Goal: Task Accomplishment & Management: Manage account settings

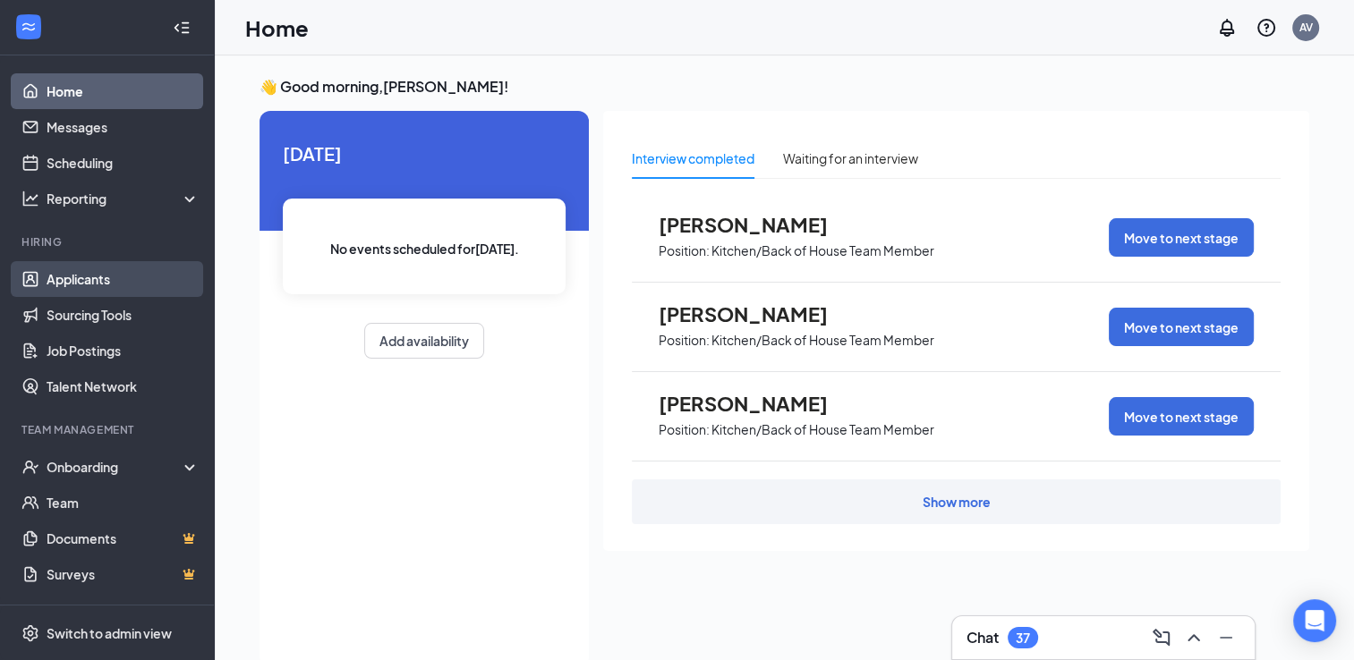
click at [112, 262] on link "Applicants" at bounding box center [123, 279] width 153 height 36
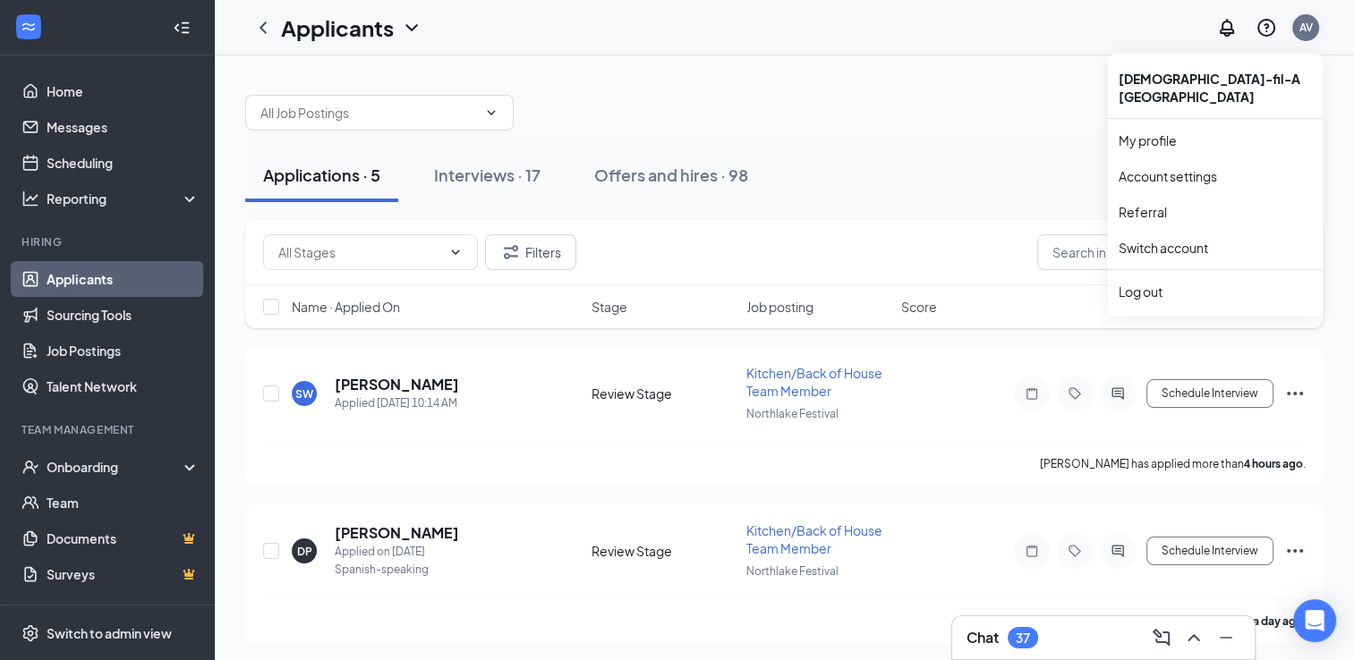
click at [1296, 25] on div "AV" at bounding box center [1305, 27] width 27 height 27
click at [1173, 240] on link "Switch account" at bounding box center [1163, 248] width 89 height 16
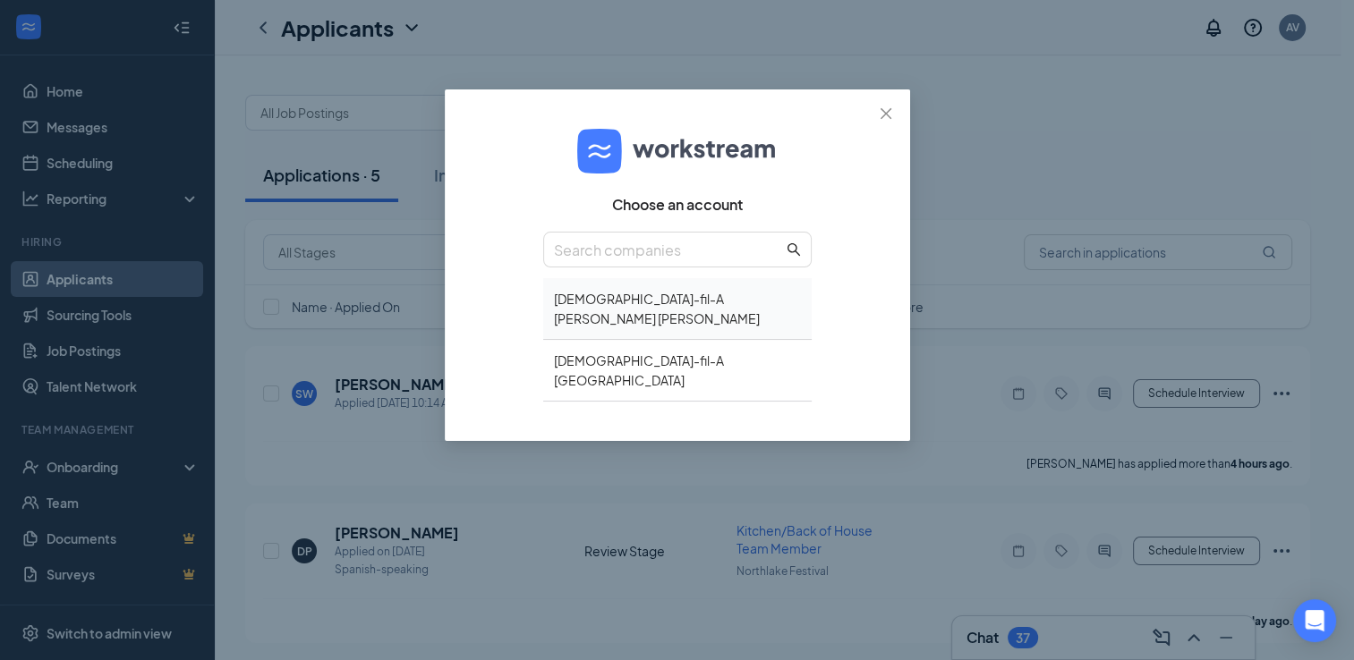
click at [582, 300] on div "Chick-fil-A Tucker Hugh Howell" at bounding box center [677, 309] width 268 height 62
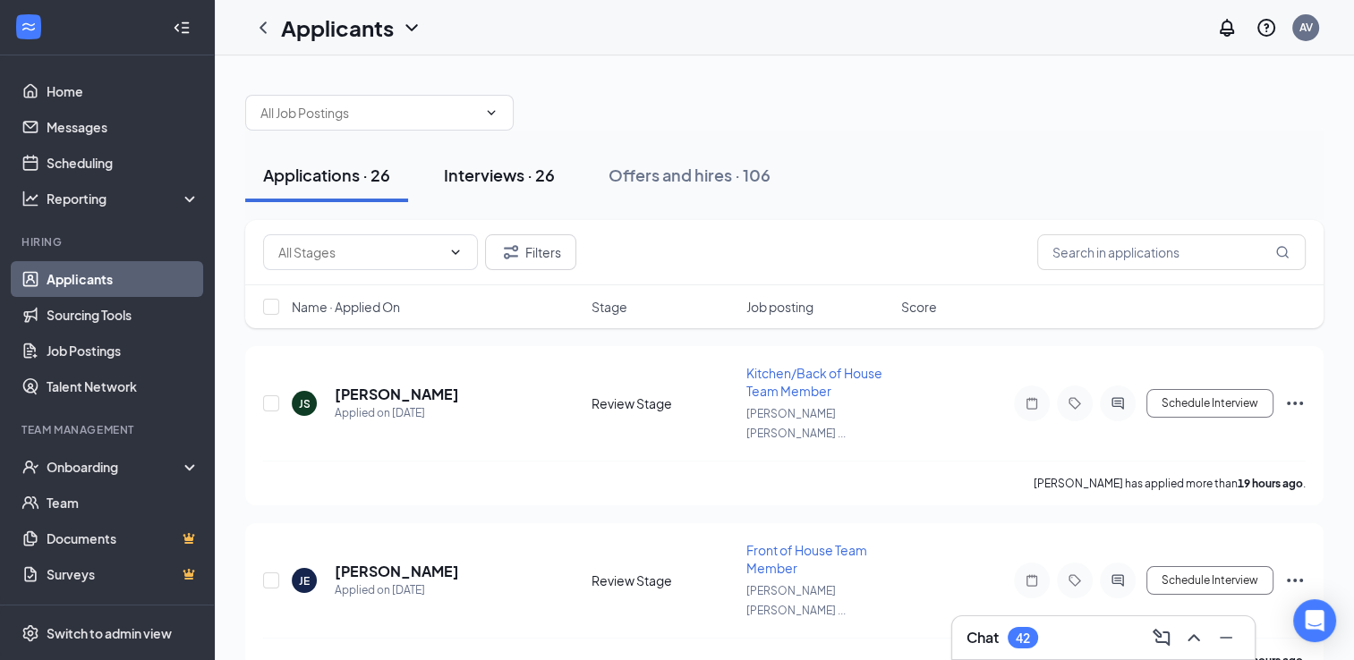
click at [539, 177] on div "Interviews · 26" at bounding box center [499, 175] width 111 height 22
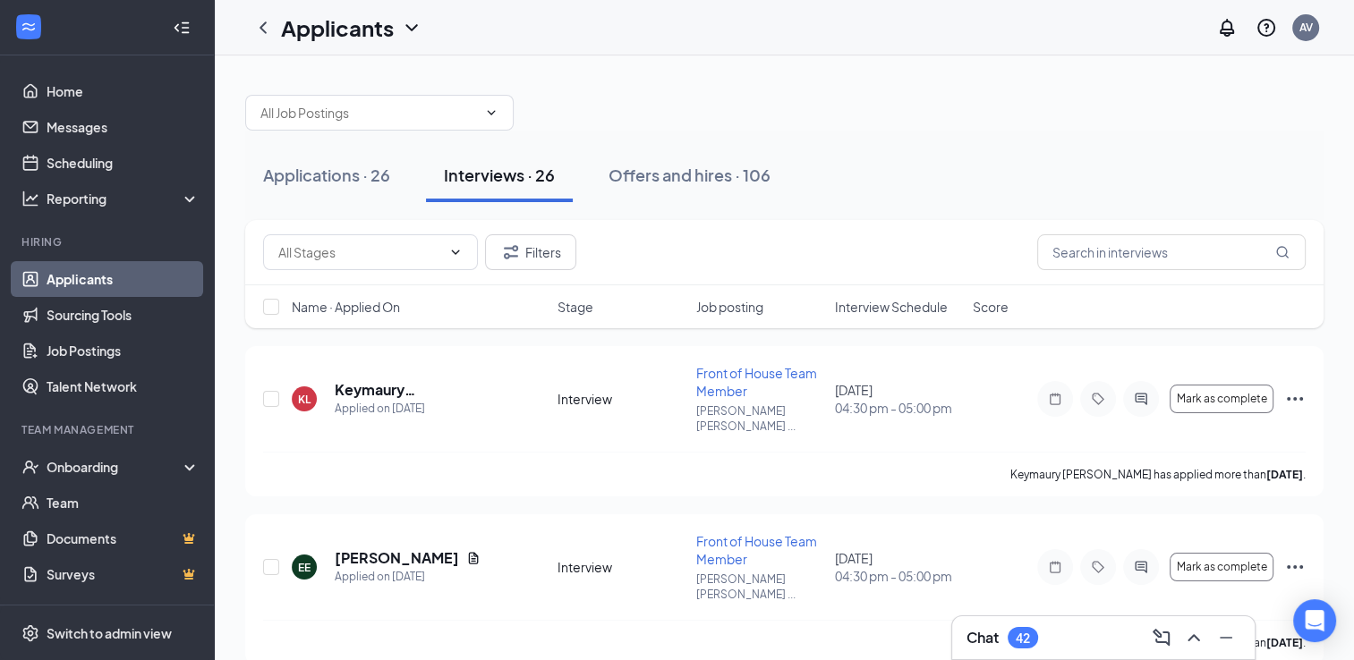
click at [759, 306] on span "Job posting" at bounding box center [729, 307] width 67 height 18
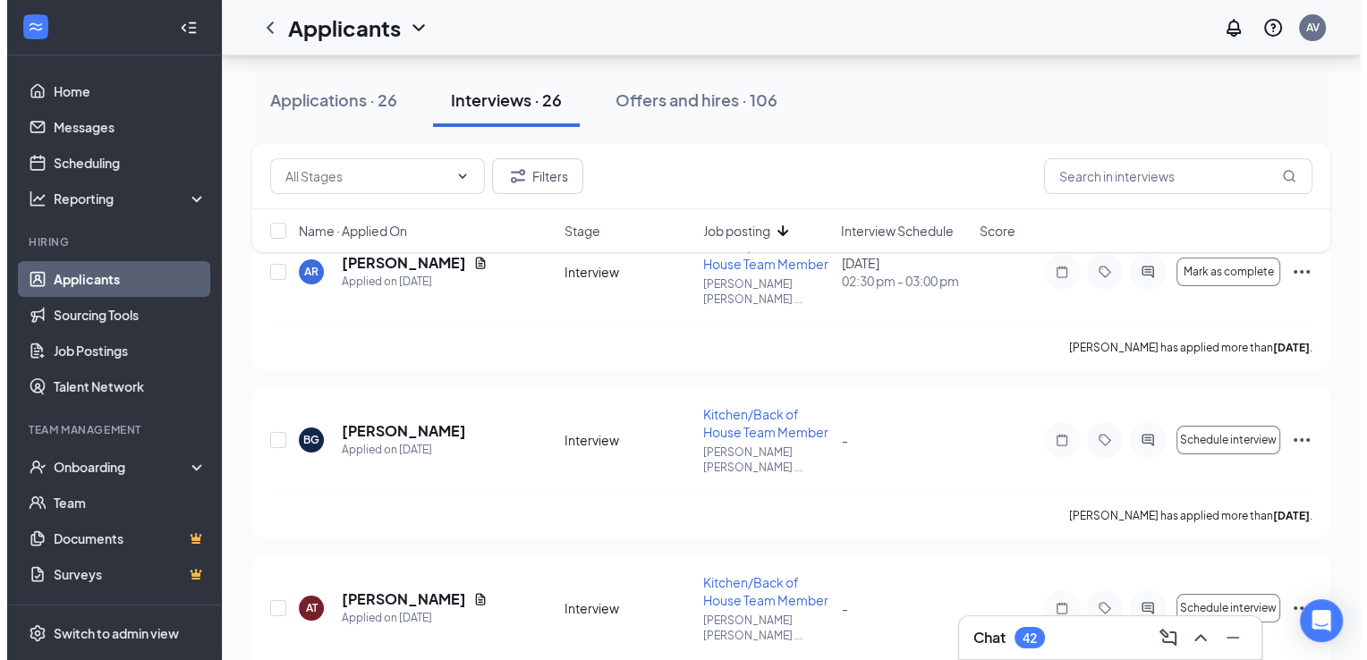
scroll to position [129, 0]
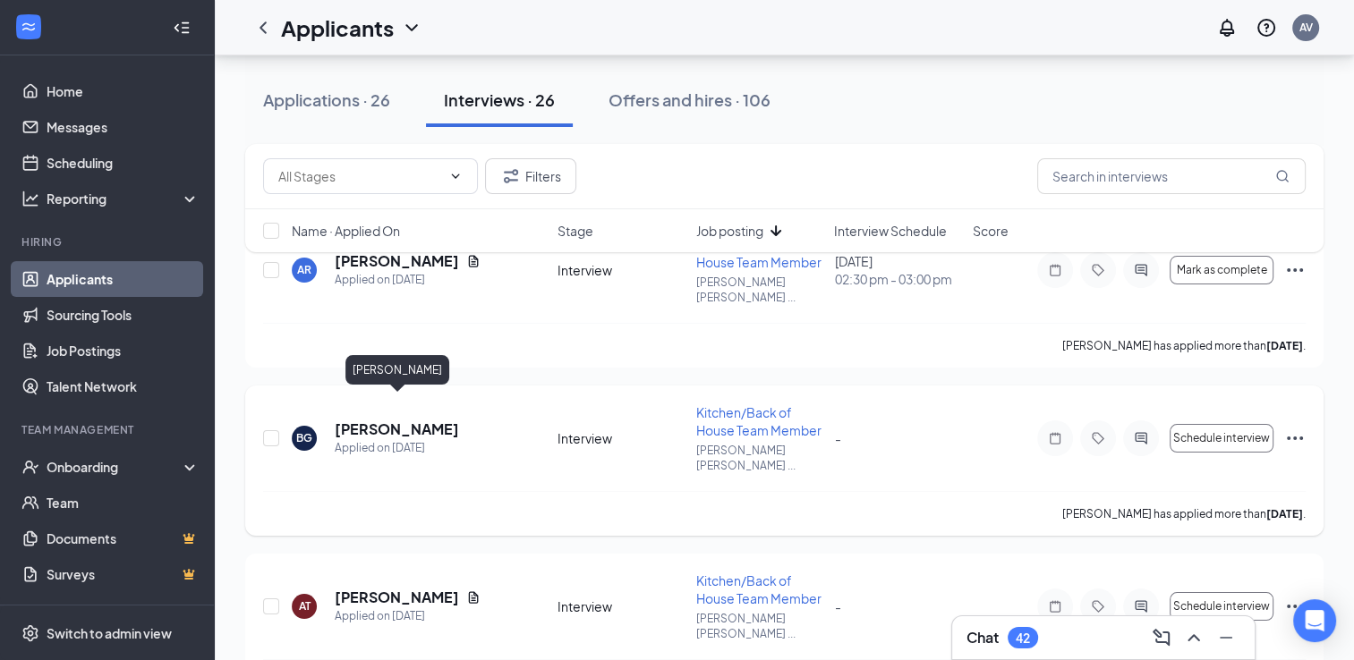
click at [441, 420] on h5 "[PERSON_NAME]" at bounding box center [397, 430] width 124 height 20
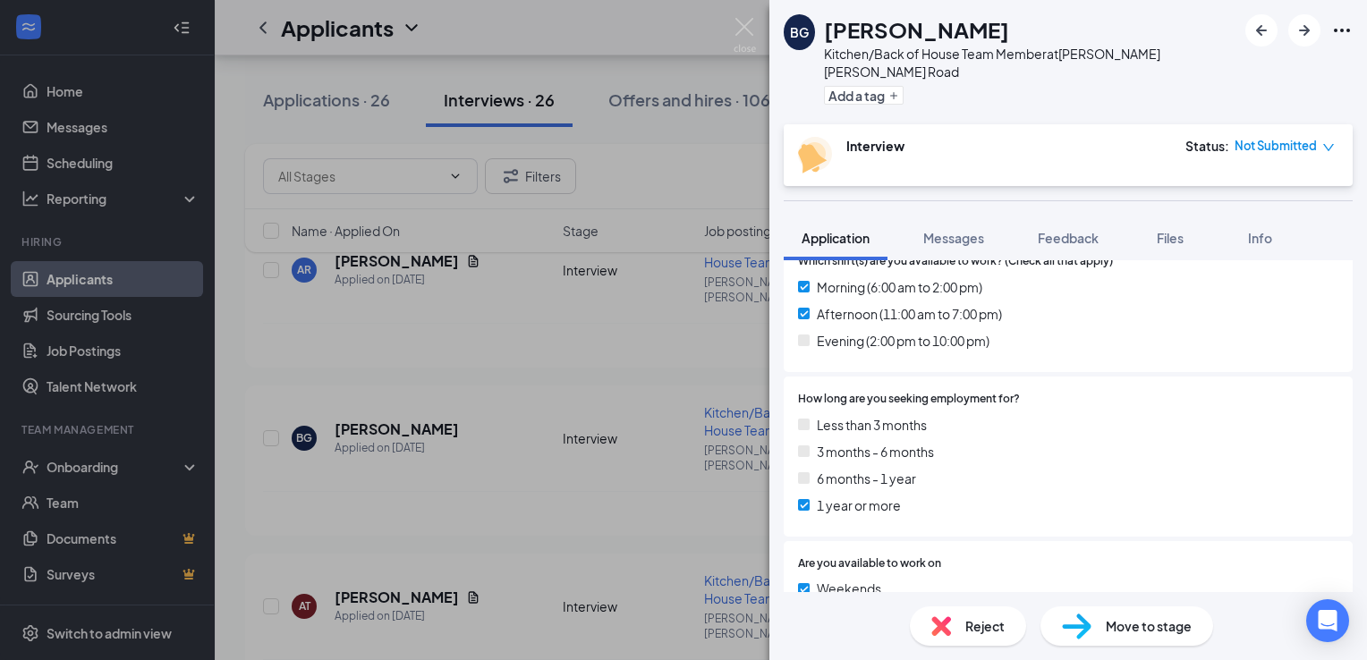
scroll to position [603, 0]
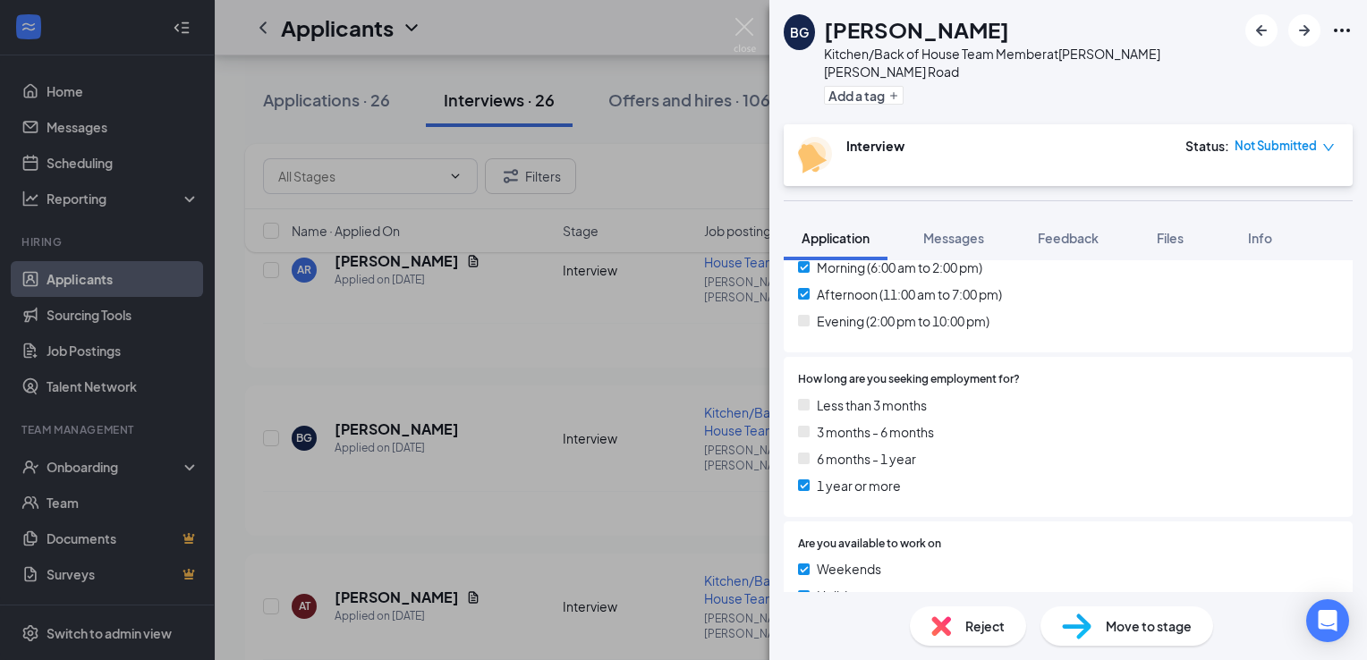
click at [1110, 628] on span "Move to stage" at bounding box center [1149, 627] width 86 height 20
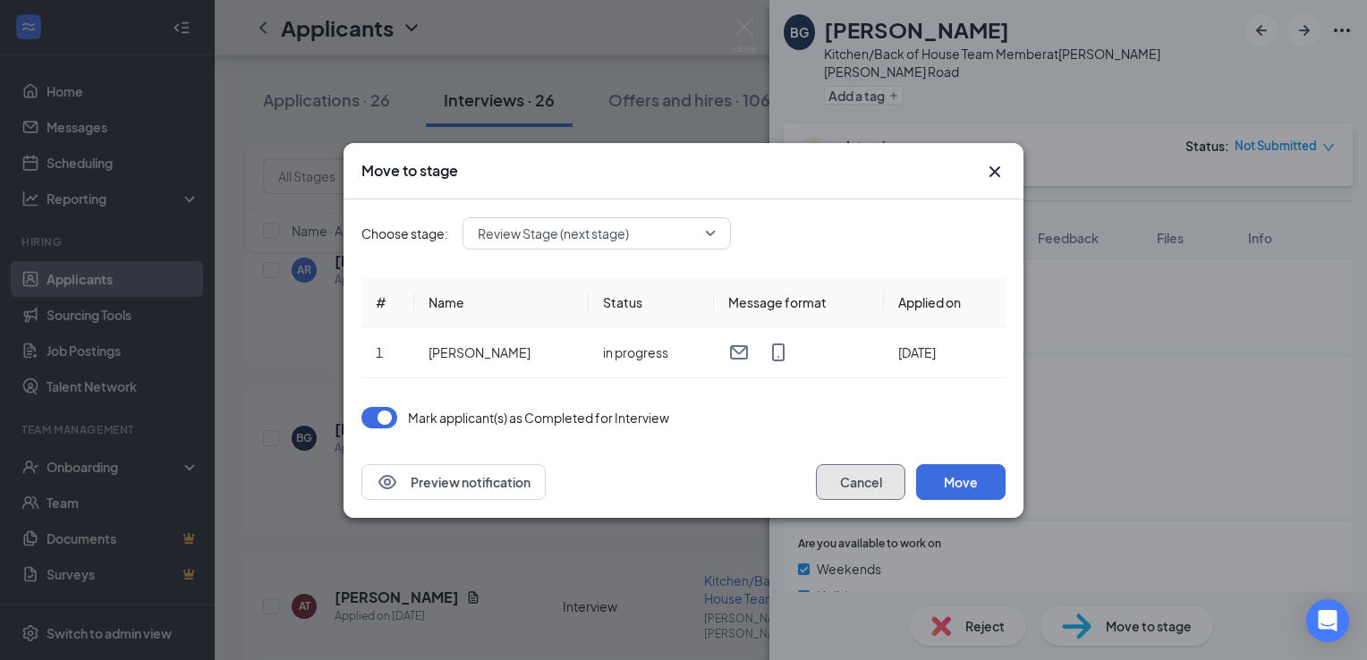
click at [877, 485] on button "Cancel" at bounding box center [860, 482] width 89 height 36
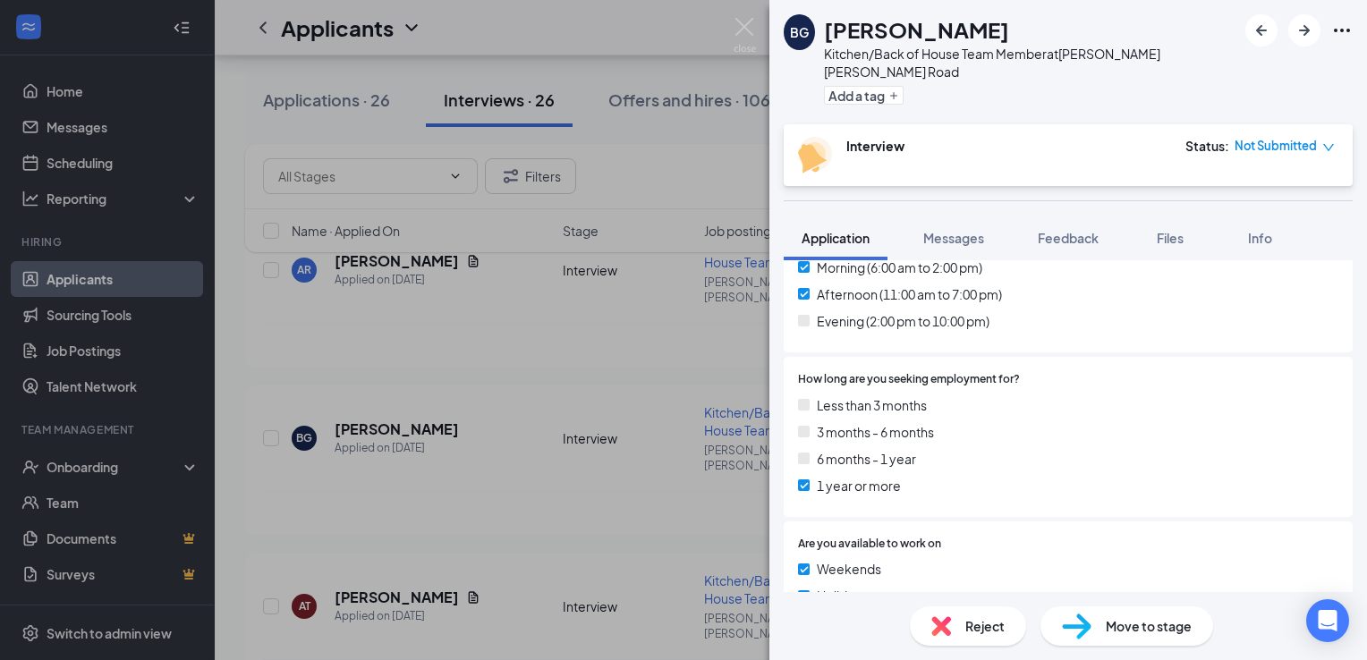
click at [1305, 139] on div "Status : Not Submitted" at bounding box center [1260, 155] width 149 height 37
click at [1324, 141] on icon "down" at bounding box center [1329, 147] width 13 height 13
click at [1273, 177] on span "Assign Time" at bounding box center [1255, 180] width 69 height 20
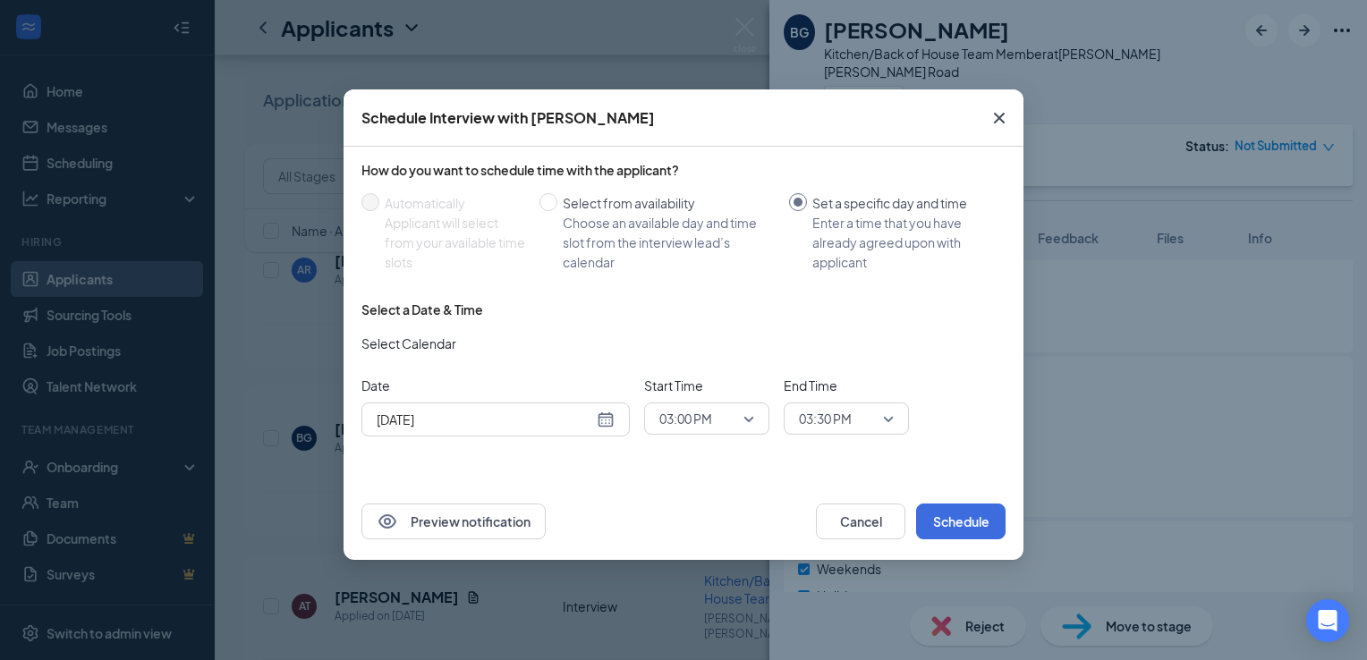
click at [995, 118] on icon "Cross" at bounding box center [999, 117] width 21 height 21
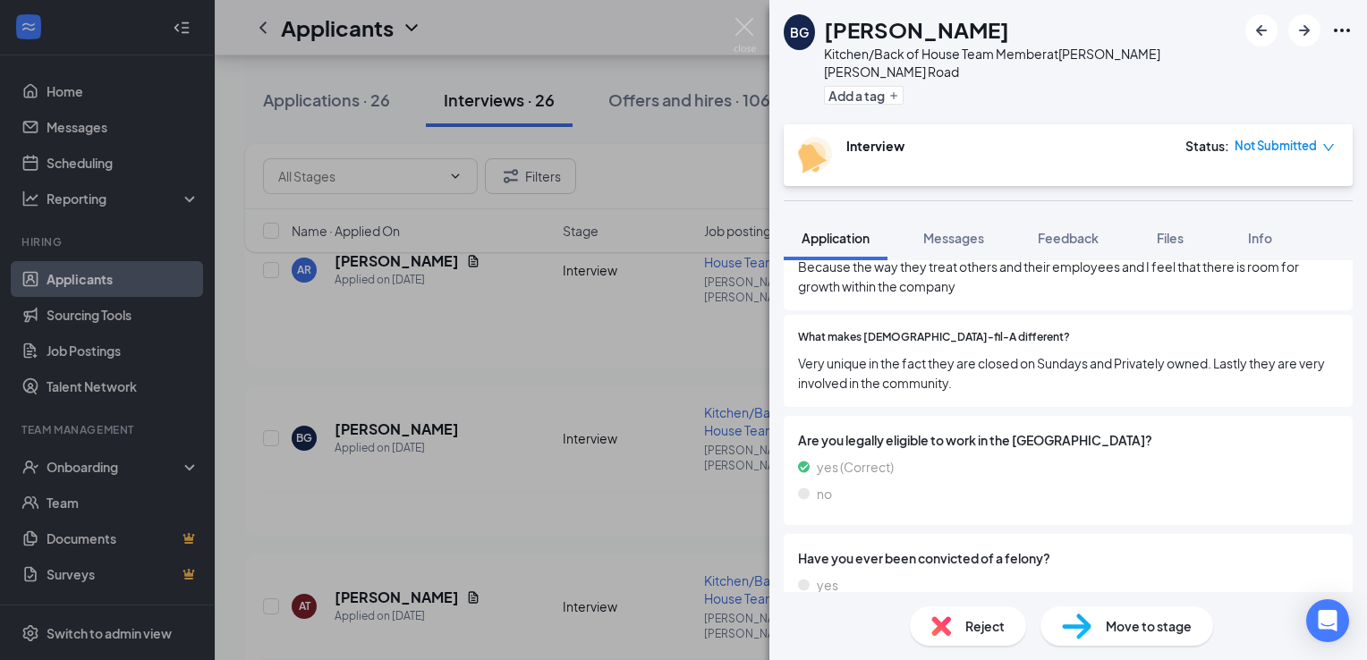
scroll to position [1172, 0]
click at [1303, 137] on span "Not Submitted" at bounding box center [1276, 146] width 82 height 18
click at [1267, 174] on span "Assign Time" at bounding box center [1255, 180] width 69 height 20
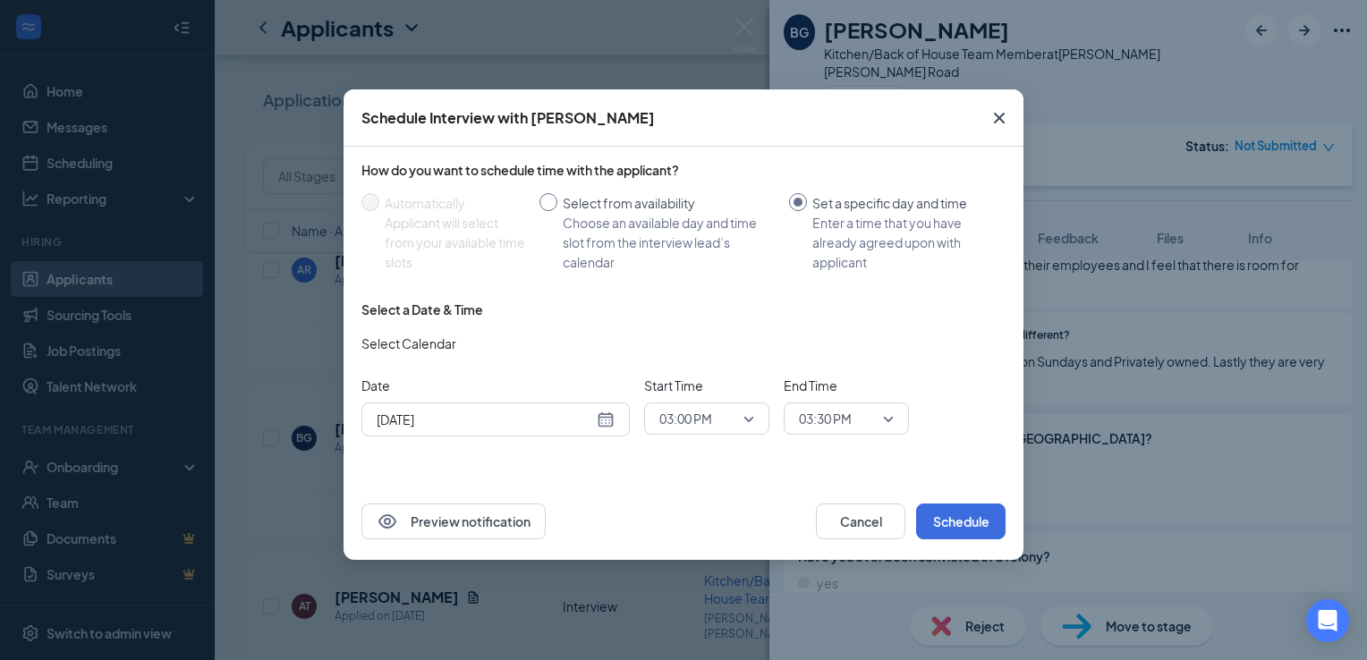
click at [556, 211] on label "Select from availability Choose an available day and time slot from the intervi…" at bounding box center [661, 232] width 243 height 79
click at [556, 211] on input "Select from availability Choose an available day and time slot from the intervi…" at bounding box center [549, 202] width 18 height 18
radio input "true"
radio input "false"
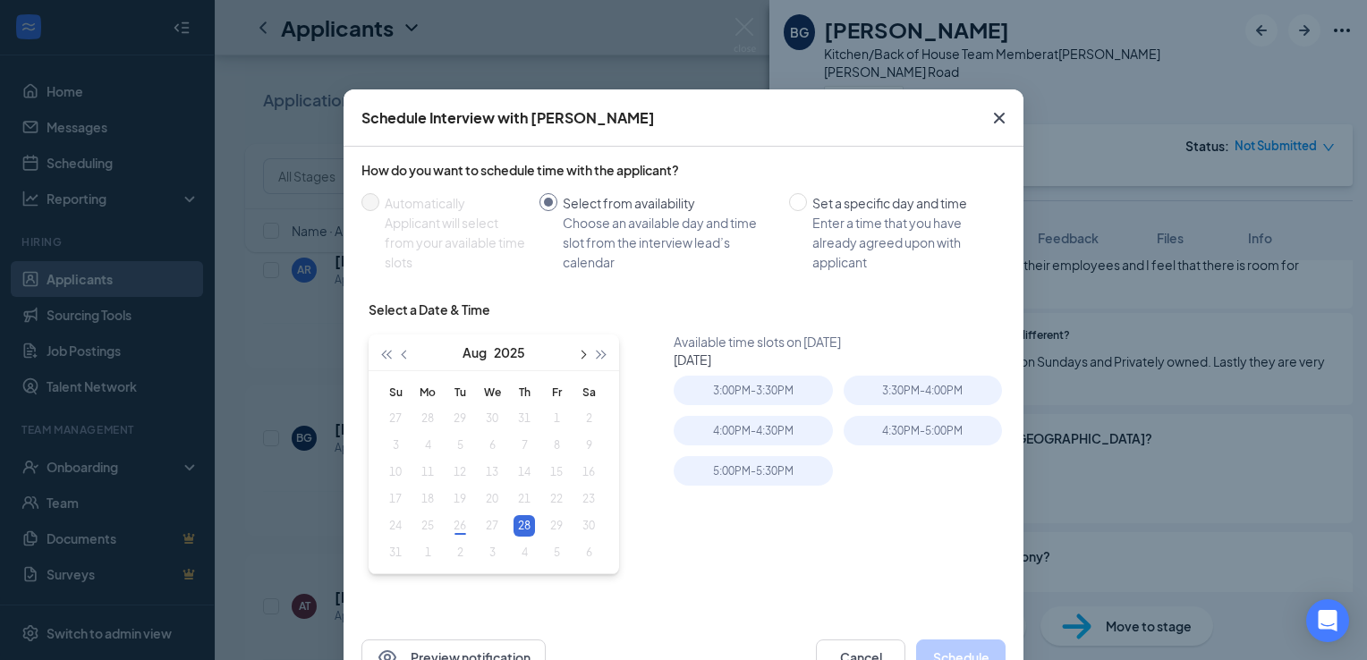
click at [577, 350] on button "button" at bounding box center [582, 353] width 20 height 36
click at [402, 353] on span "button" at bounding box center [406, 355] width 9 height 9
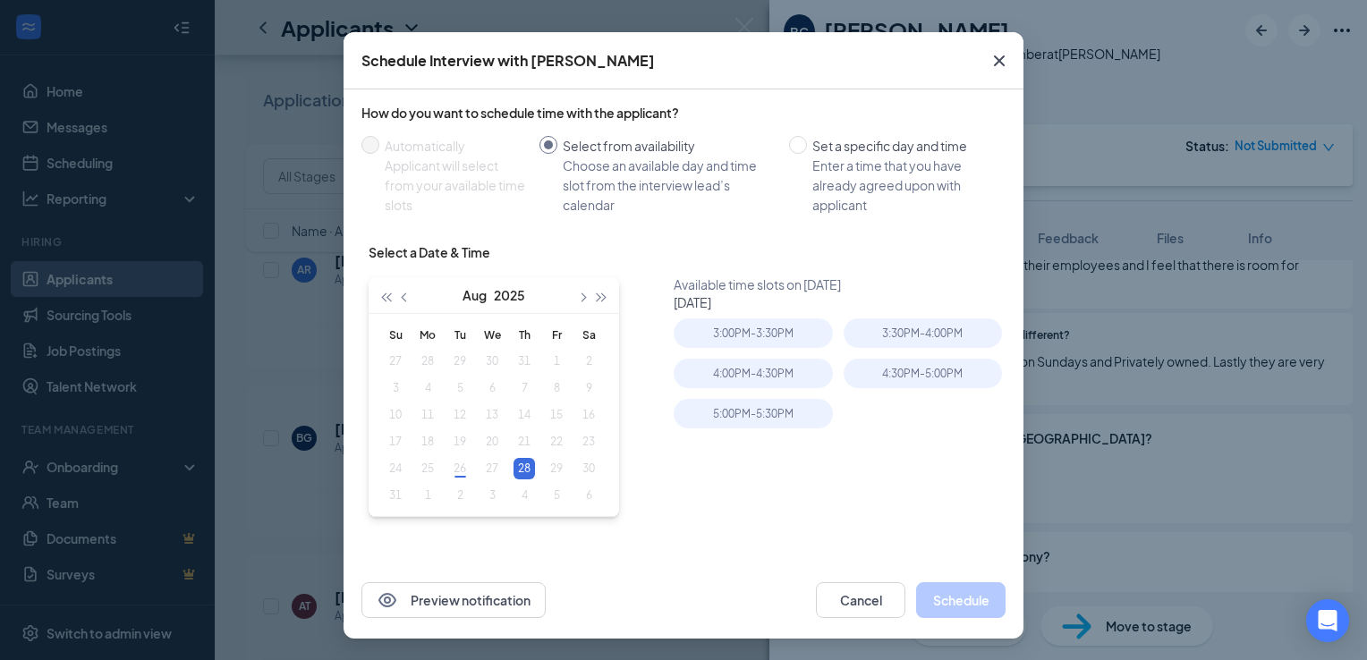
click at [997, 61] on icon "Cross" at bounding box center [999, 60] width 21 height 21
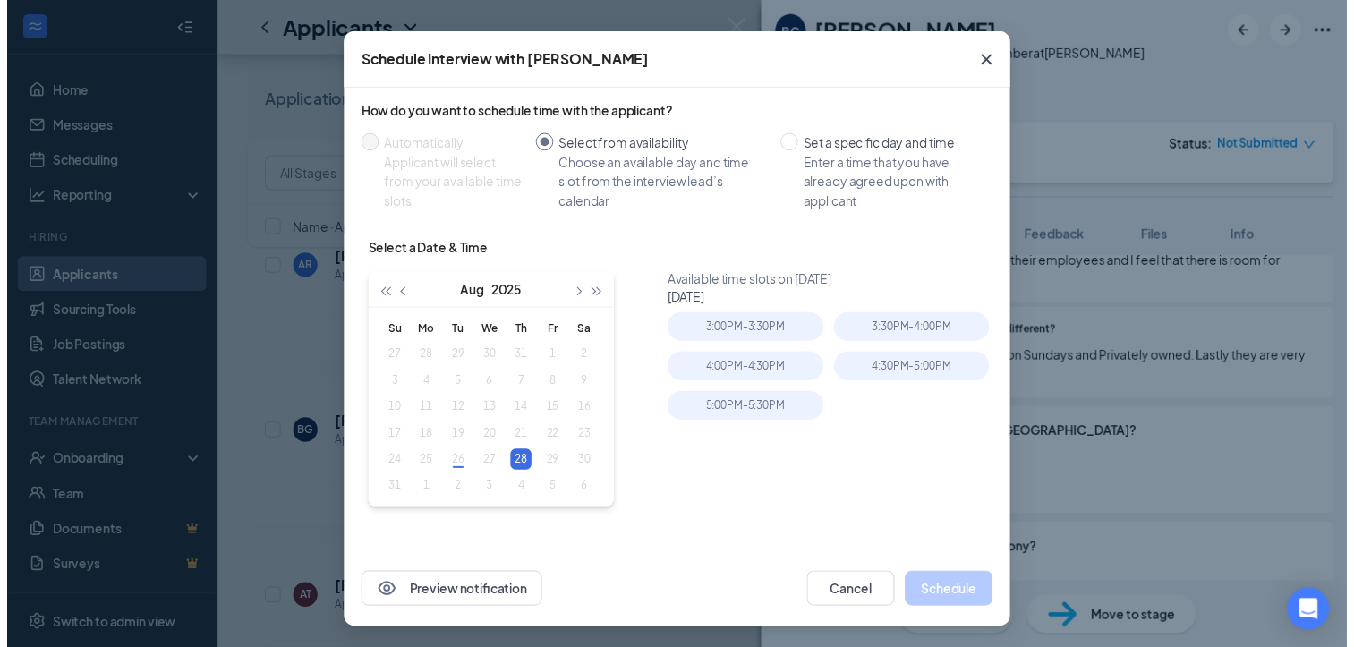
scroll to position [0, 0]
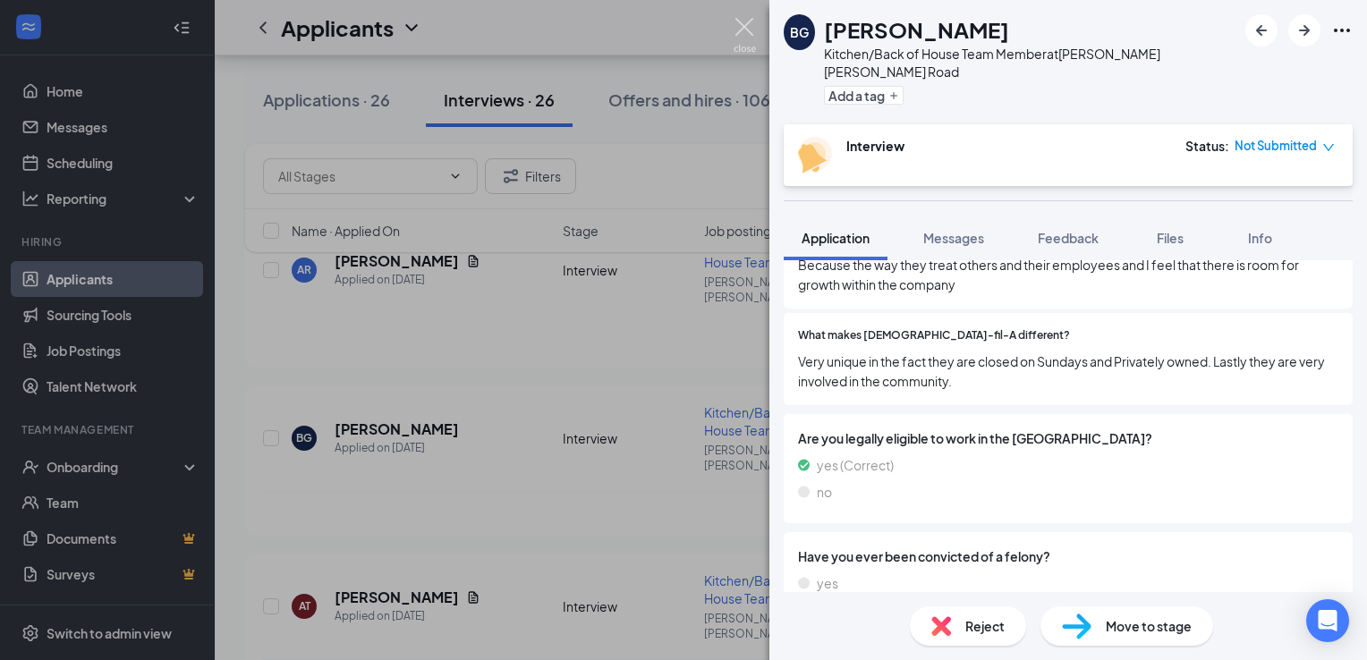
click at [748, 32] on img at bounding box center [745, 35] width 22 height 35
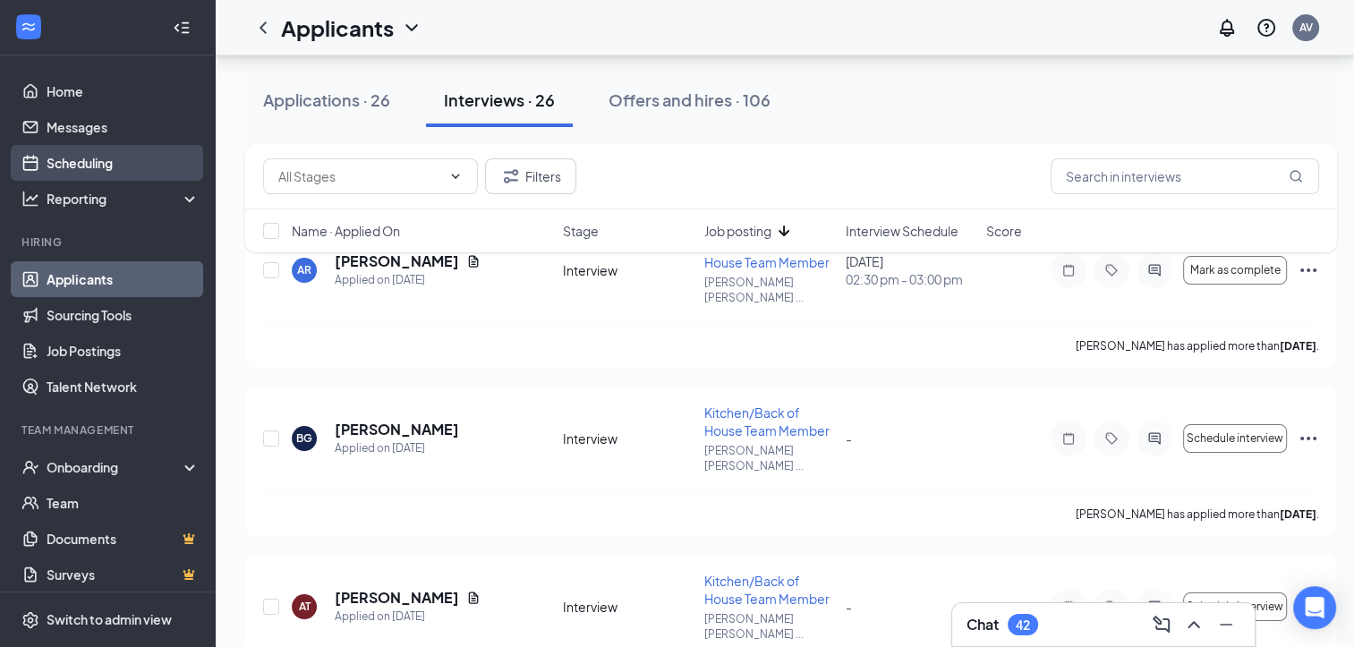
click at [89, 174] on link "Scheduling" at bounding box center [123, 163] width 153 height 36
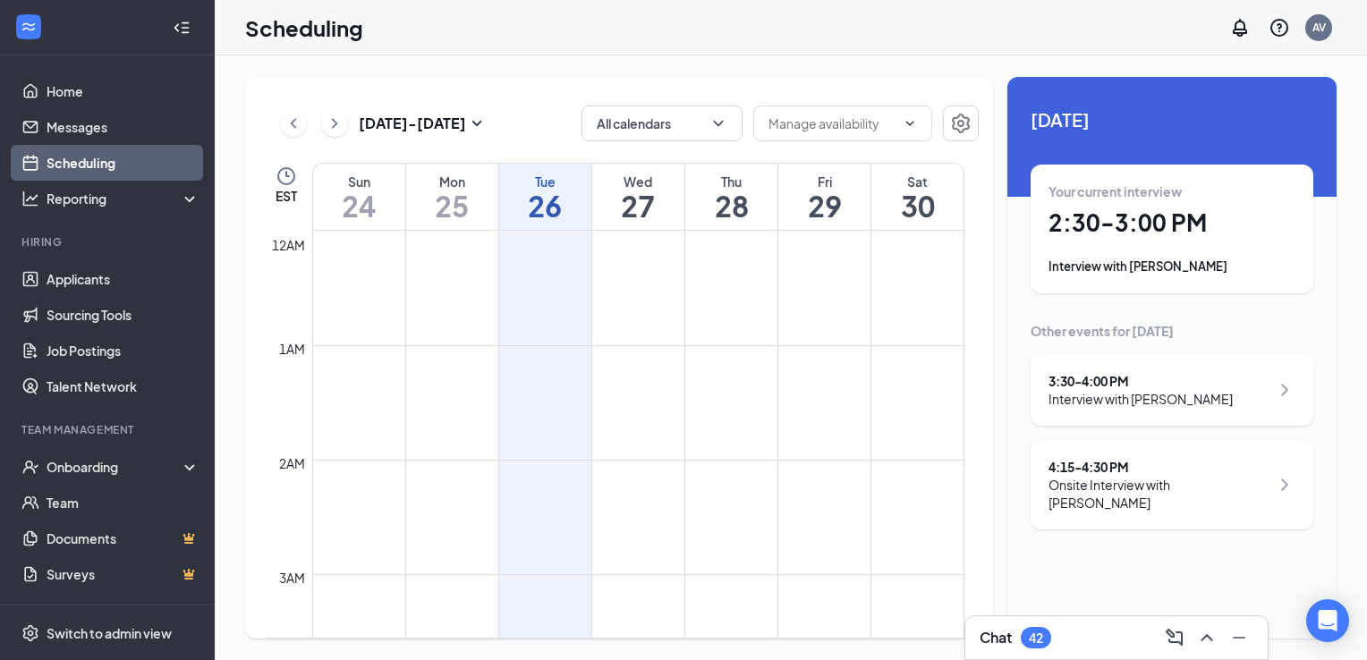
scroll to position [880, 0]
click at [336, 131] on icon "ChevronRight" at bounding box center [335, 123] width 18 height 21
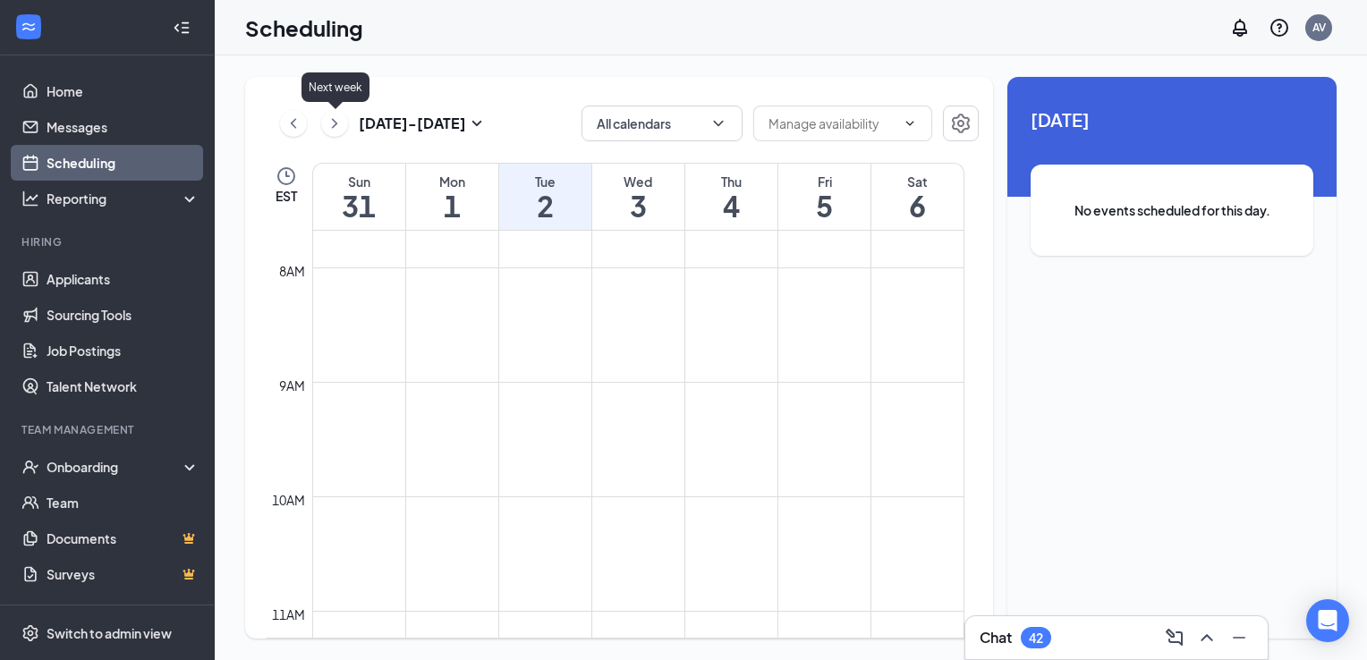
click at [336, 131] on icon "ChevronRight" at bounding box center [335, 123] width 18 height 21
click at [283, 128] on button at bounding box center [293, 123] width 27 height 27
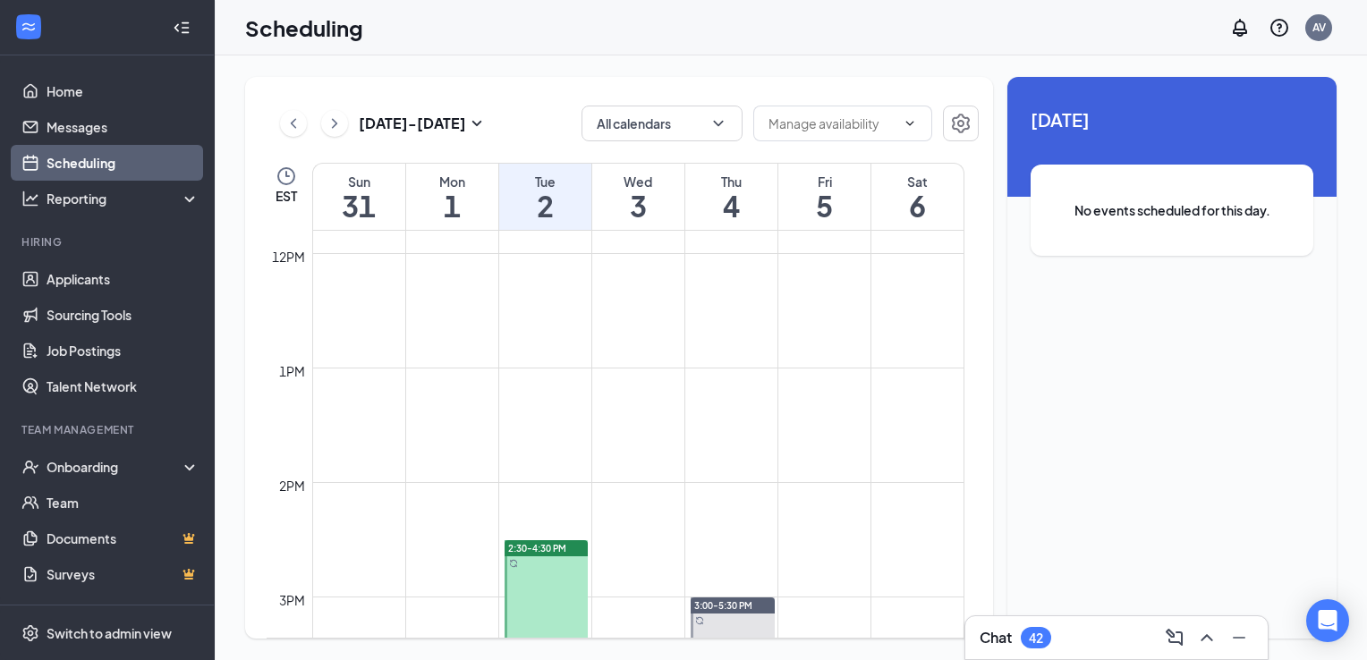
scroll to position [1351, 0]
click at [296, 131] on icon "ChevronLeft" at bounding box center [294, 123] width 18 height 21
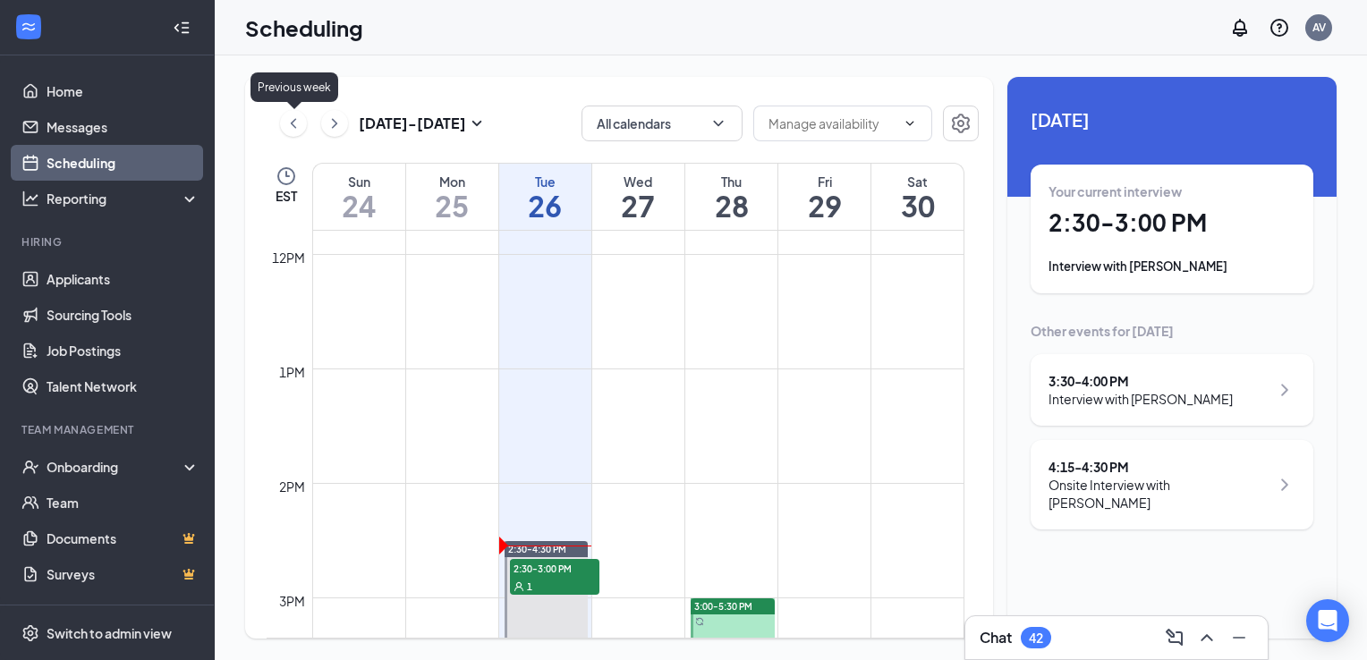
scroll to position [880, 0]
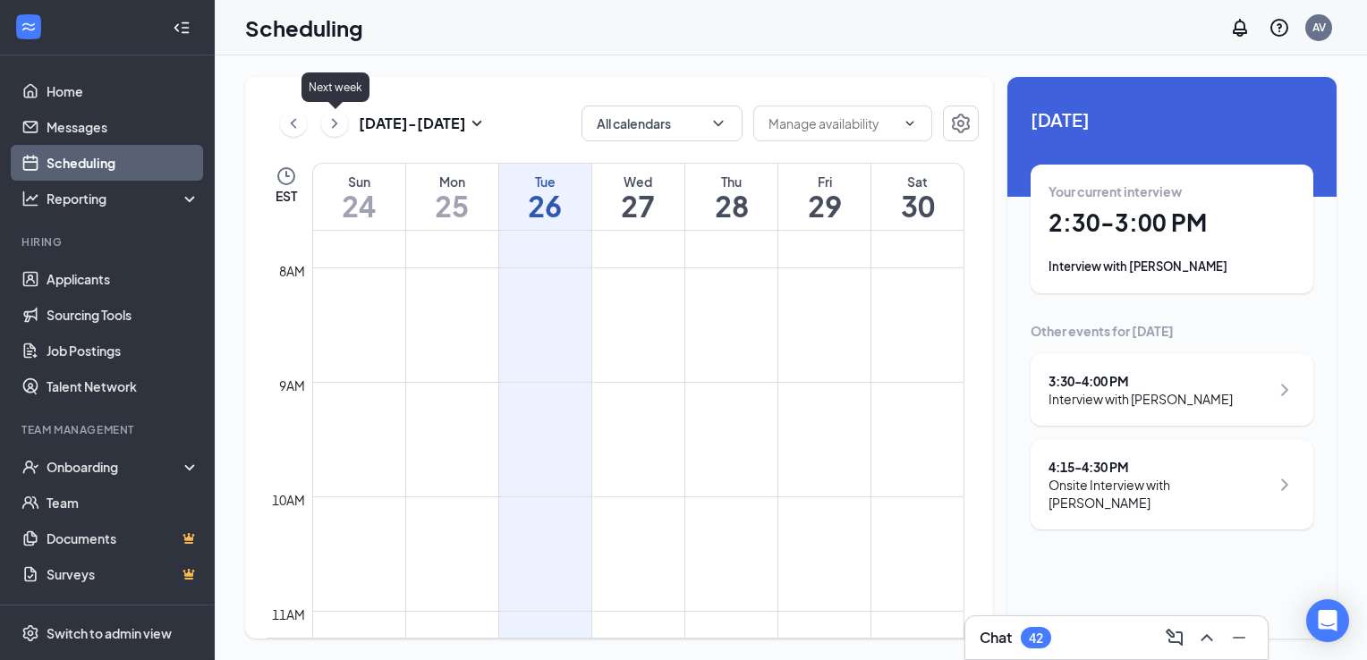
click at [339, 127] on icon "ChevronRight" at bounding box center [335, 123] width 18 height 21
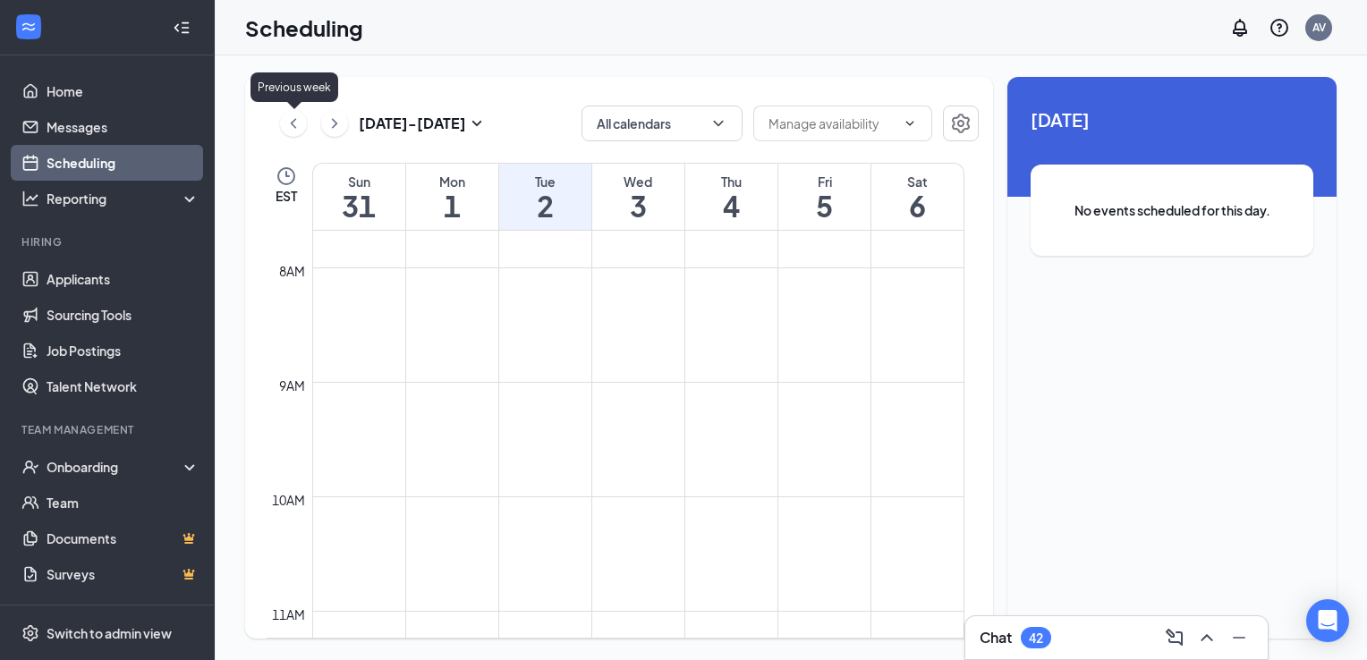
click at [299, 123] on icon "ChevronLeft" at bounding box center [294, 123] width 18 height 21
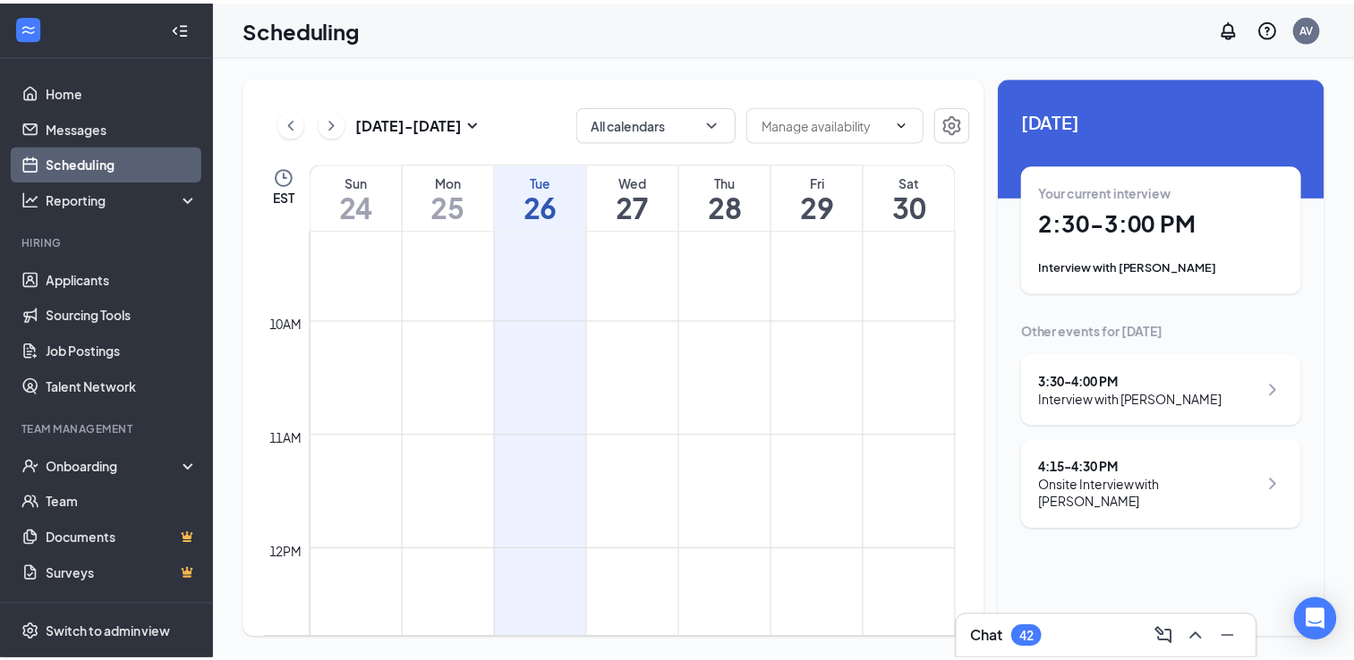
scroll to position [1062, 0]
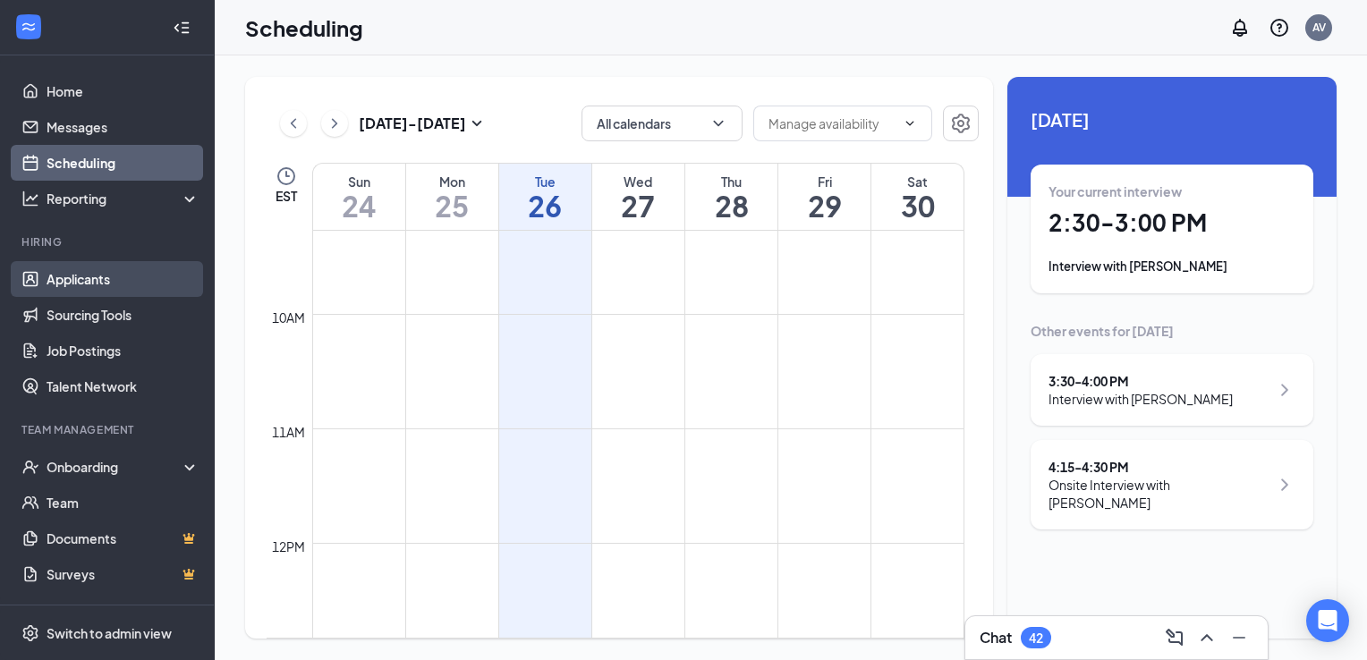
click at [100, 281] on link "Applicants" at bounding box center [123, 279] width 153 height 36
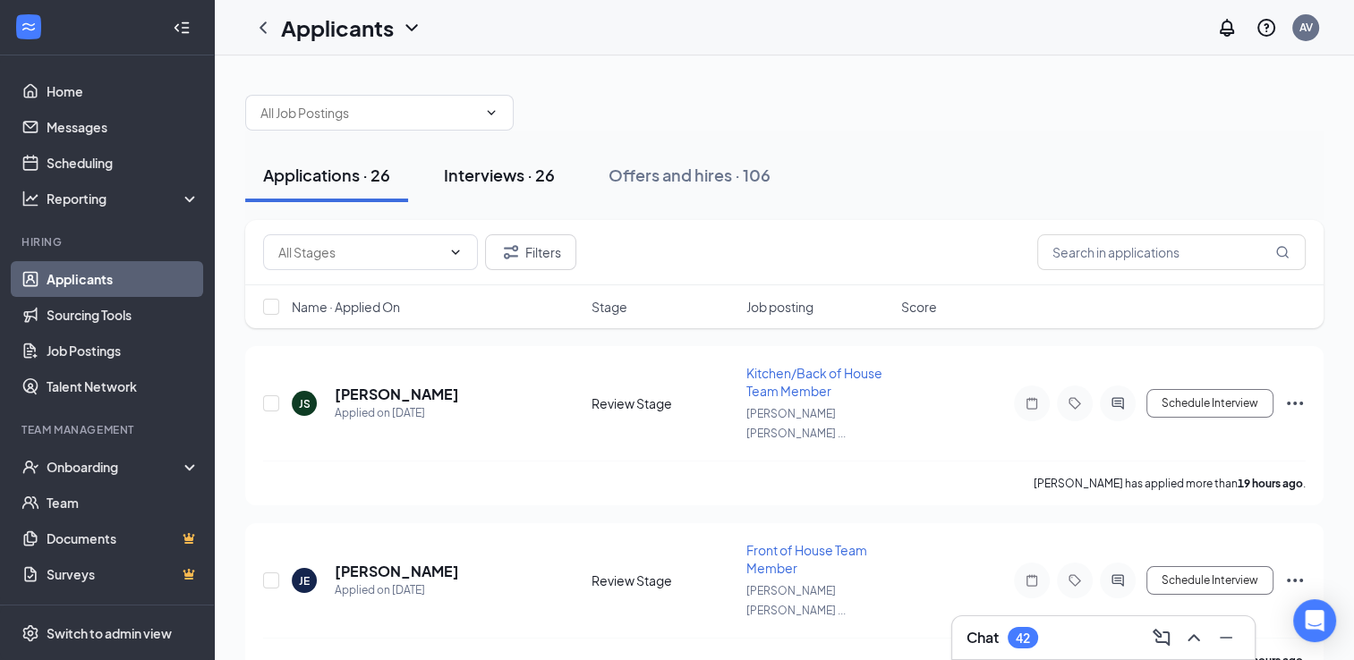
click at [498, 175] on div "Interviews · 26" at bounding box center [499, 175] width 111 height 22
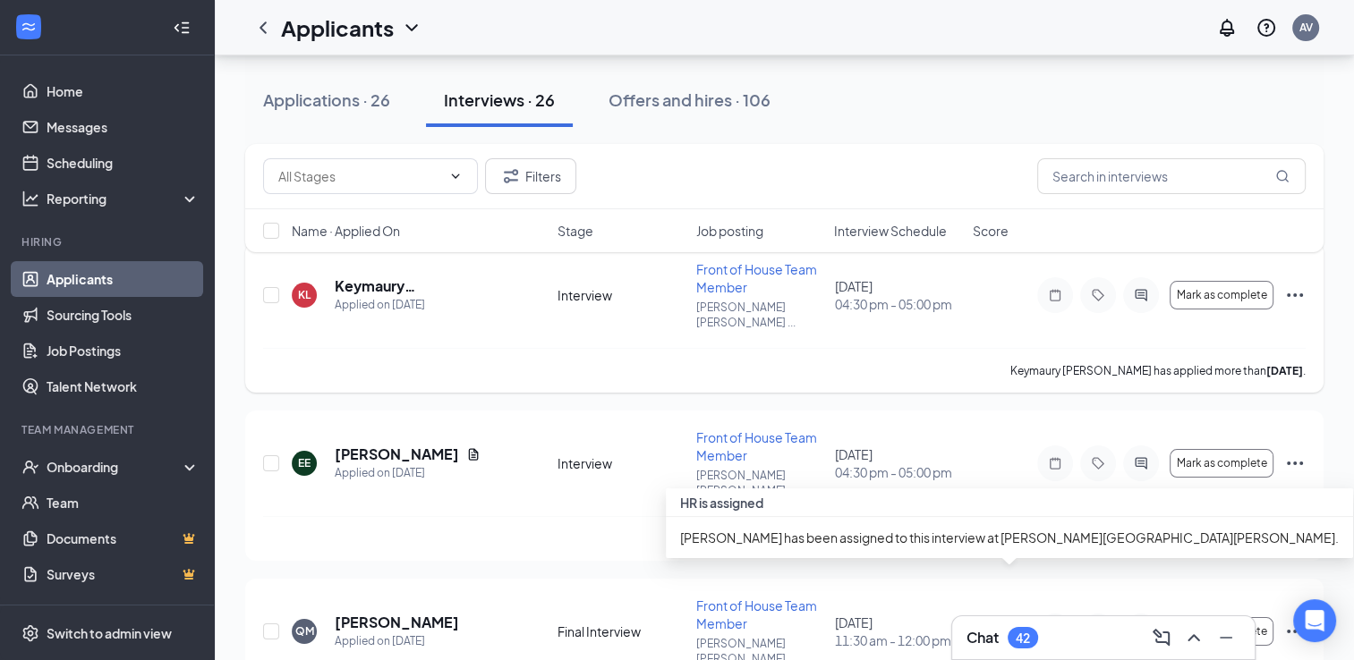
scroll to position [104, 0]
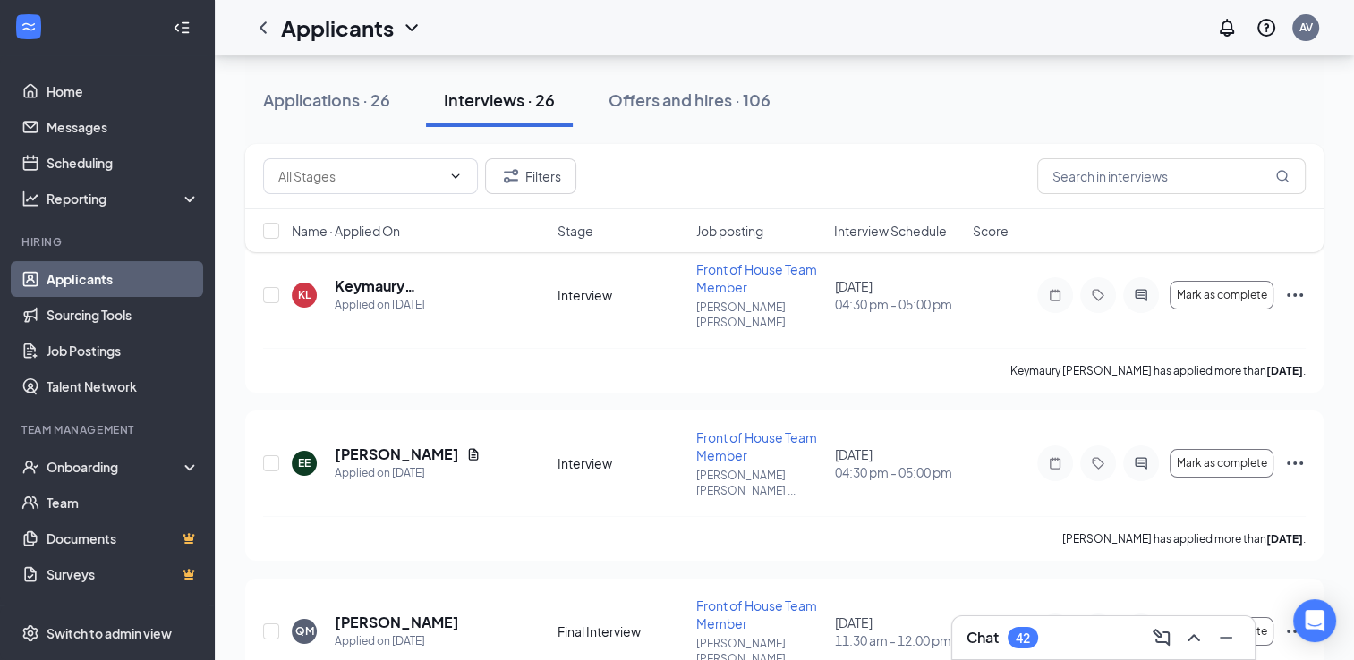
click at [724, 224] on span "Job posting" at bounding box center [729, 231] width 67 height 18
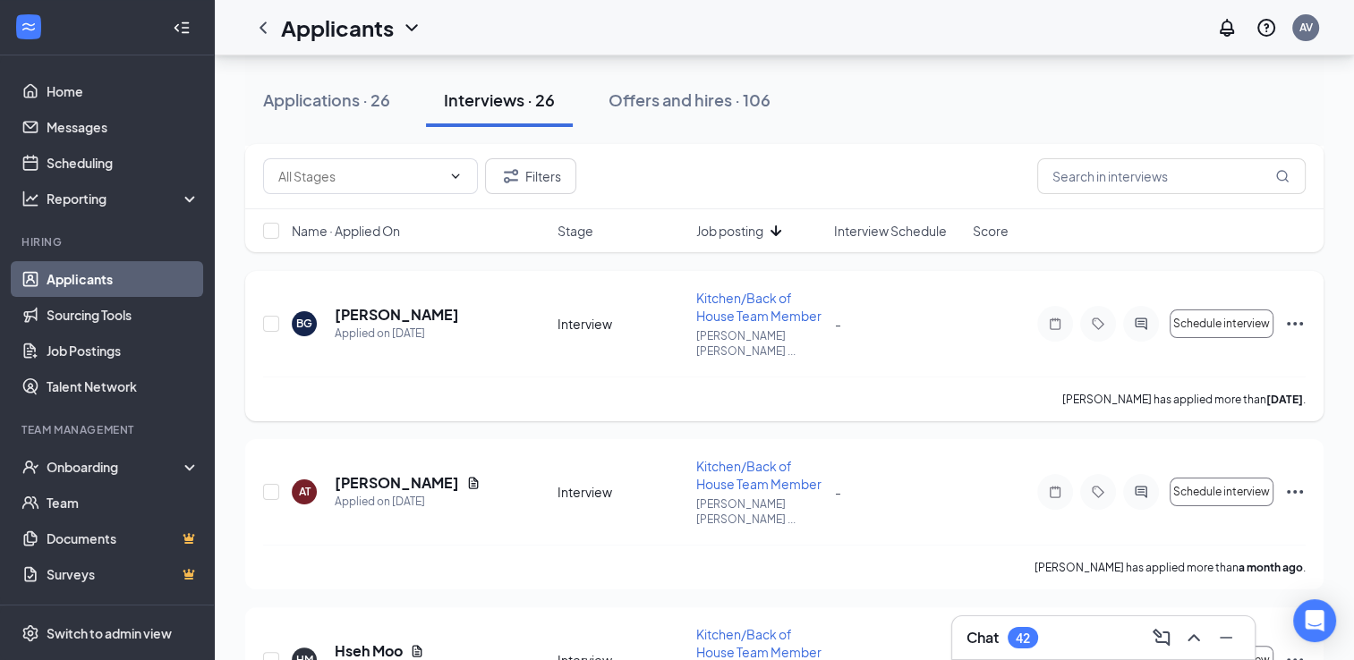
scroll to position [253, 0]
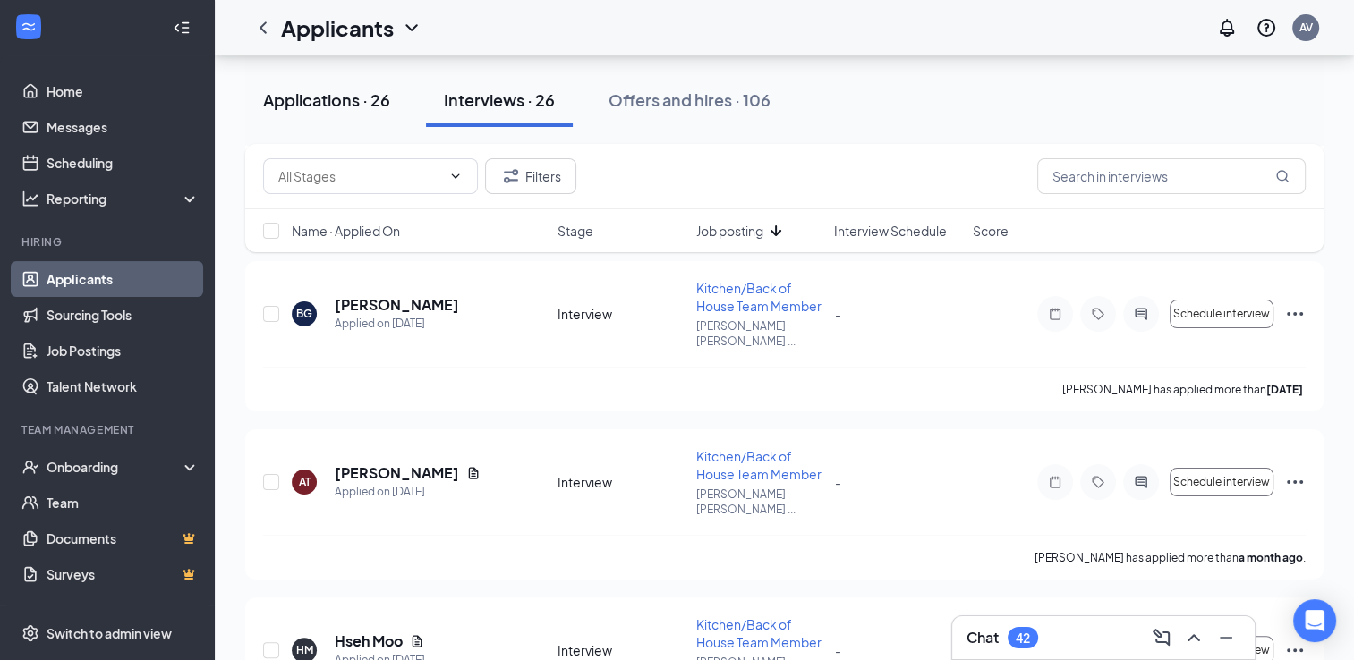
click at [336, 111] on button "Applications · 26" at bounding box center [326, 100] width 163 height 54
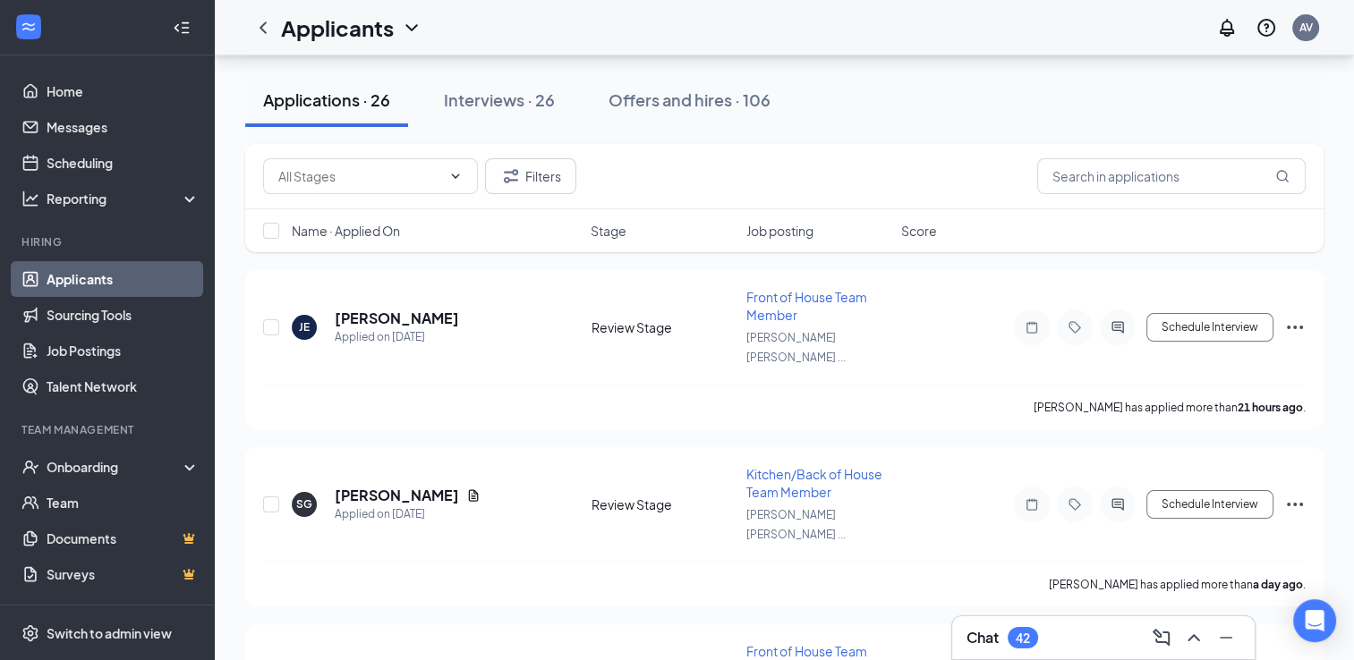
click at [796, 233] on span "Job posting" at bounding box center [779, 231] width 67 height 18
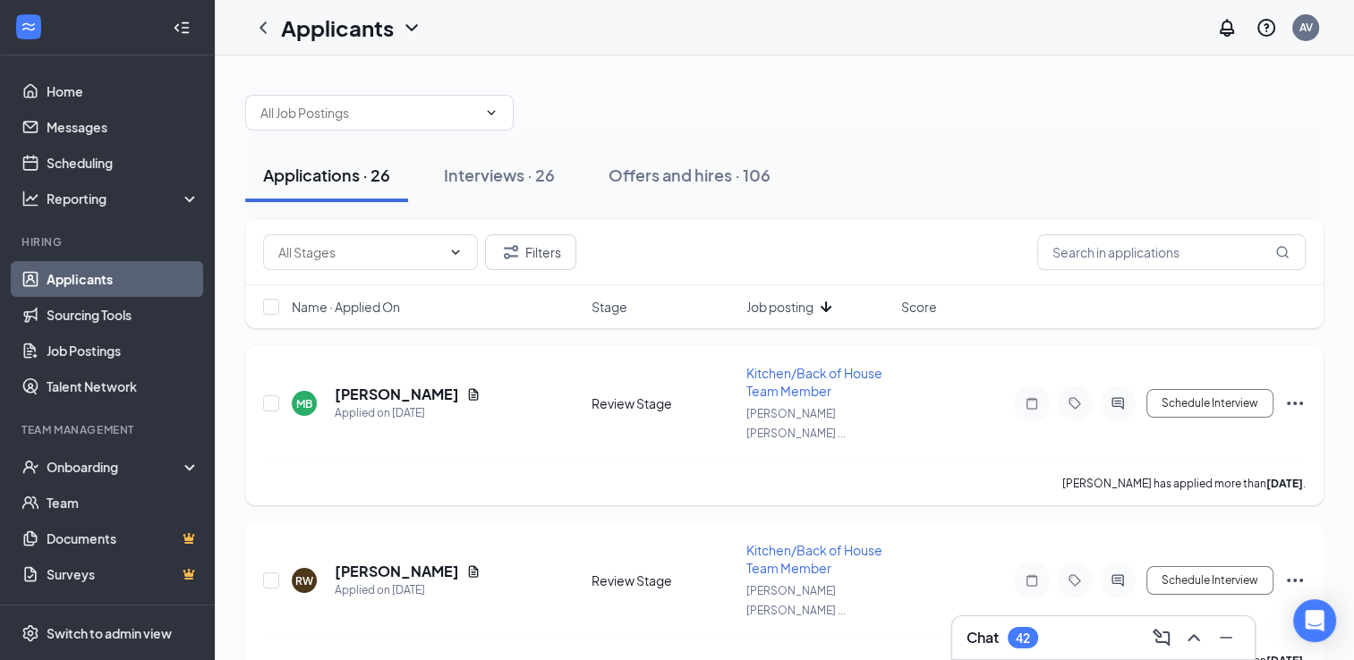
click at [849, 373] on span "Kitchen/Back of House Team Member" at bounding box center [814, 382] width 136 height 34
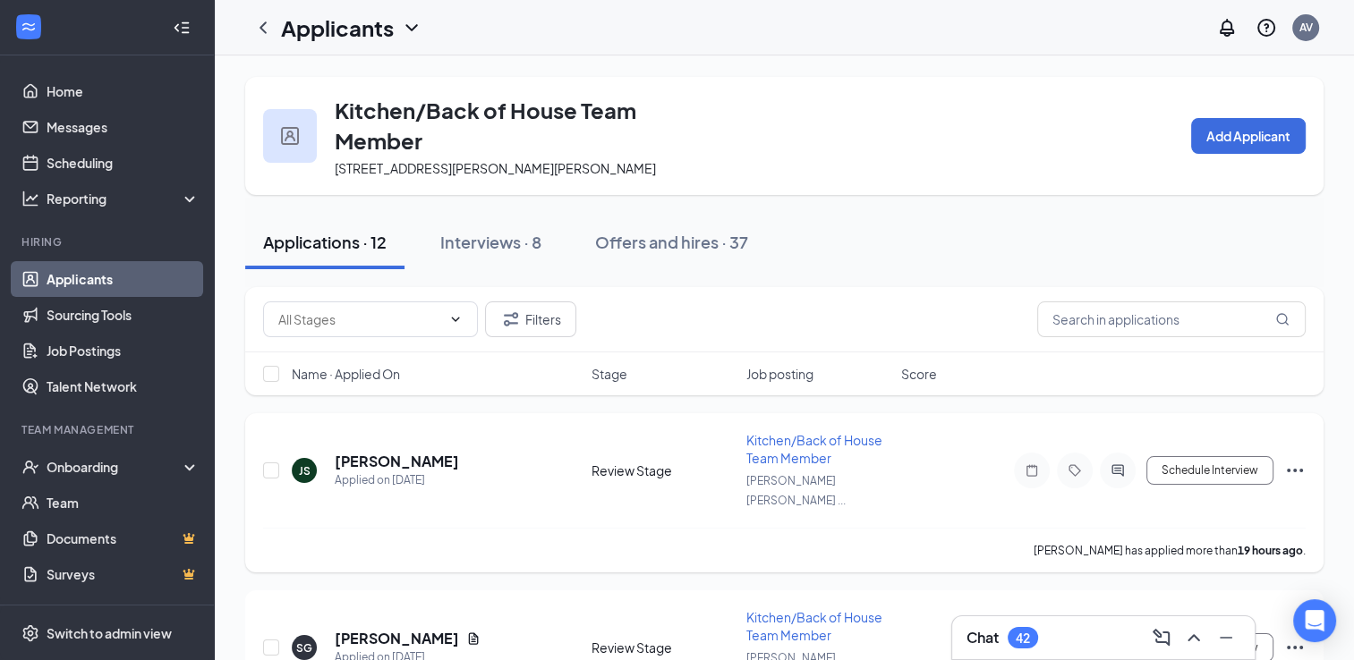
click at [793, 441] on span "Kitchen/Back of House Team Member" at bounding box center [814, 449] width 136 height 34
click at [406, 456] on h5 "[PERSON_NAME]" at bounding box center [397, 462] width 124 height 20
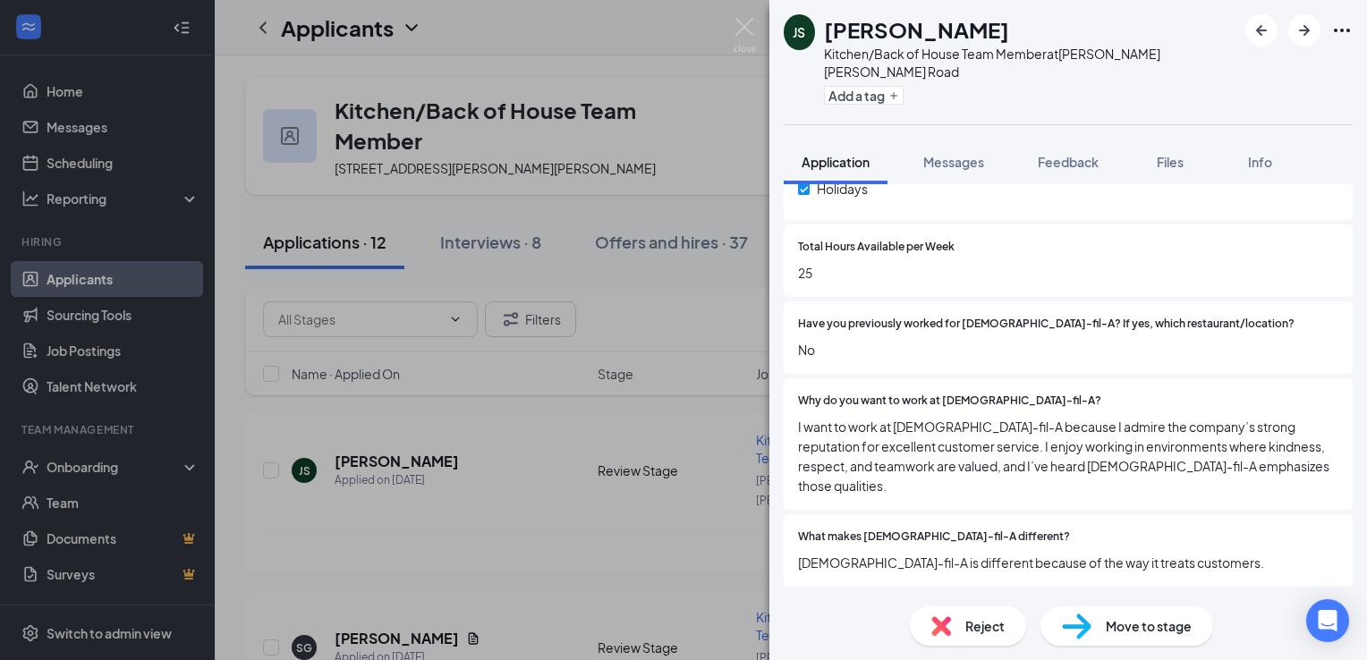
scroll to position [886, 0]
click at [1113, 623] on span "Move to stage" at bounding box center [1149, 627] width 86 height 20
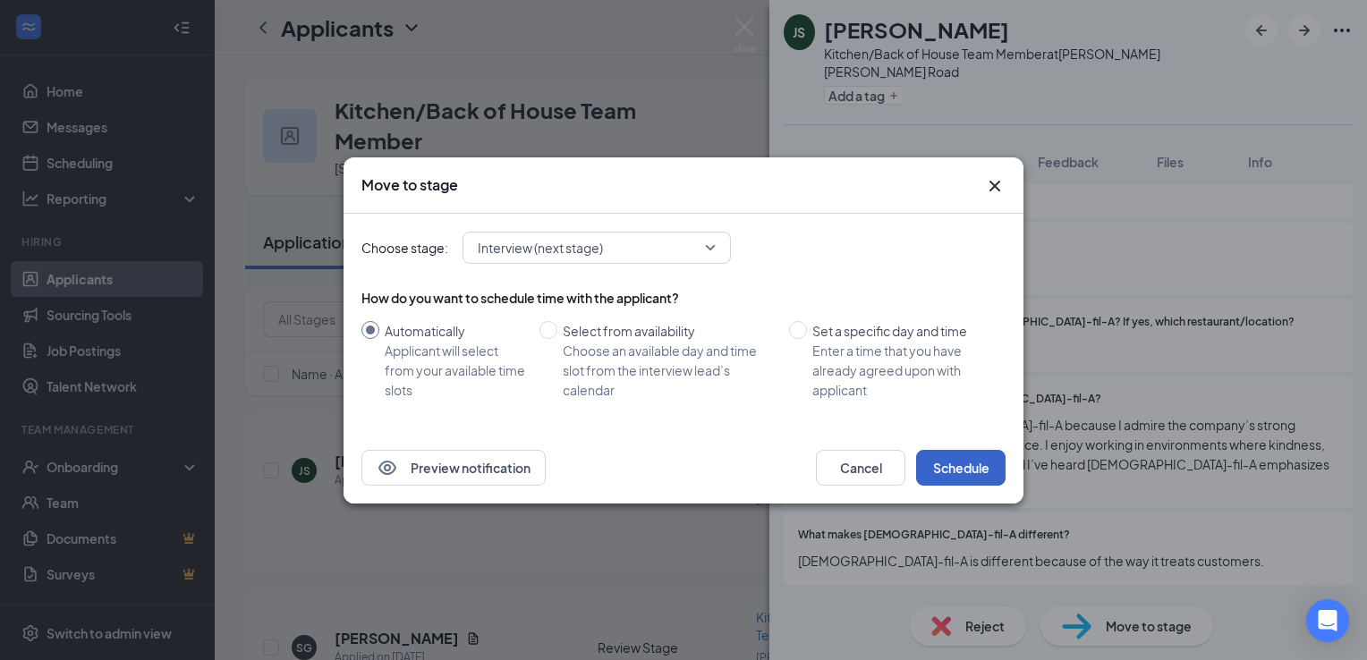
click at [988, 478] on button "Schedule" at bounding box center [960, 468] width 89 height 36
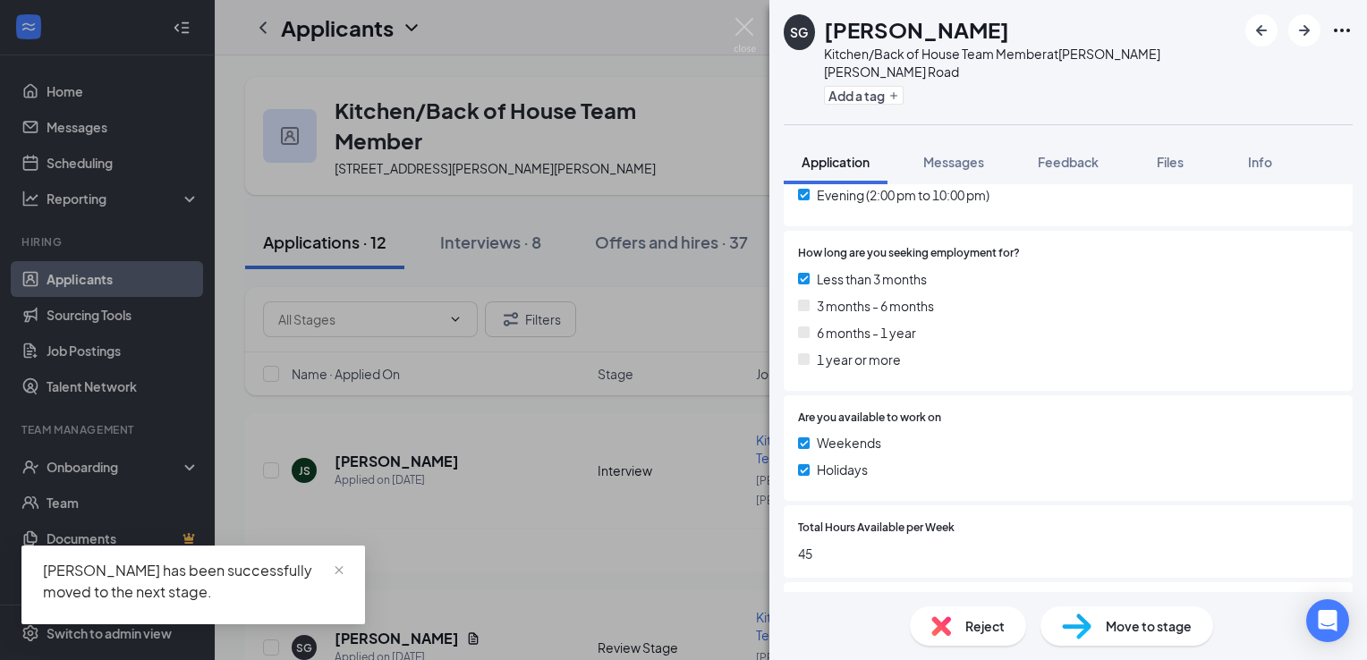
scroll to position [604, 0]
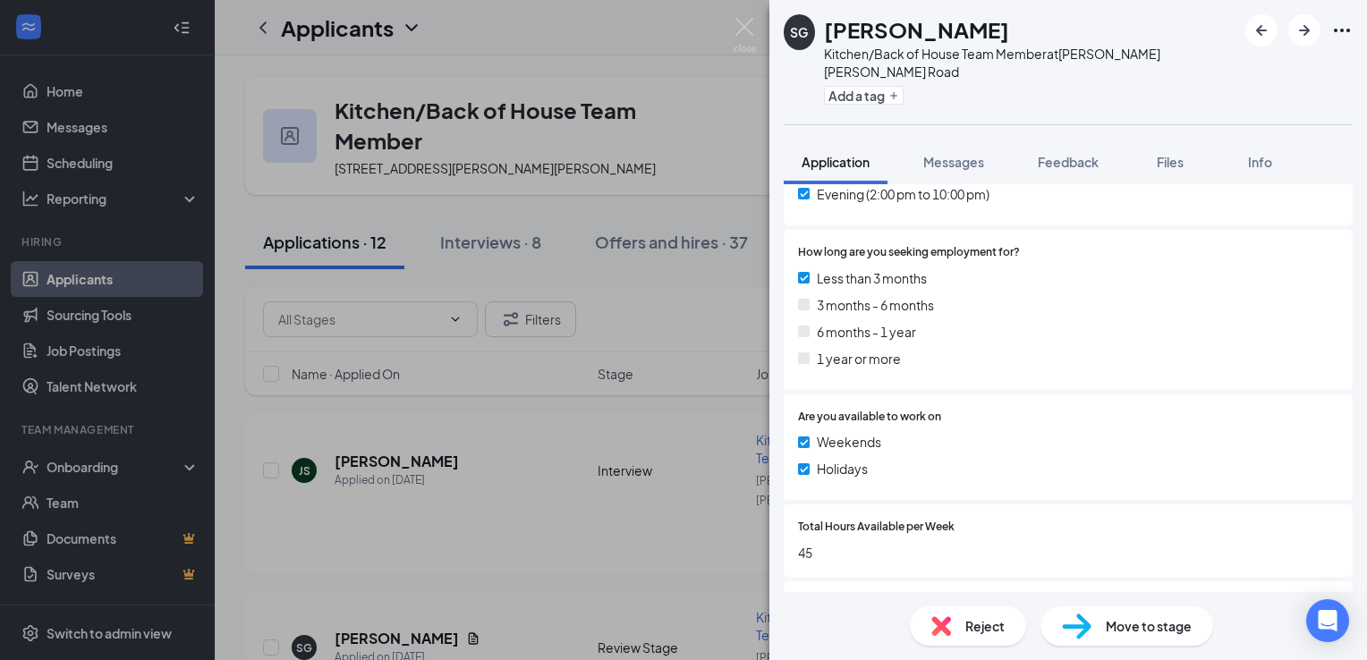
click at [958, 628] on div "Reject" at bounding box center [968, 626] width 116 height 39
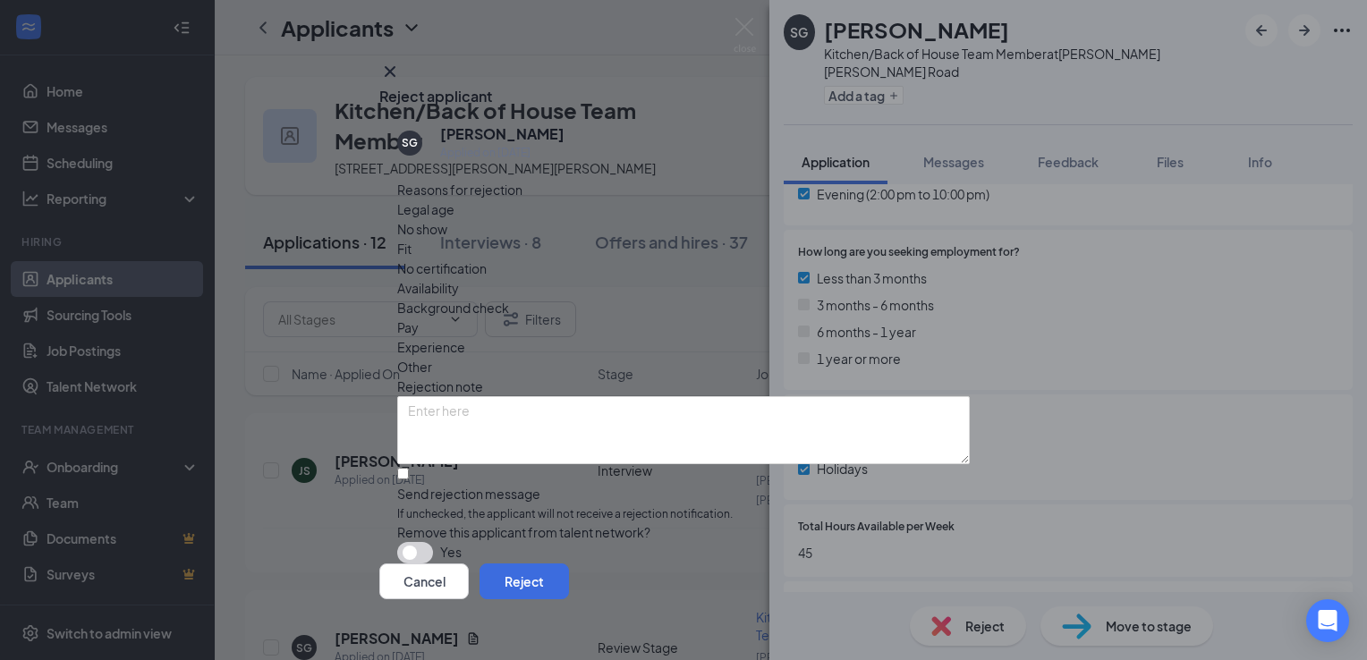
click at [459, 278] on span "Availability" at bounding box center [428, 288] width 62 height 20
click at [392, 421] on div "SG [PERSON_NAME] Applied on [DATE] Reasons for rejection Legal age No show Fit …" at bounding box center [683, 335] width 609 height 458
click at [401, 468] on input "Send rejection message If unchecked, the applicant will not receive a rejection…" at bounding box center [403, 474] width 12 height 12
checkbox input "true"
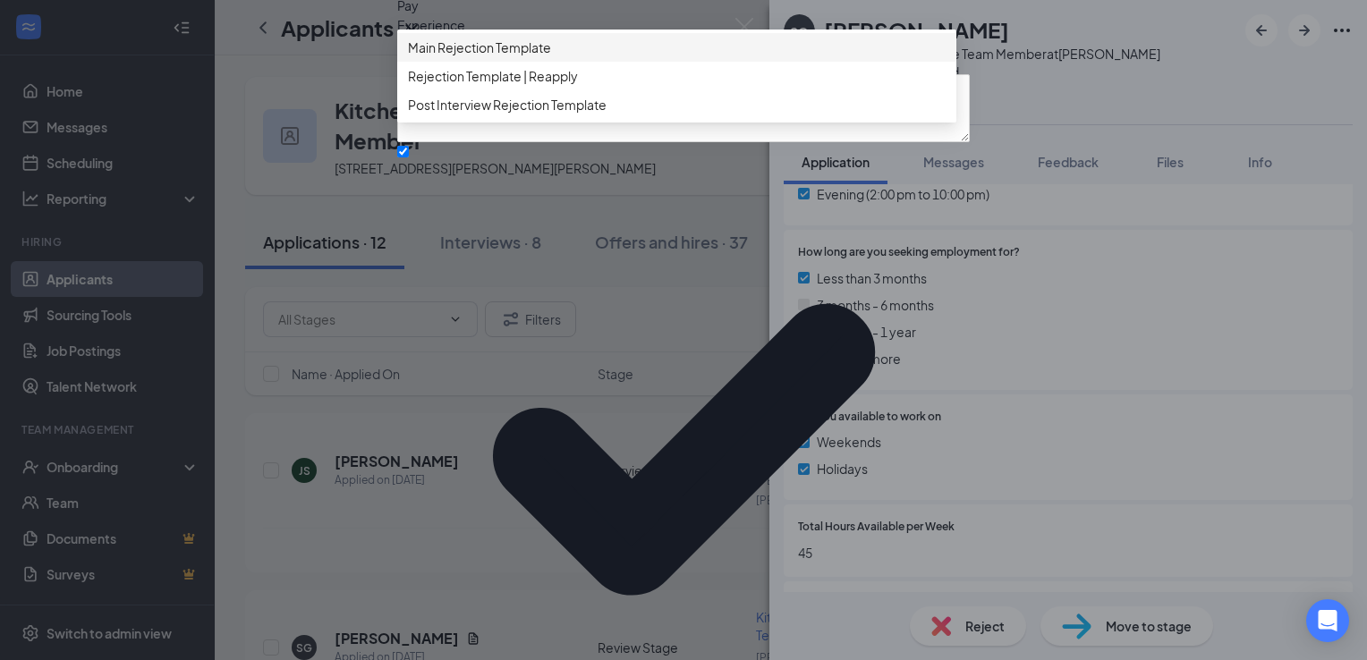
click at [606, 57] on span "Main Rejection Template" at bounding box center [677, 48] width 538 height 20
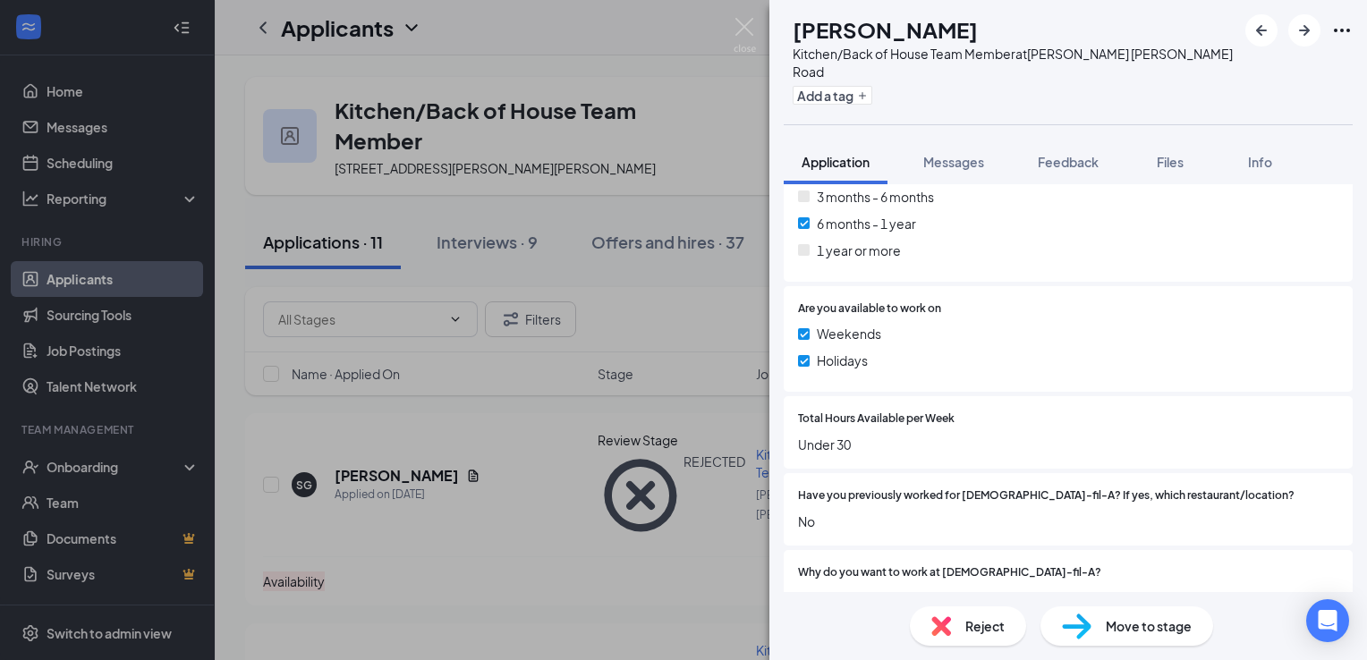
scroll to position [752, 0]
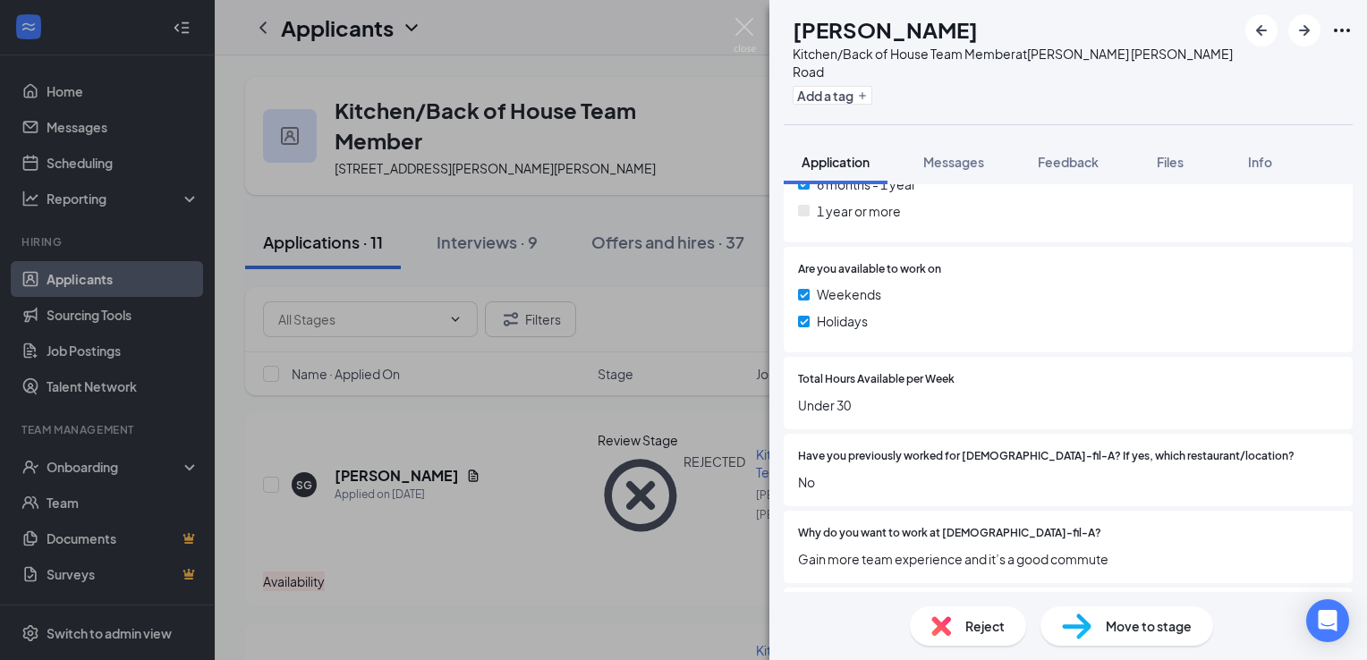
click at [973, 606] on div "Reject Move to stage" at bounding box center [1069, 626] width 598 height 68
click at [968, 617] on span "Reject" at bounding box center [985, 627] width 39 height 20
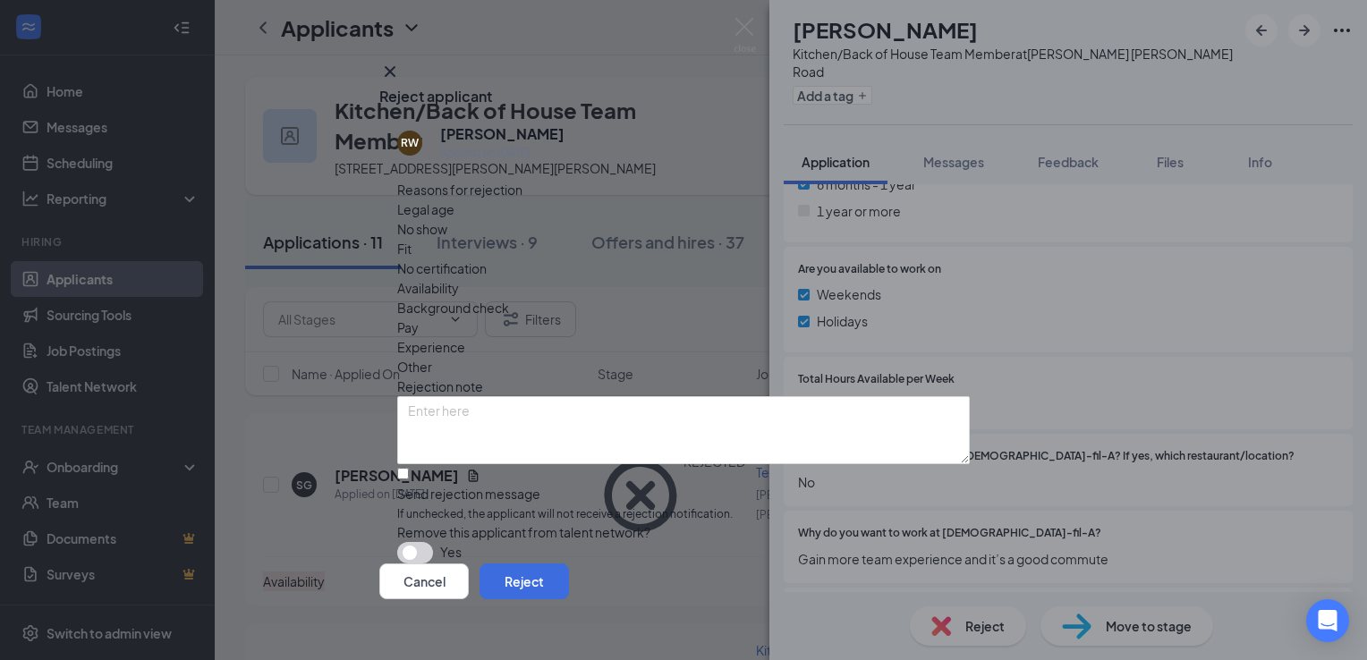
click at [412, 239] on span "Fit" at bounding box center [404, 249] width 14 height 20
click at [405, 468] on input "Send rejection message If unchecked, the applicant will not receive a rejection…" at bounding box center [403, 474] width 12 height 12
checkbox input "true"
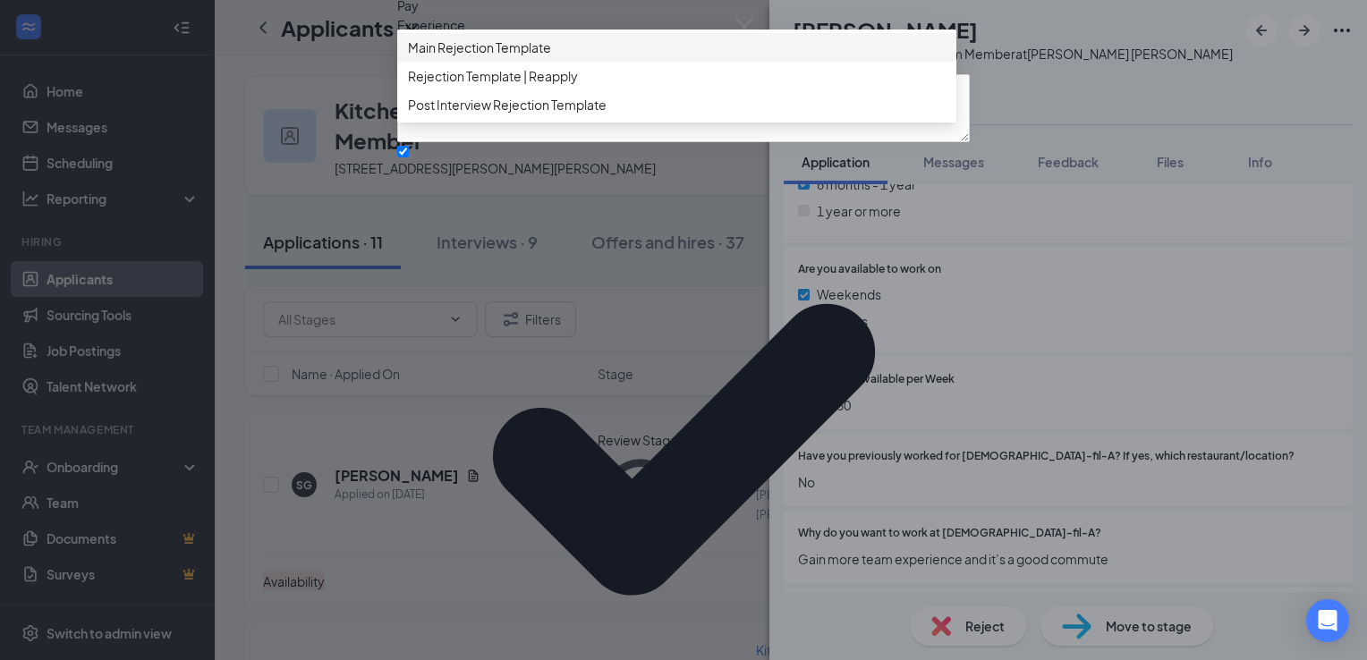
click at [675, 57] on span "Main Rejection Template" at bounding box center [677, 48] width 538 height 20
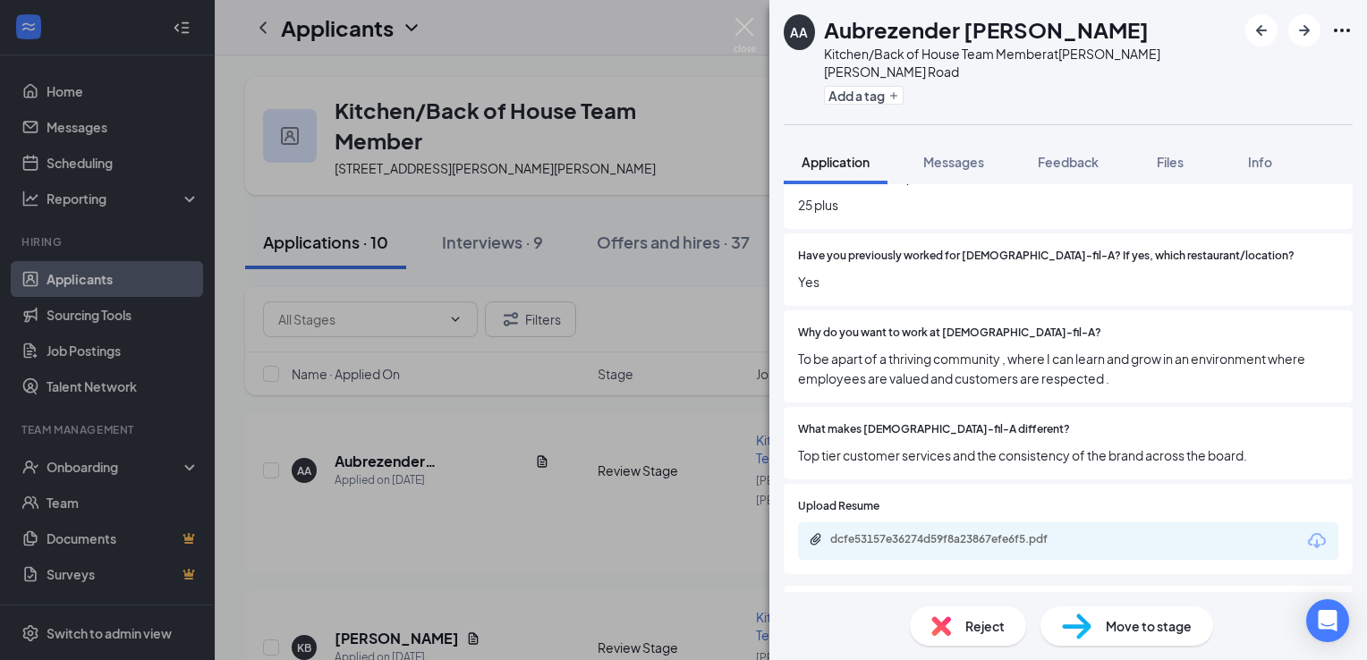
scroll to position [952, 0]
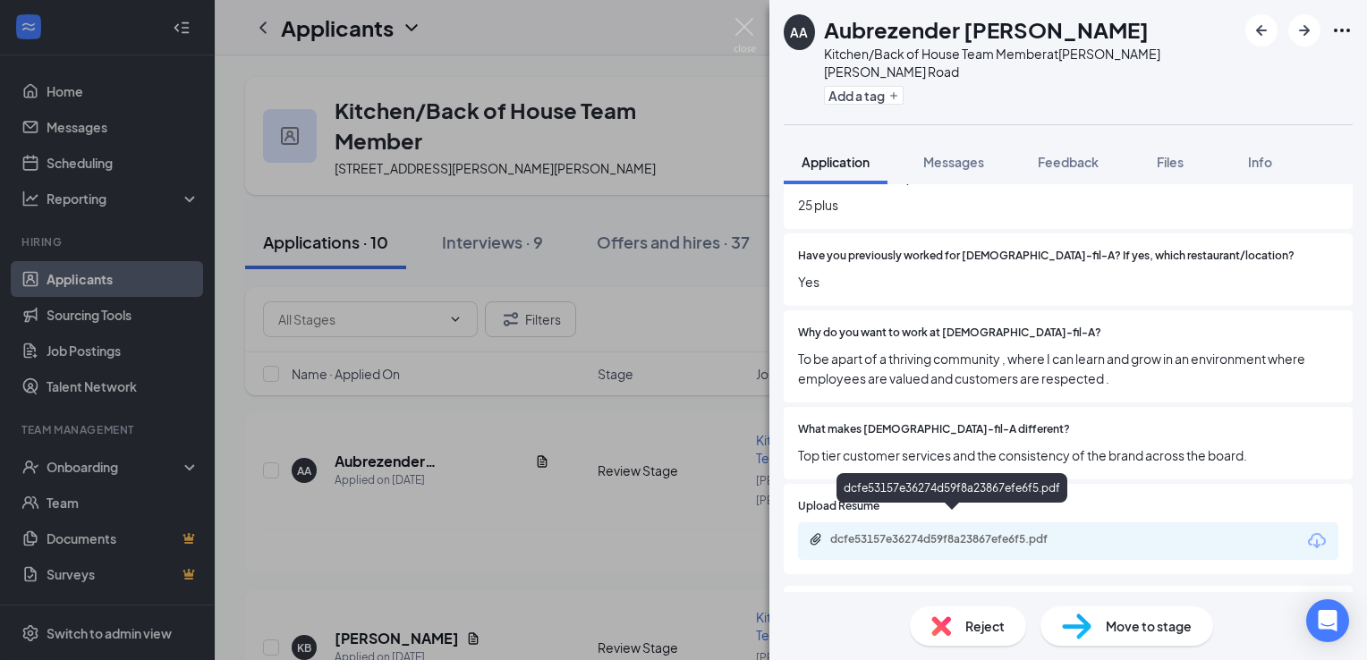
click at [1013, 523] on div "dcfe53157e36274d59f8a23867efe6f5.pdf" at bounding box center [1068, 542] width 541 height 38
click at [1001, 532] on div "dcfe53157e36274d59f8a23867efe6f5.pdf" at bounding box center [955, 539] width 251 height 14
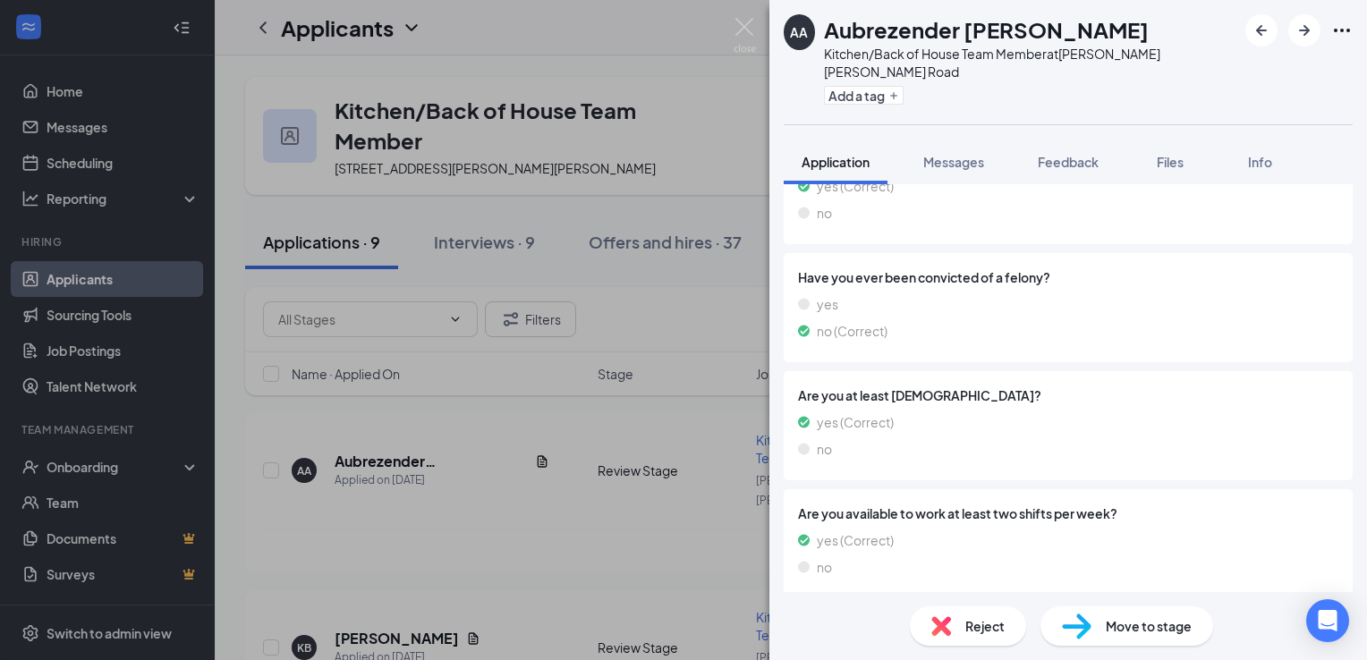
scroll to position [1513, 0]
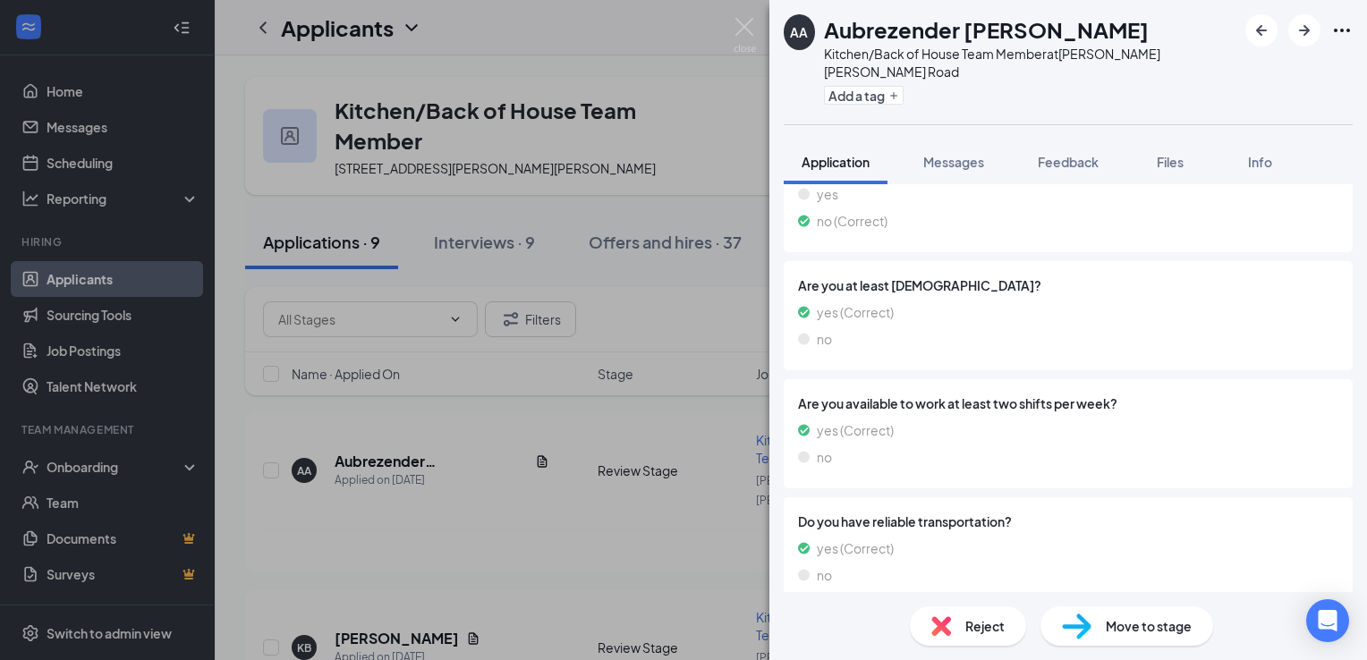
click at [1086, 641] on div "Move to stage" at bounding box center [1127, 626] width 173 height 39
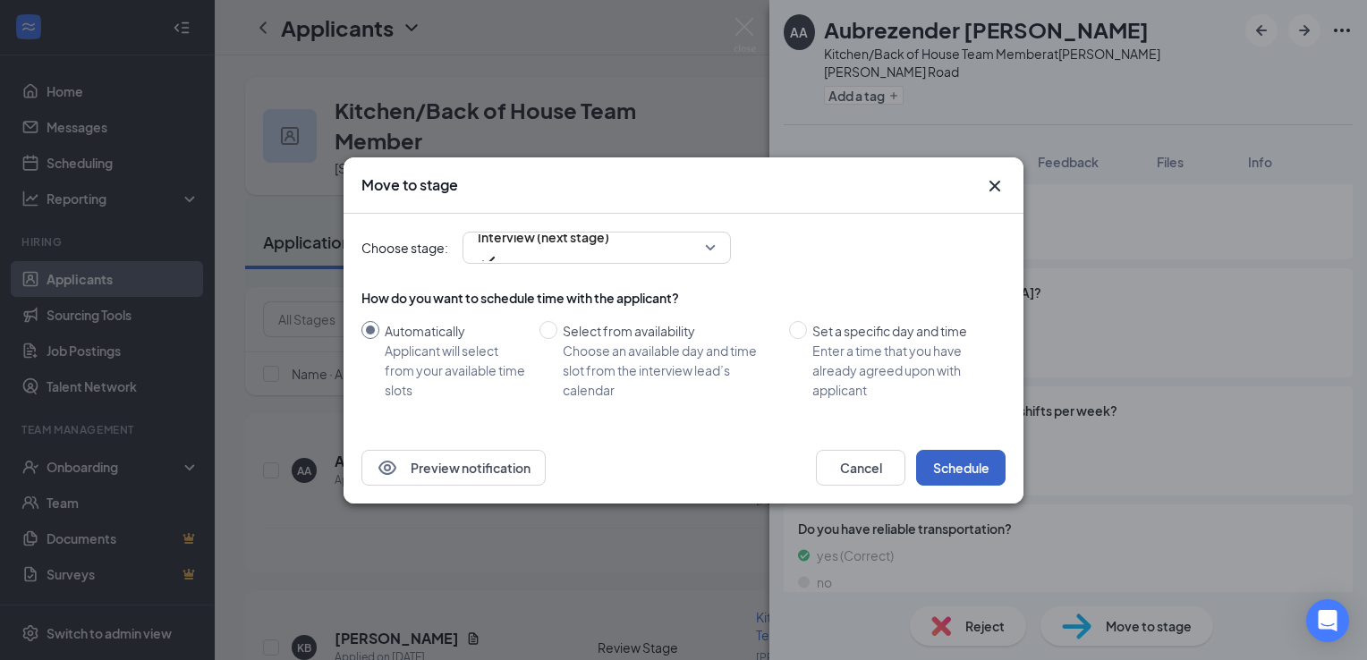
click at [945, 471] on button "Schedule" at bounding box center [960, 468] width 89 height 36
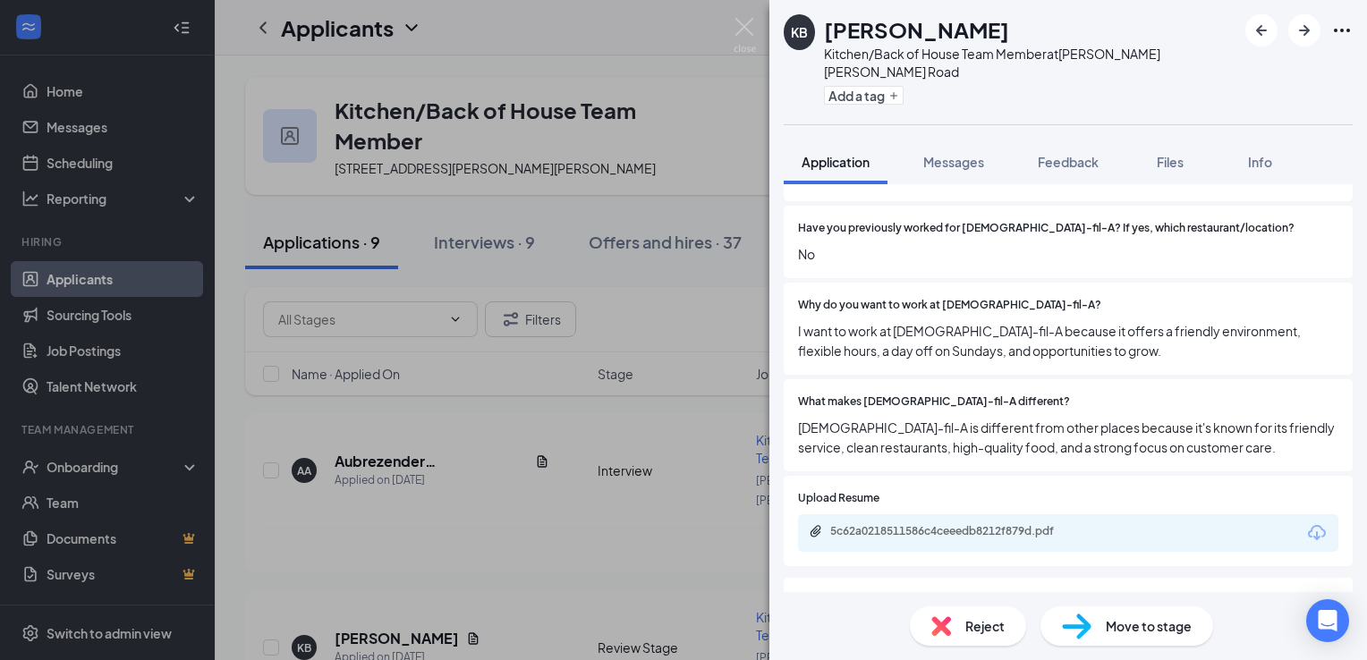
scroll to position [981, 0]
click at [1103, 639] on div "Move to stage" at bounding box center [1127, 626] width 173 height 39
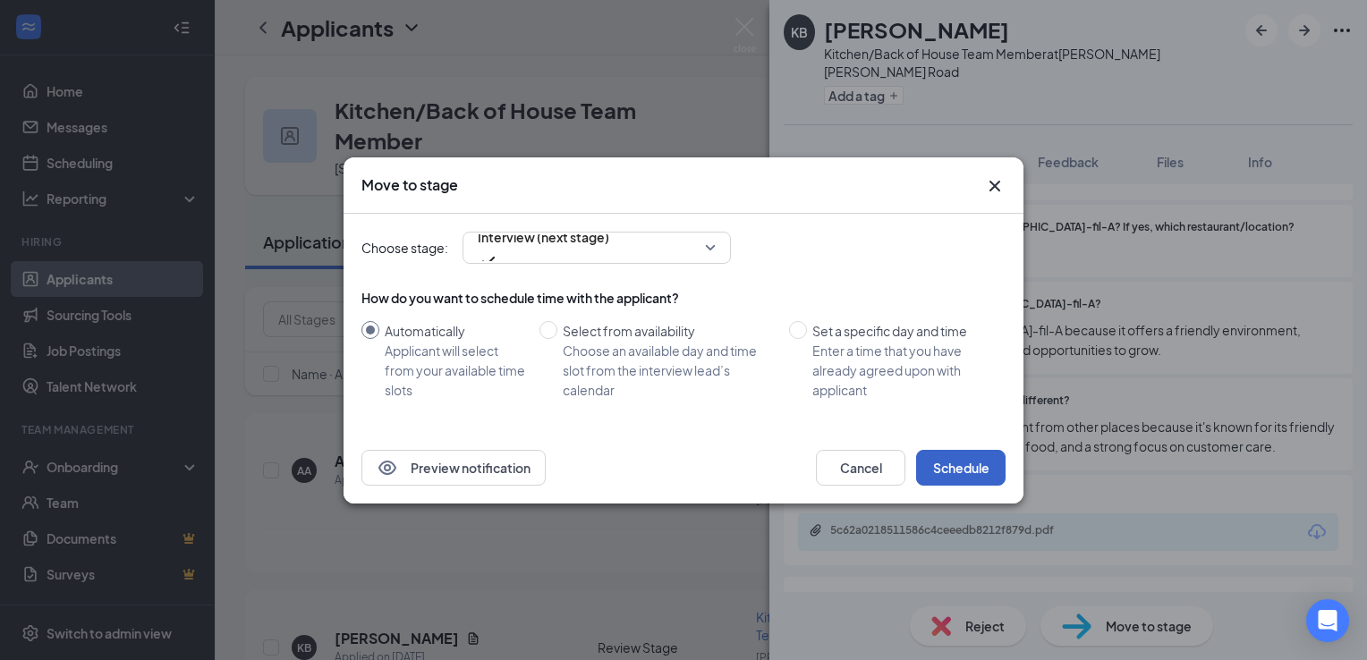
click at [945, 469] on button "Schedule" at bounding box center [960, 468] width 89 height 36
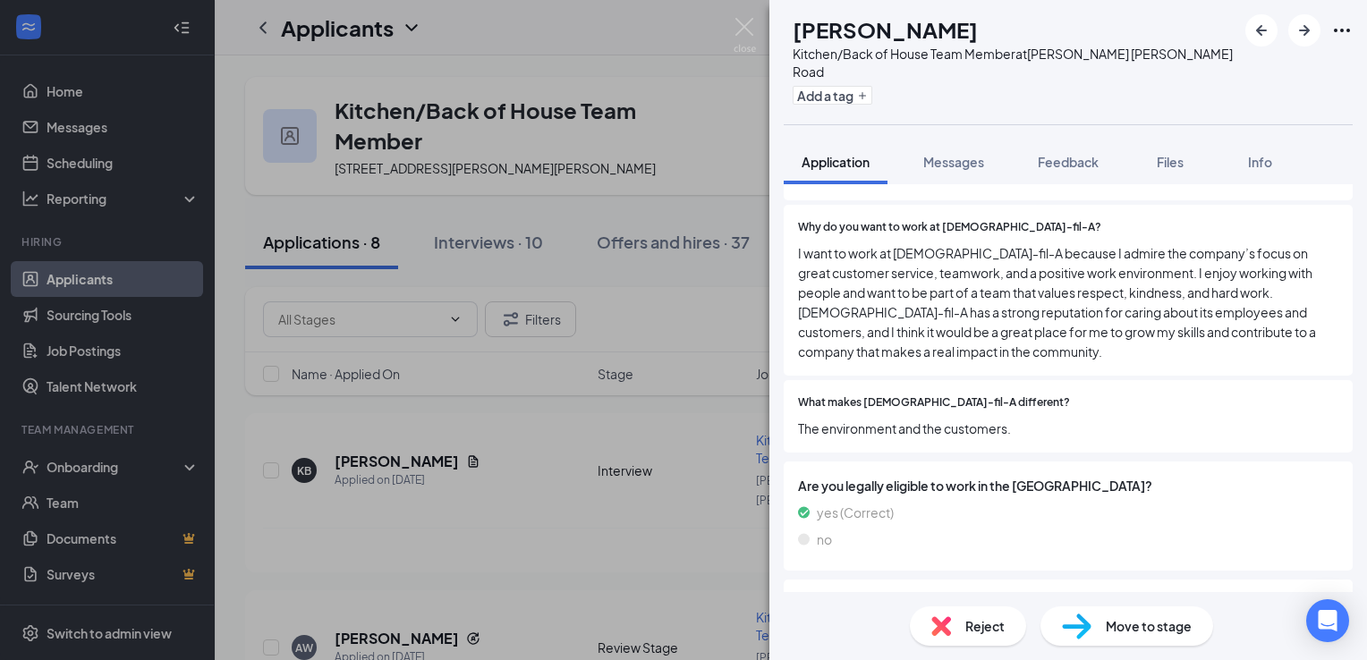
scroll to position [1112, 0]
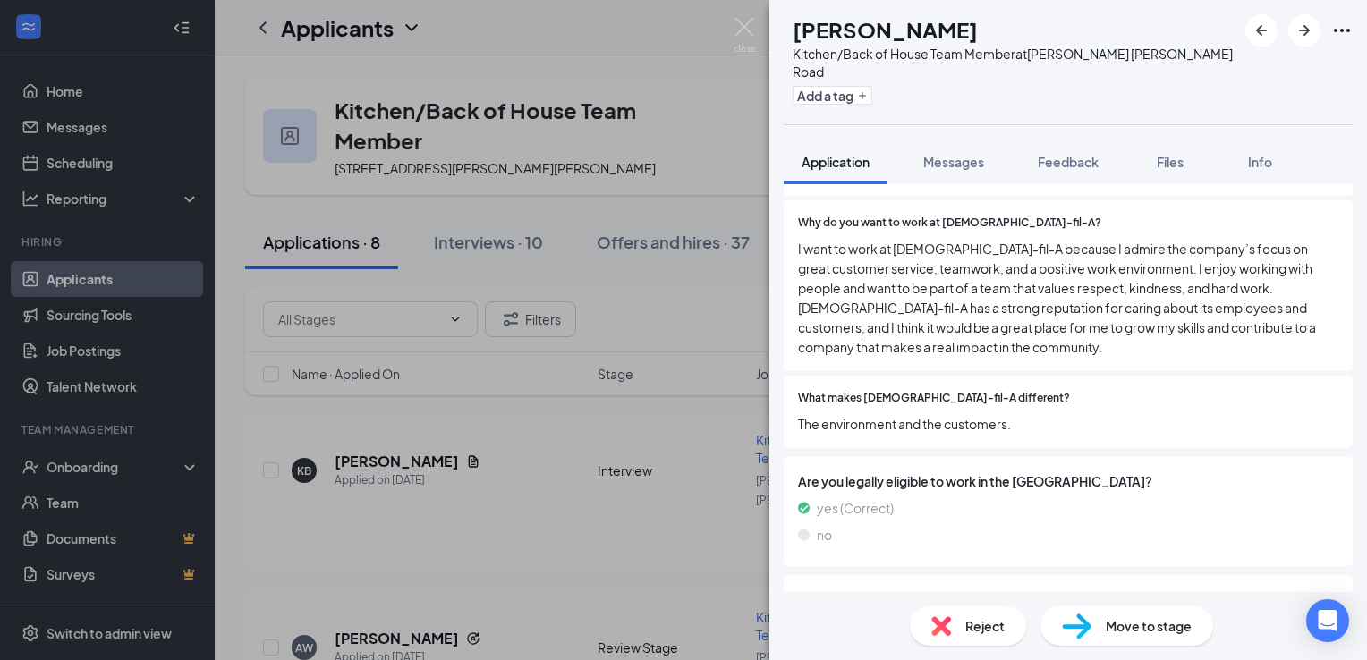
click at [984, 625] on span "Reject" at bounding box center [985, 627] width 39 height 20
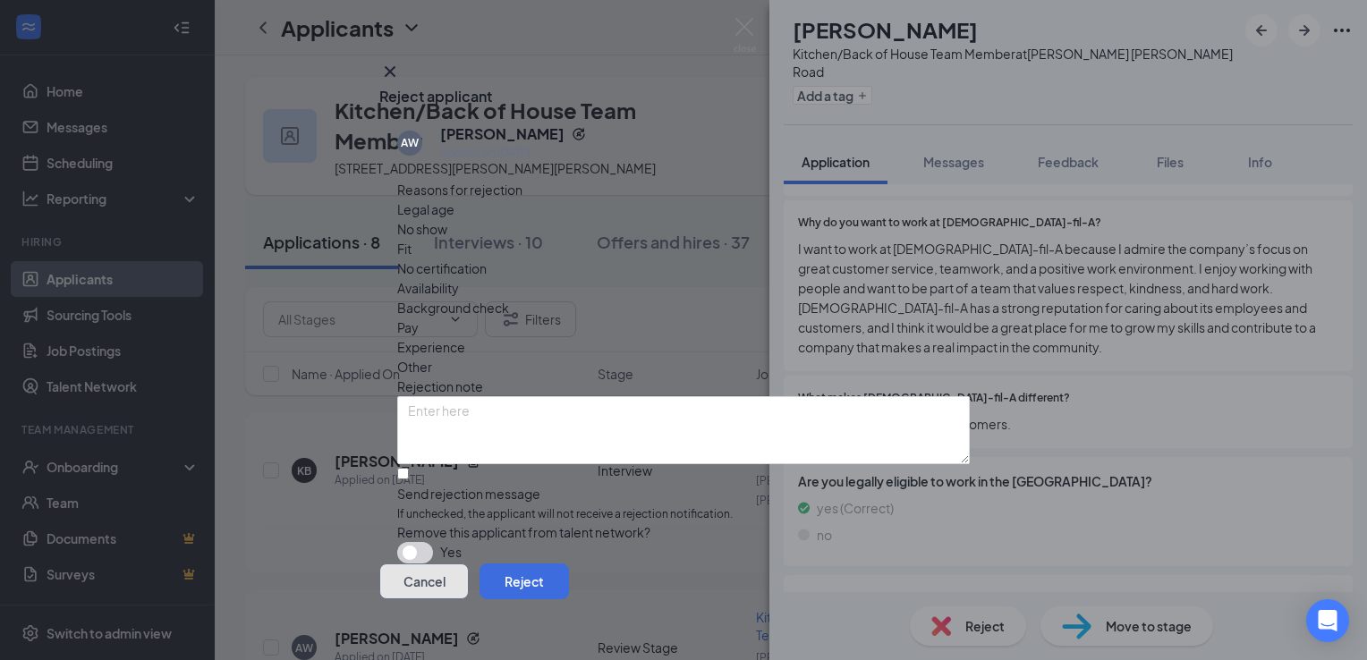
click at [469, 573] on button "Cancel" at bounding box center [423, 582] width 89 height 36
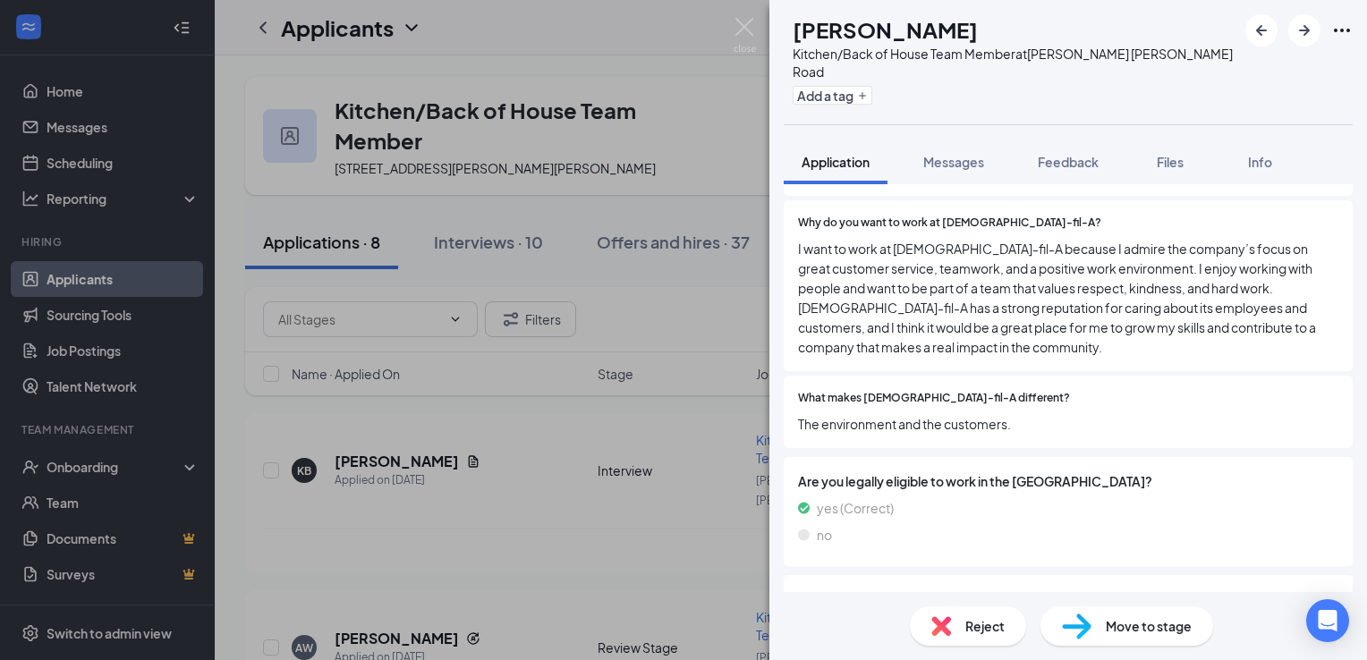
click at [1094, 623] on div "Move to stage" at bounding box center [1127, 626] width 173 height 39
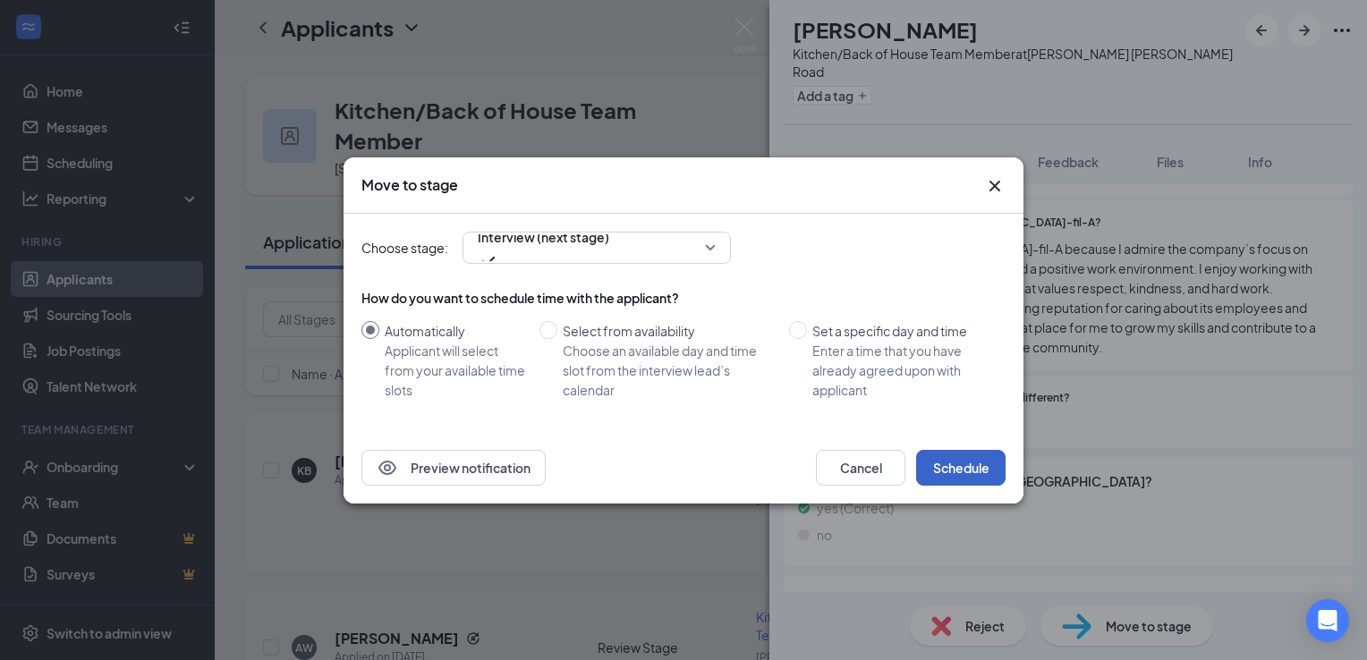
click at [957, 476] on button "Schedule" at bounding box center [960, 468] width 89 height 36
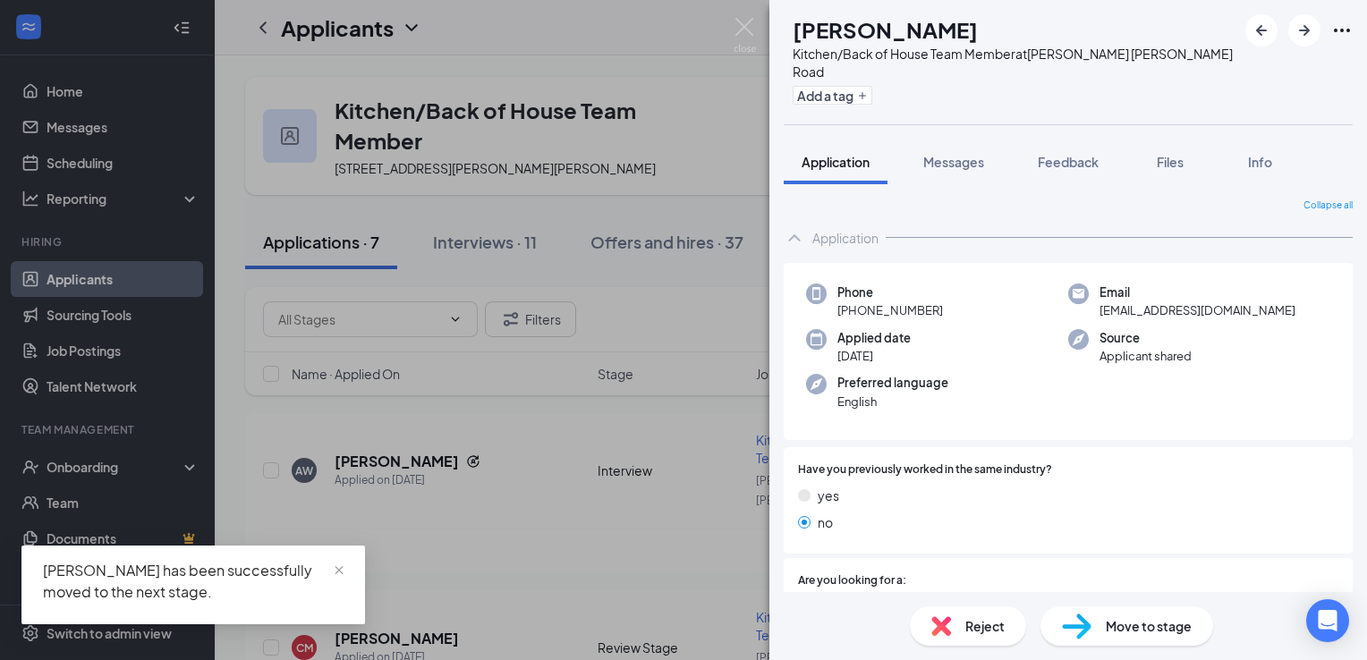
click at [388, 451] on div "CM [PERSON_NAME] Kitchen/Back of House Team Member at [PERSON_NAME][GEOGRAPHIC_…" at bounding box center [683, 330] width 1367 height 660
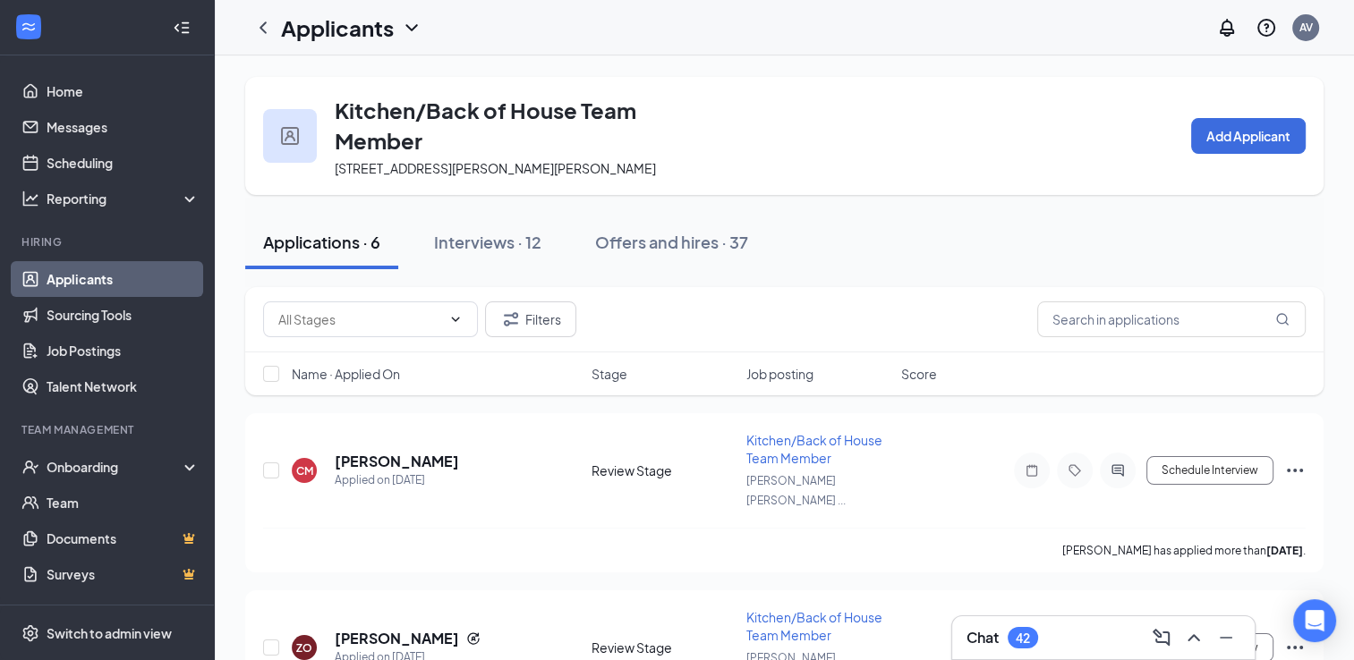
click at [772, 377] on span "Job posting" at bounding box center [779, 374] width 67 height 18
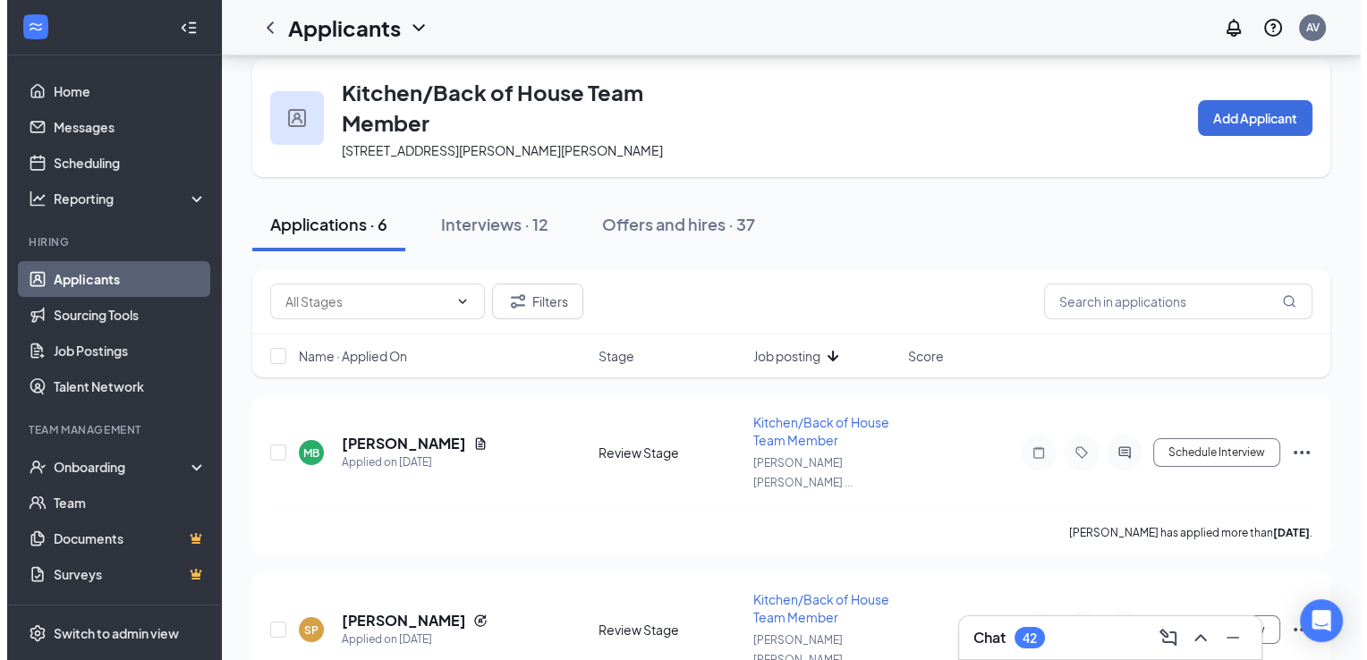
scroll to position [16, 0]
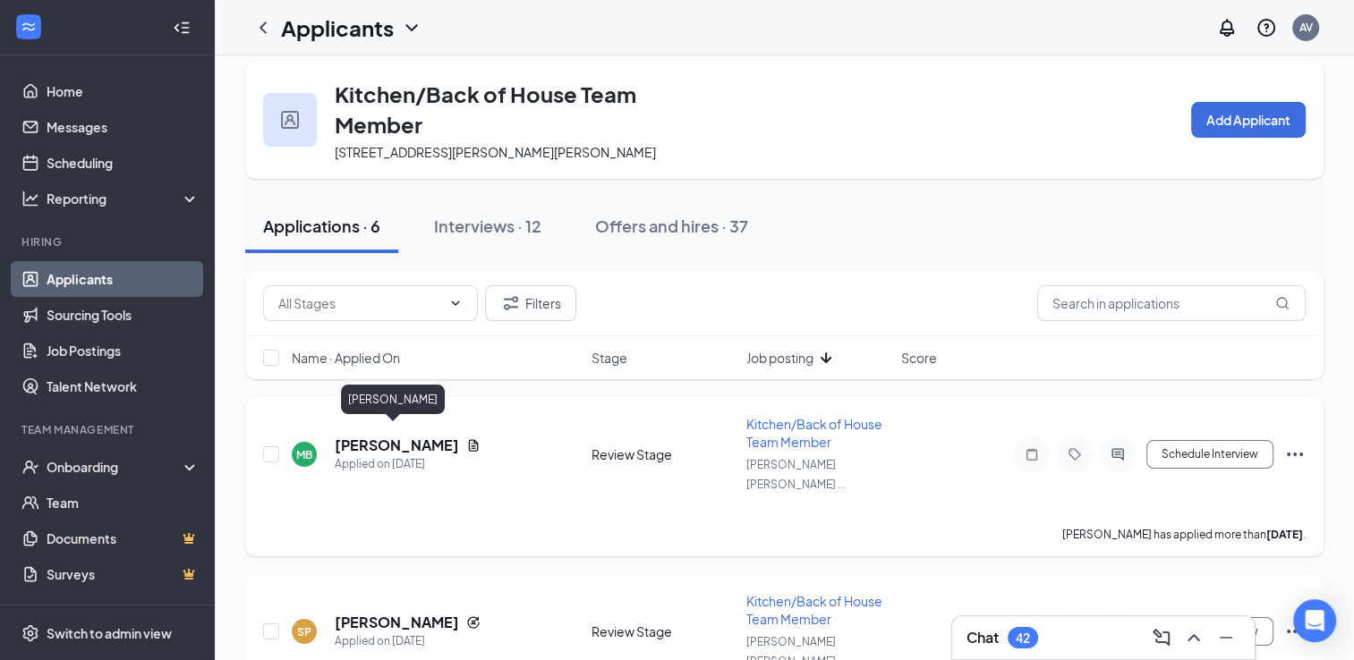
click at [389, 438] on h5 "[PERSON_NAME]" at bounding box center [397, 446] width 124 height 20
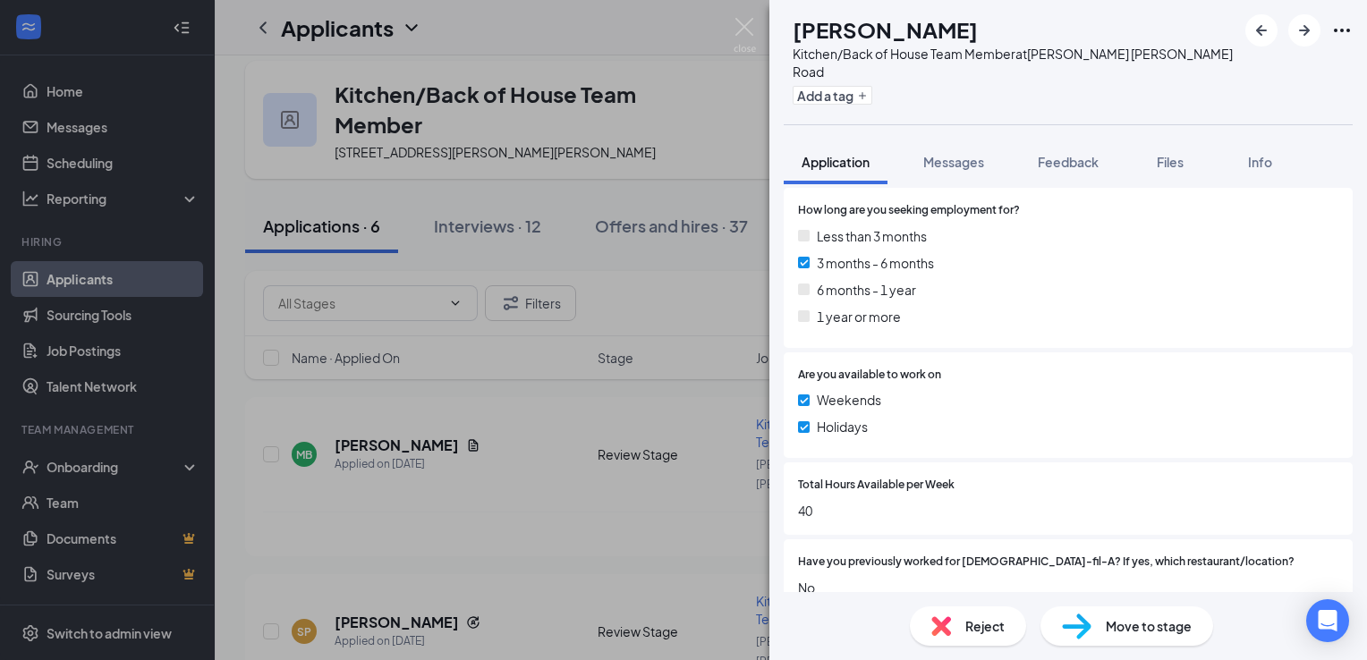
scroll to position [659, 0]
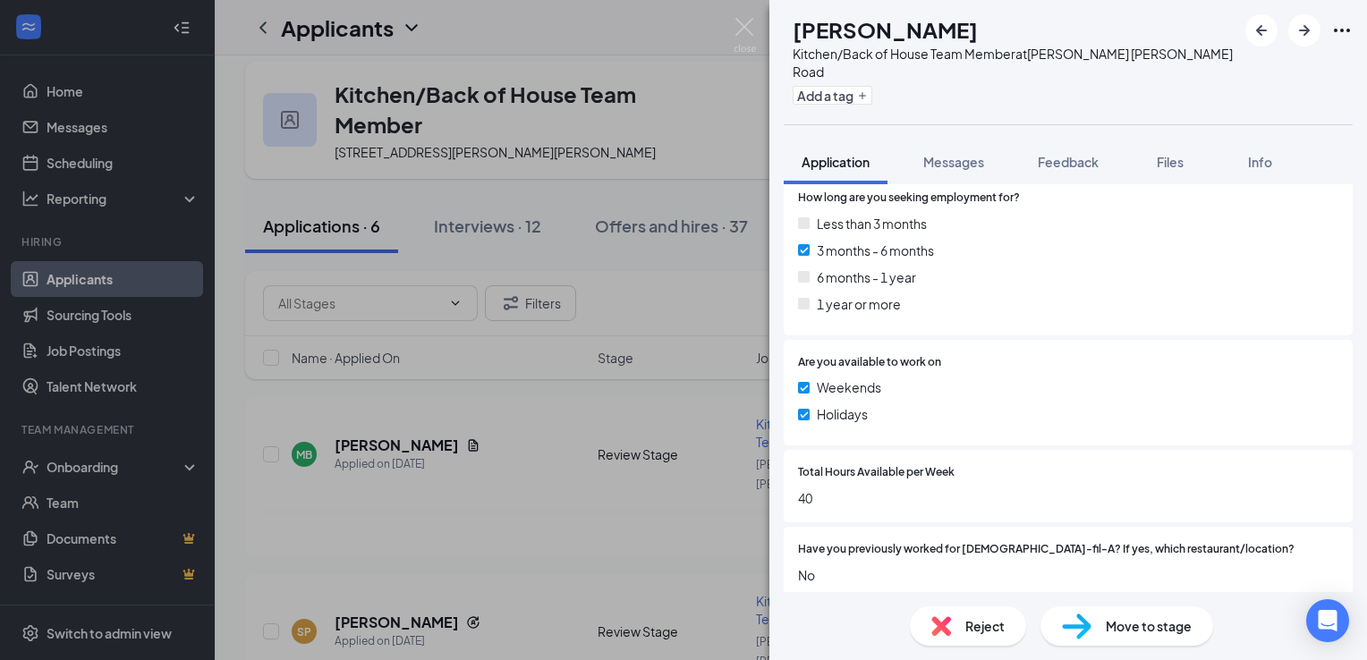
click at [984, 621] on span "Reject" at bounding box center [985, 627] width 39 height 20
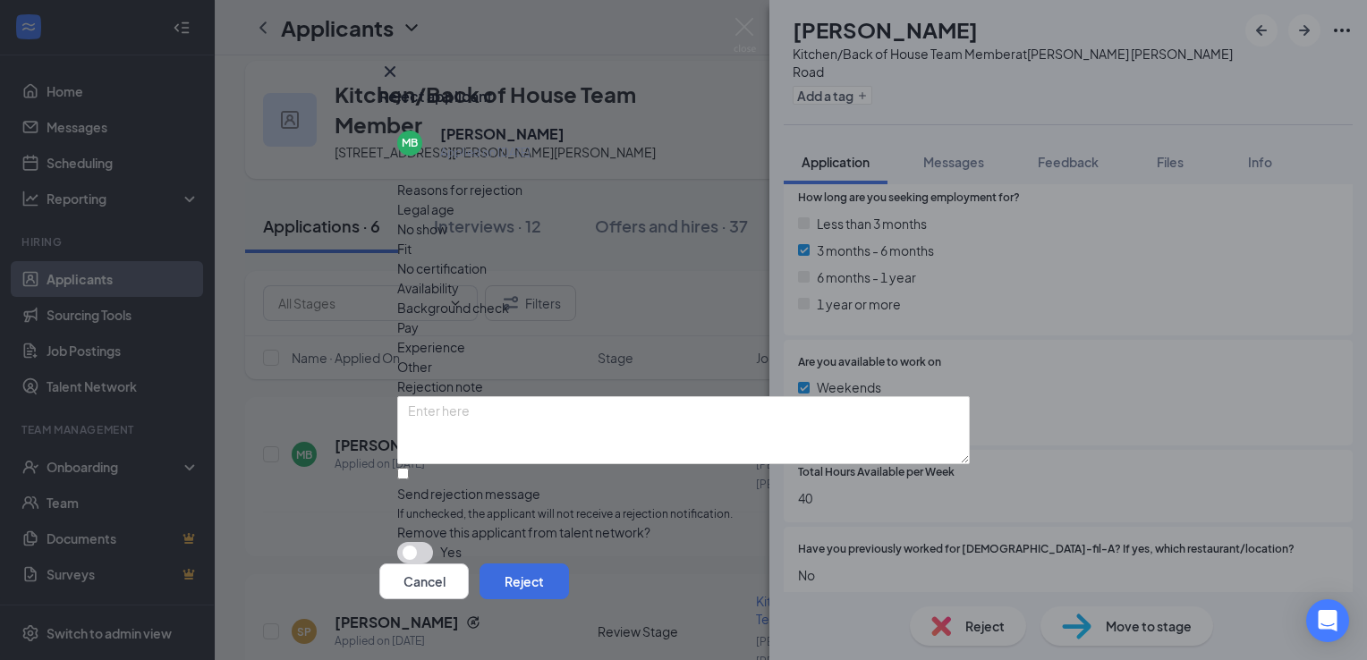
click at [608, 239] on div "Fit" at bounding box center [683, 249] width 573 height 20
click at [408, 468] on input "Send rejection message If unchecked, the applicant will not receive a rejection…" at bounding box center [403, 474] width 12 height 12
checkbox input "true"
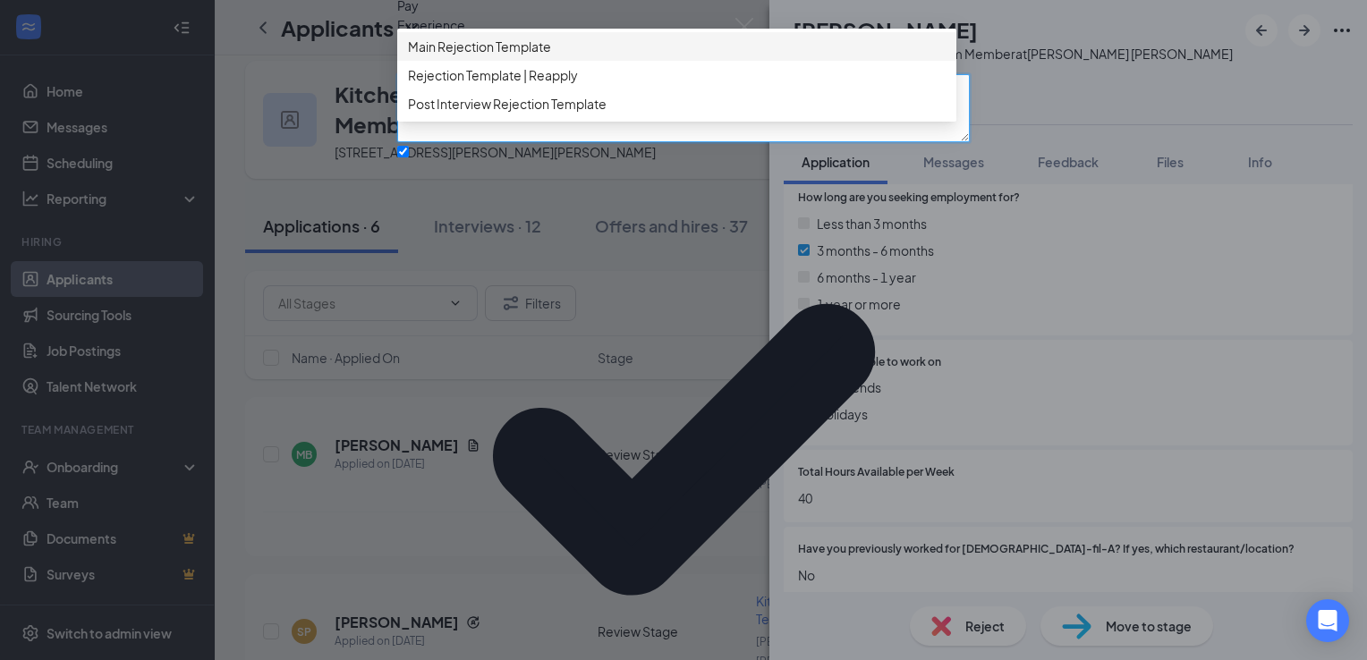
click at [634, 142] on textarea at bounding box center [683, 108] width 573 height 68
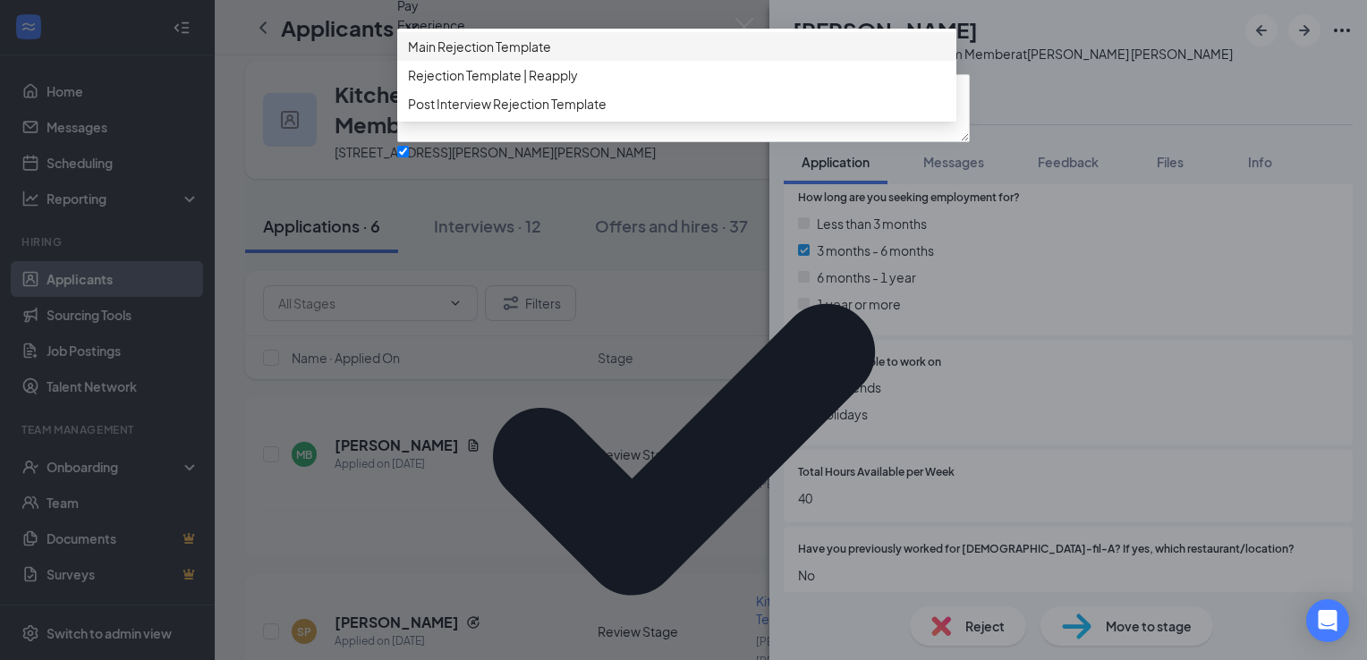
click at [623, 61] on div "Main Rejection Template" at bounding box center [676, 46] width 559 height 29
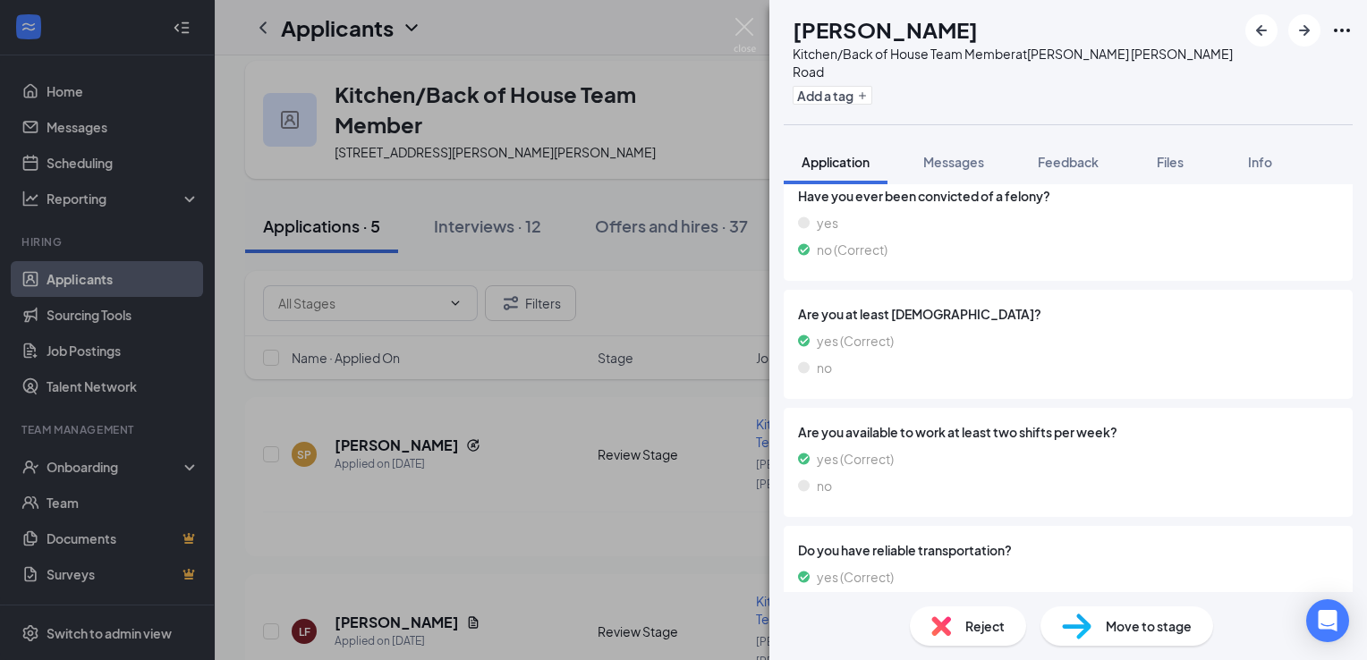
scroll to position [1486, 0]
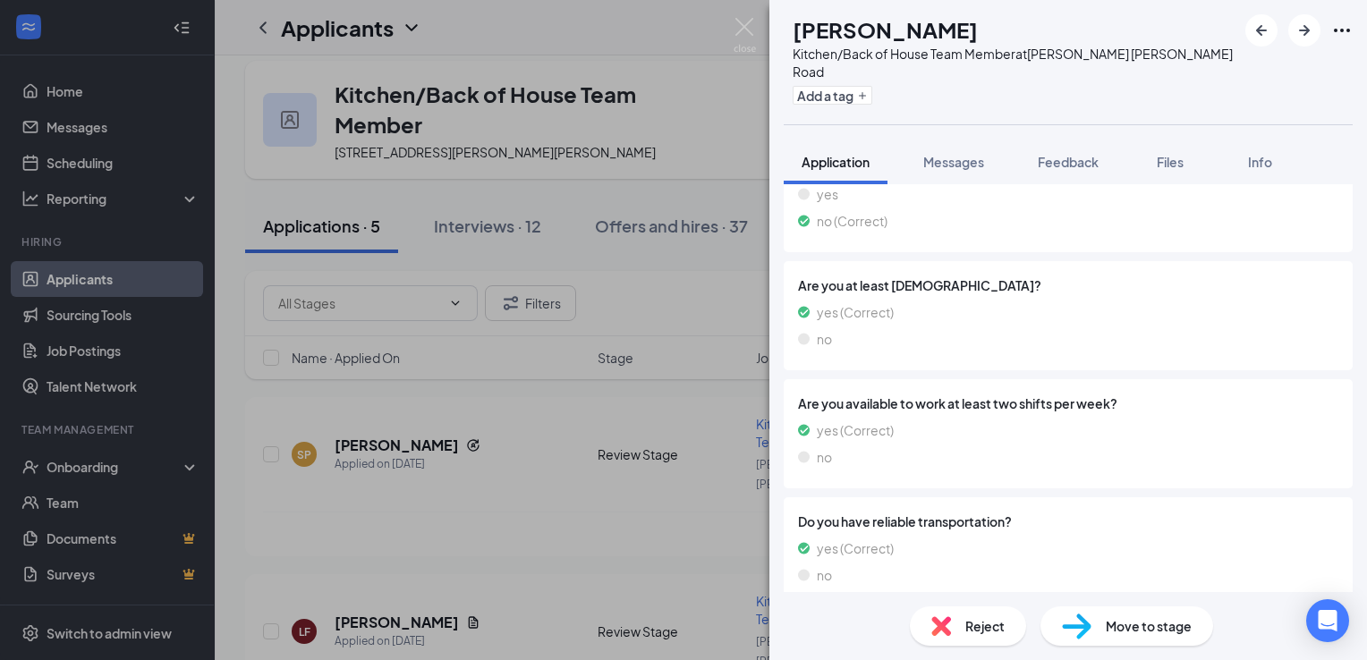
click at [1134, 629] on span "Move to stage" at bounding box center [1149, 627] width 86 height 20
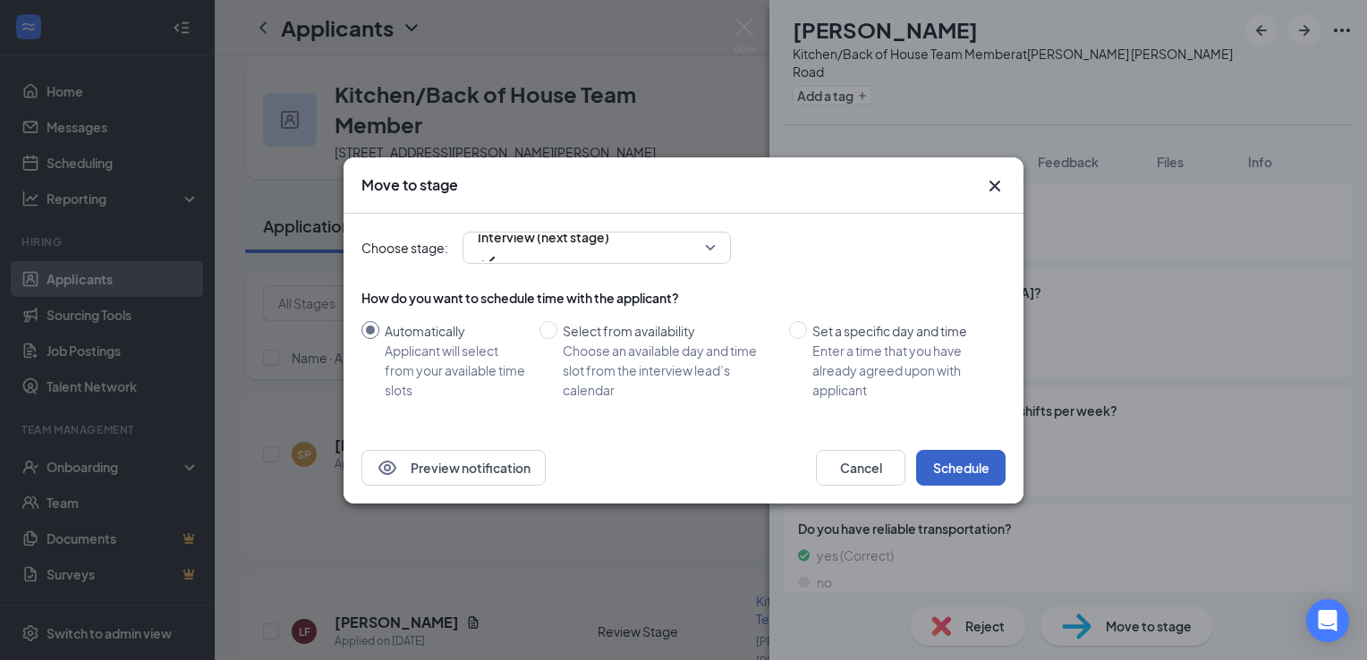
click at [930, 467] on button "Schedule" at bounding box center [960, 468] width 89 height 36
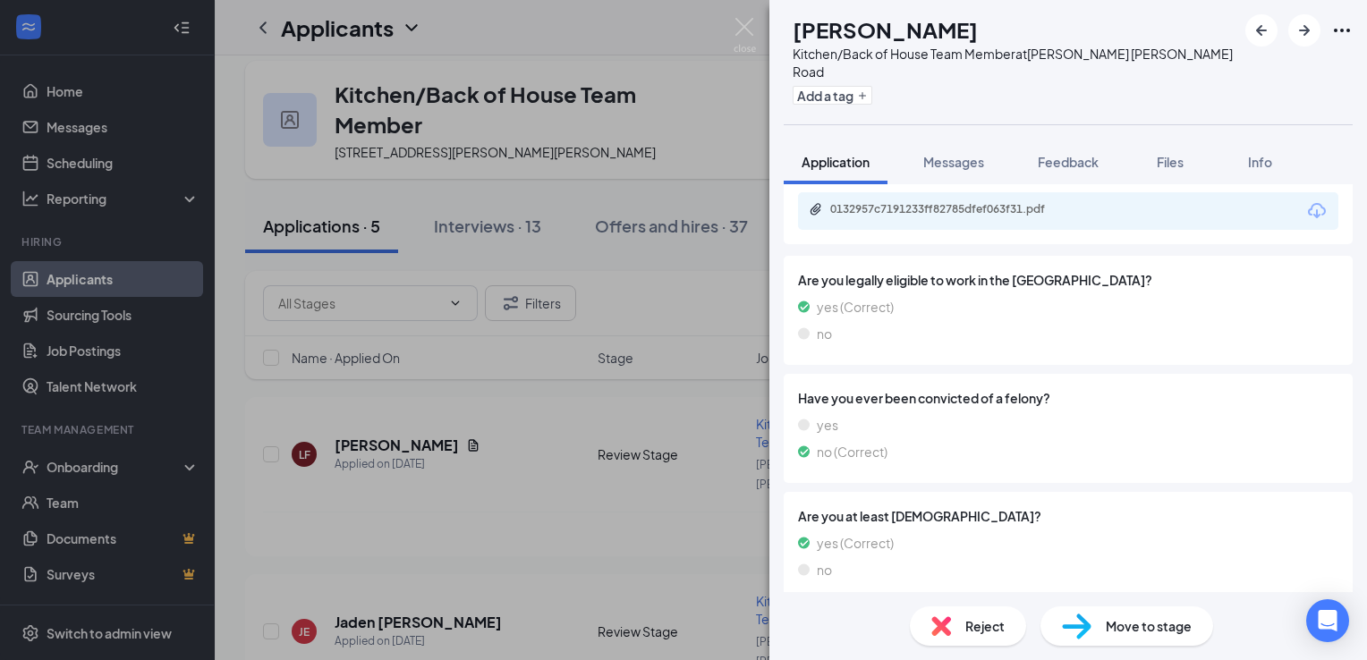
scroll to position [1282, 0]
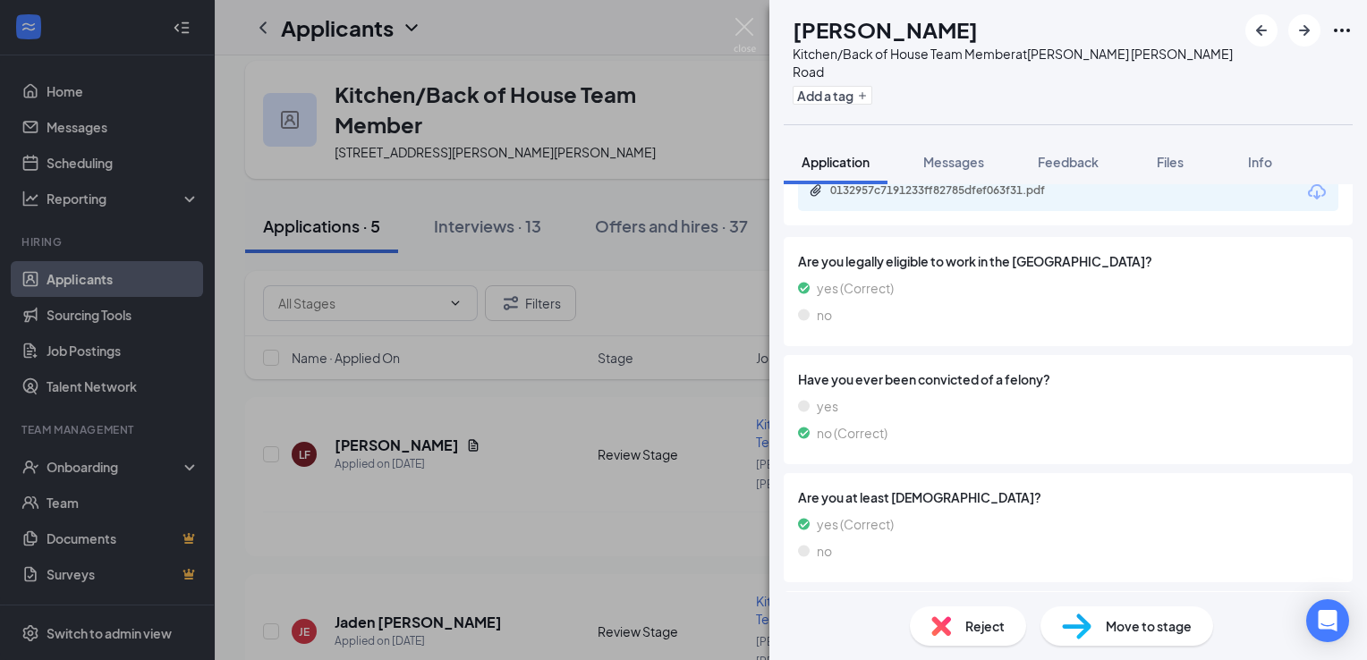
click at [974, 626] on span "Reject" at bounding box center [985, 627] width 39 height 20
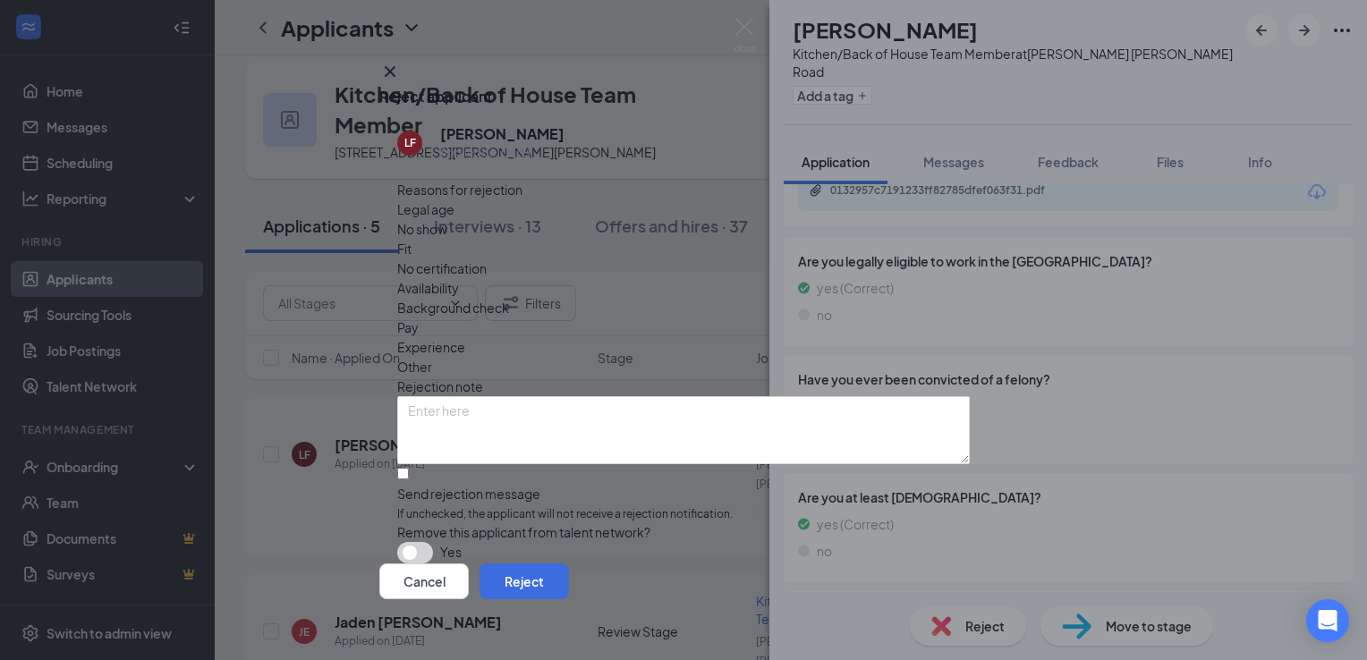
click at [412, 239] on span "Fit" at bounding box center [404, 249] width 14 height 20
click at [408, 468] on input "Send rejection message If unchecked, the applicant will not receive a rejection…" at bounding box center [403, 474] width 12 height 12
checkbox input "true"
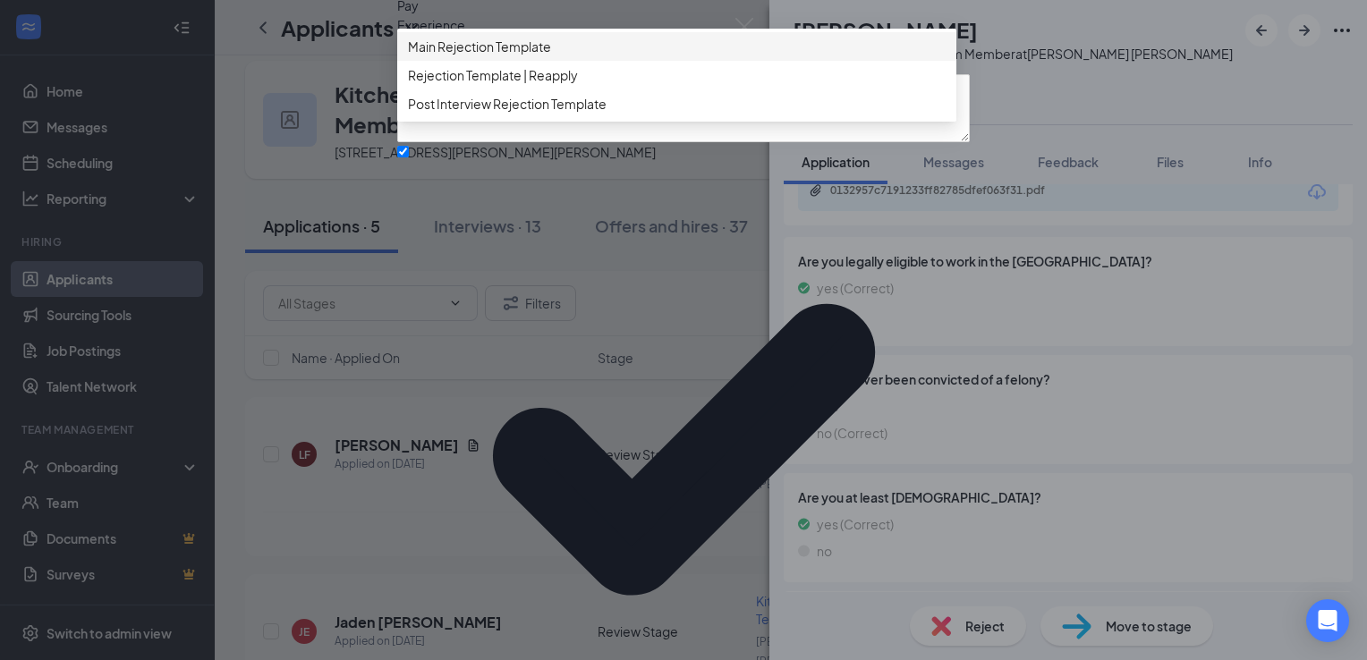
click at [660, 356] on div "Reasons for rejection Legal age No show Fit No certification Availability Backg…" at bounding box center [683, 372] width 573 height 1029
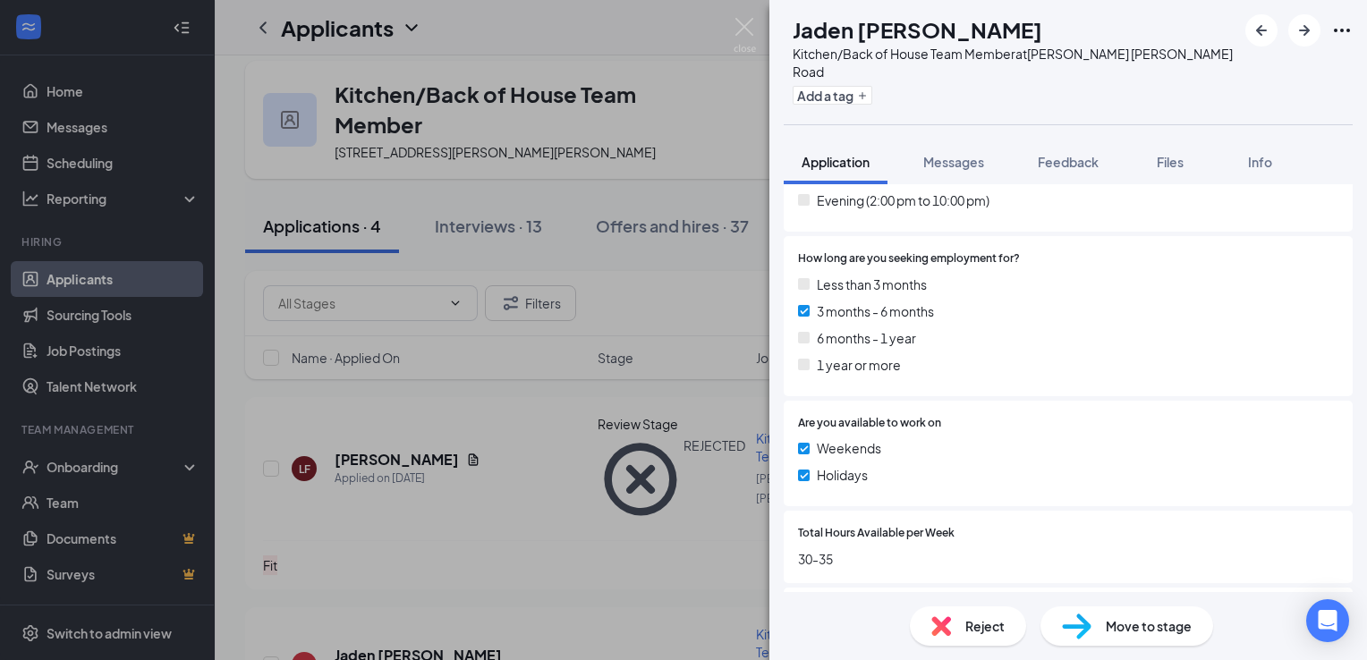
scroll to position [600, 0]
click at [944, 643] on div "Reject" at bounding box center [968, 626] width 116 height 39
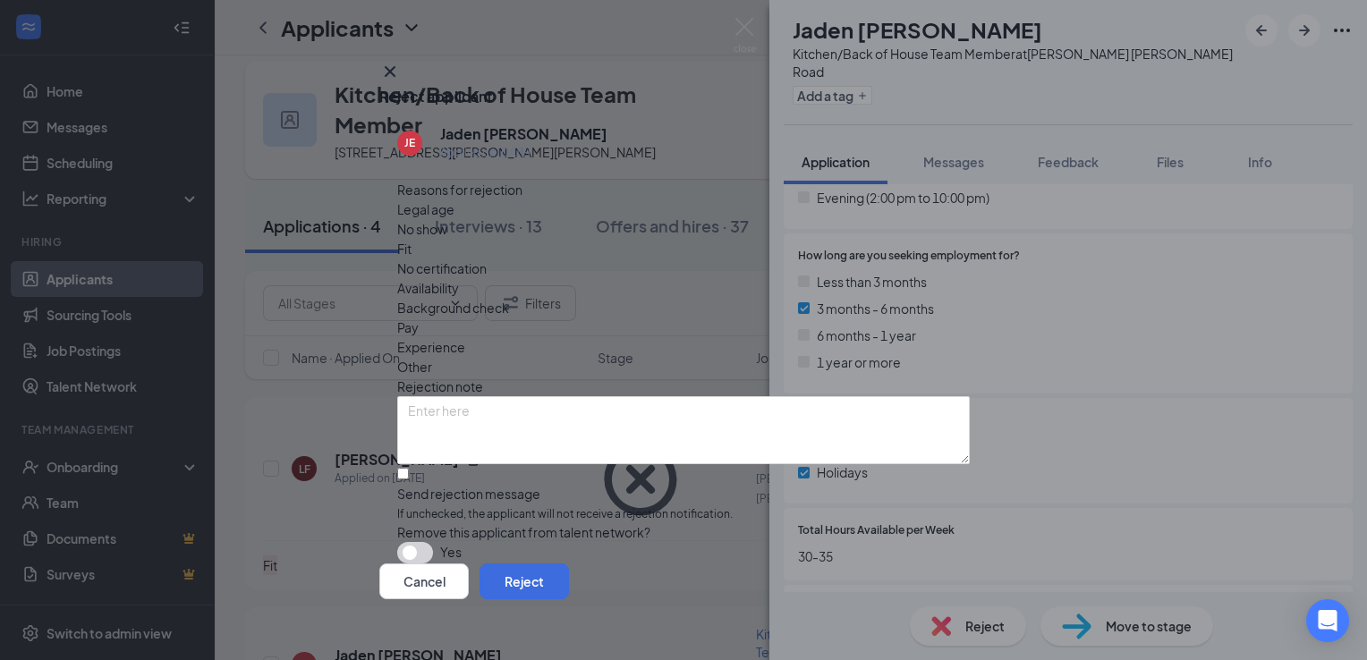
click at [579, 239] on div "Fit" at bounding box center [683, 249] width 573 height 20
click at [407, 468] on input "Send rejection message If unchecked, the applicant will not receive a rejection…" at bounding box center [403, 474] width 12 height 12
checkbox input "true"
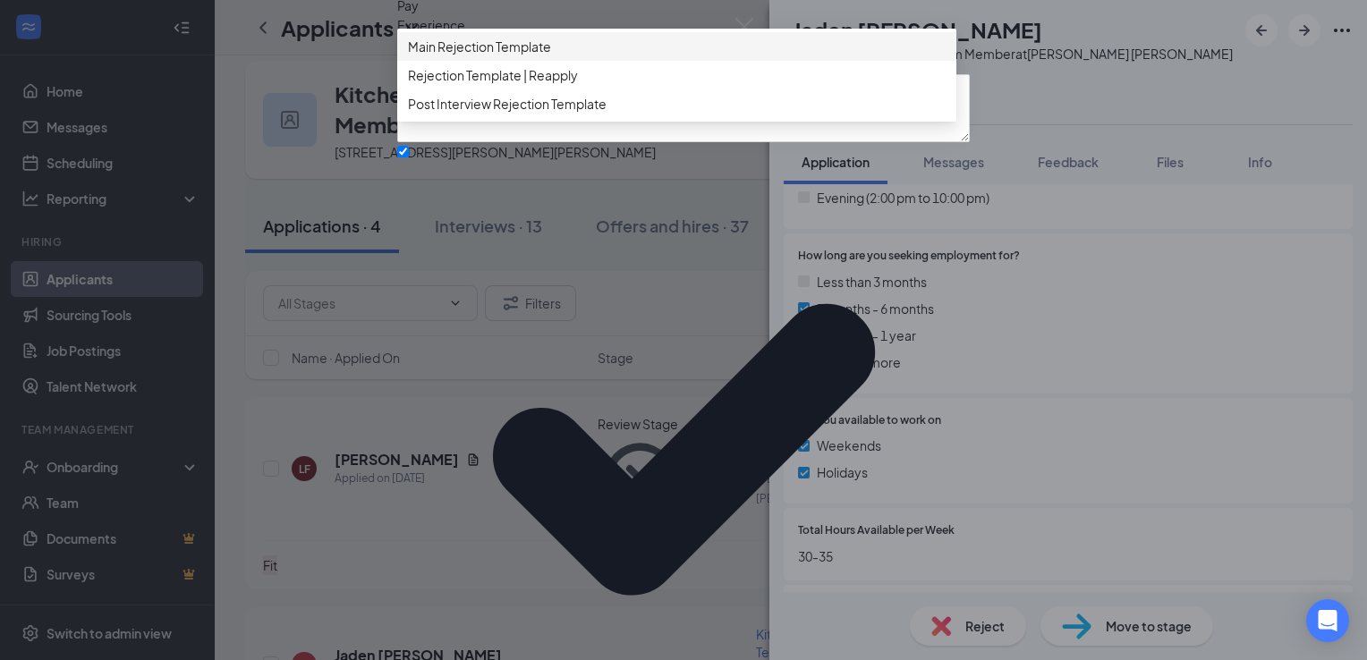
click at [541, 56] on span "Main Rejection Template" at bounding box center [479, 47] width 143 height 20
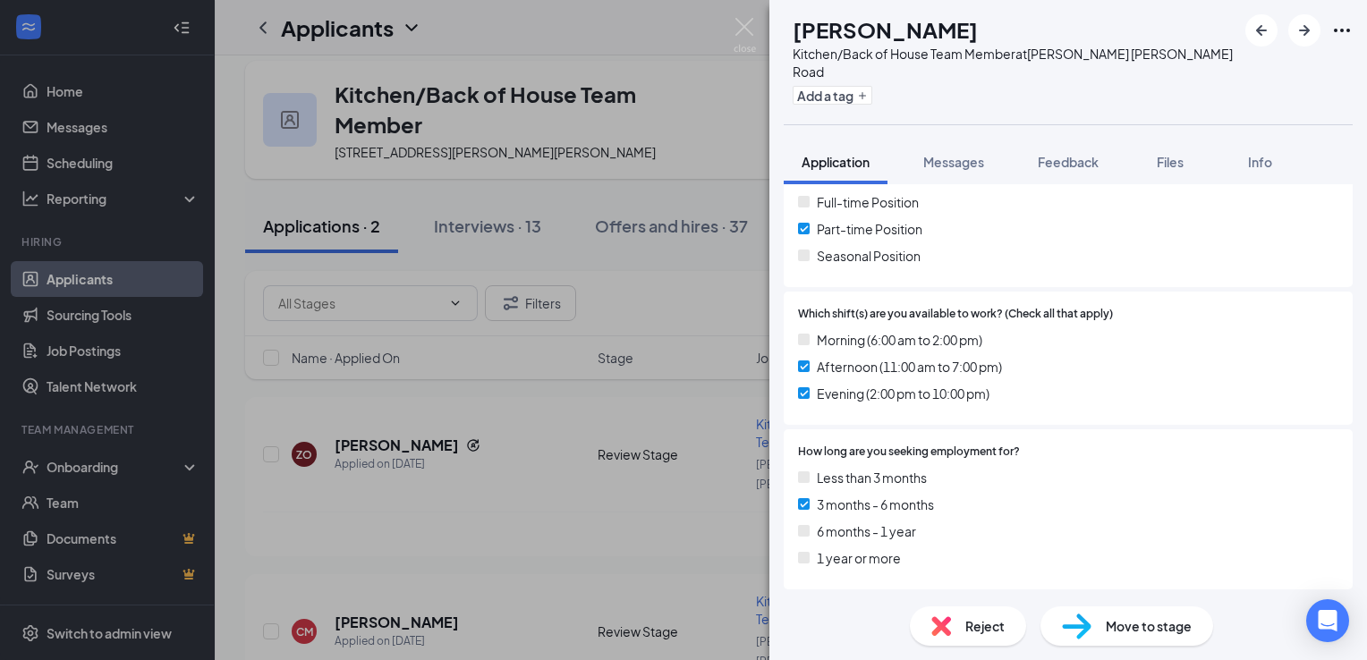
scroll to position [643, 0]
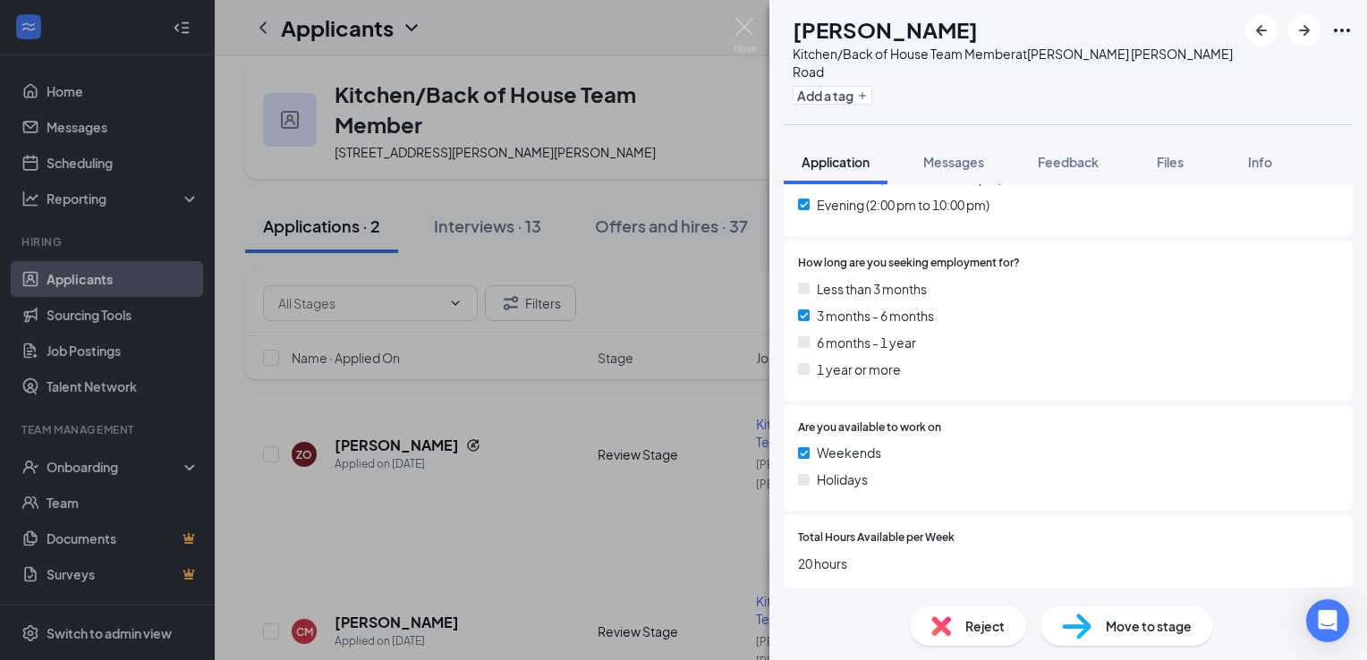
click at [967, 646] on div "Reject" at bounding box center [968, 626] width 116 height 39
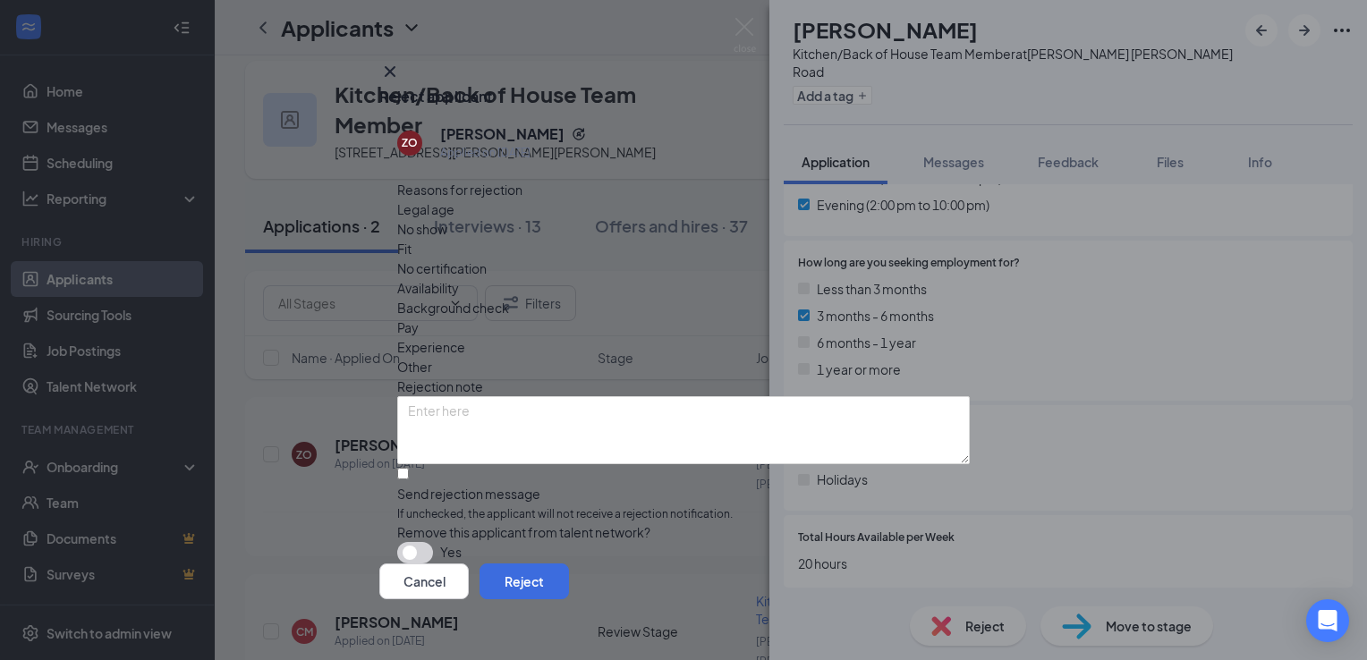
click at [459, 278] on span "Availability" at bounding box center [428, 288] width 62 height 20
click at [401, 468] on input "Send rejection message If unchecked, the applicant will not receive a rejection…" at bounding box center [403, 474] width 12 height 12
checkbox input "true"
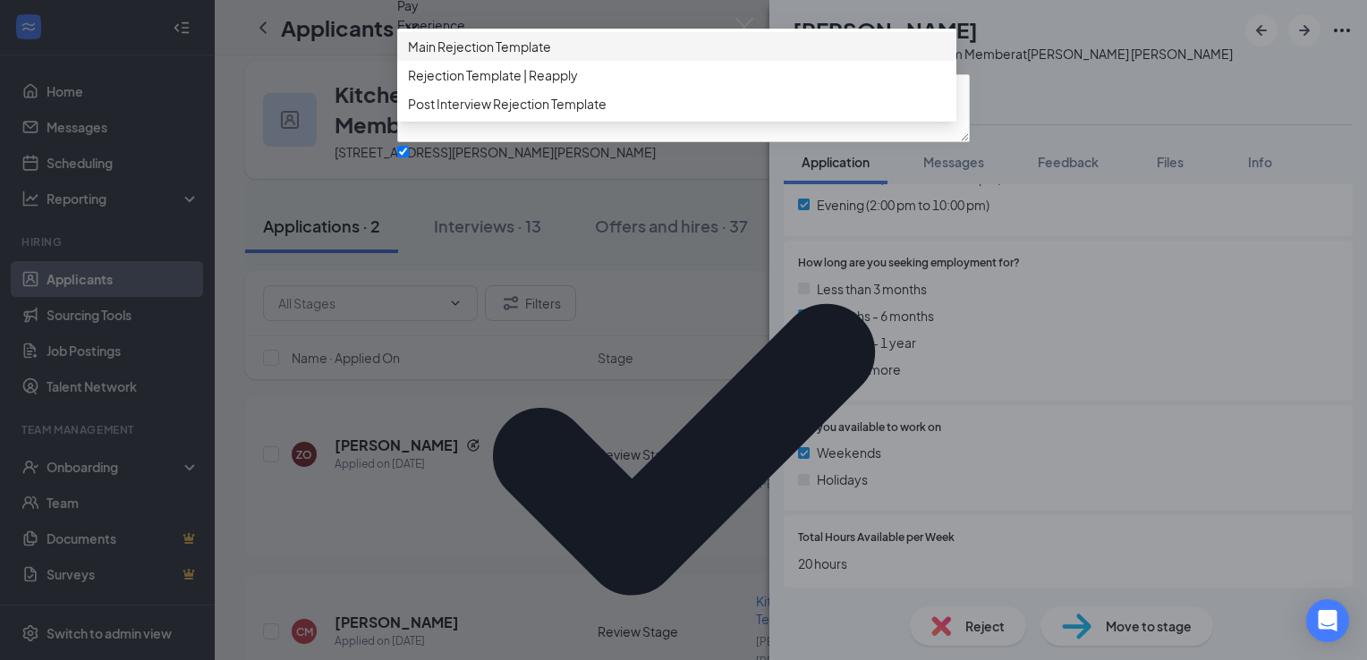
click at [524, 61] on div "Main Rejection Template" at bounding box center [676, 46] width 559 height 29
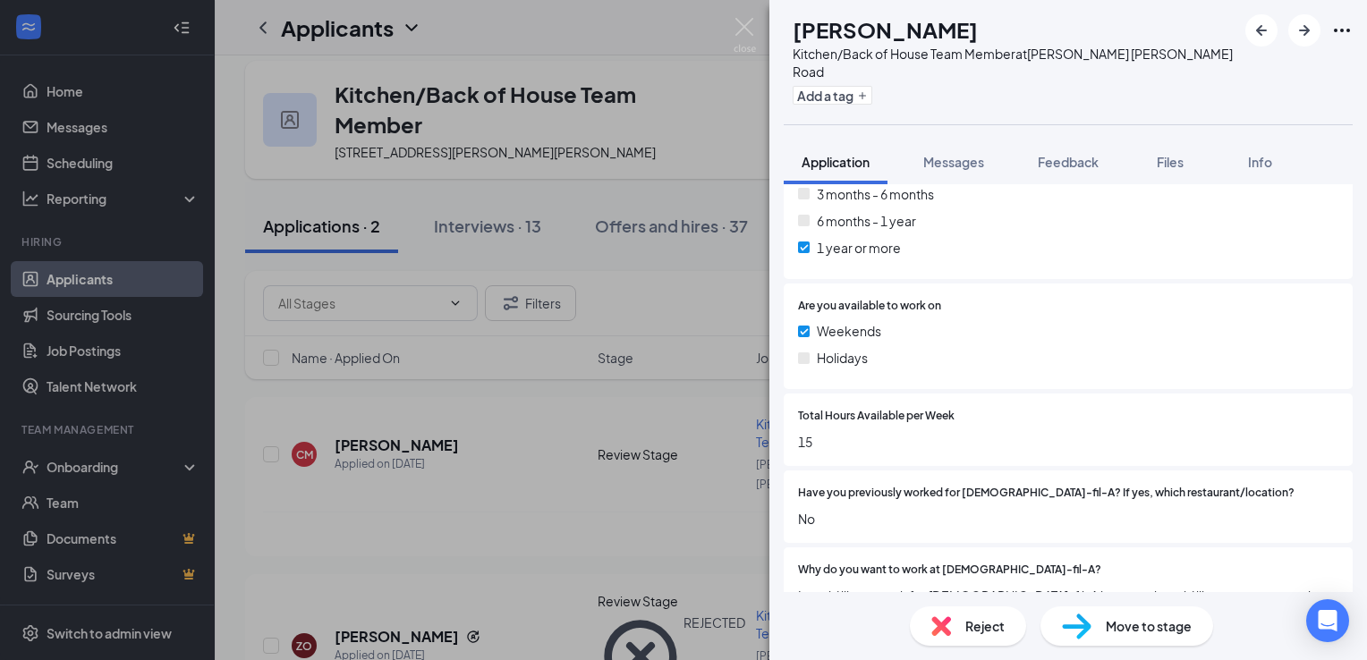
scroll to position [698, 0]
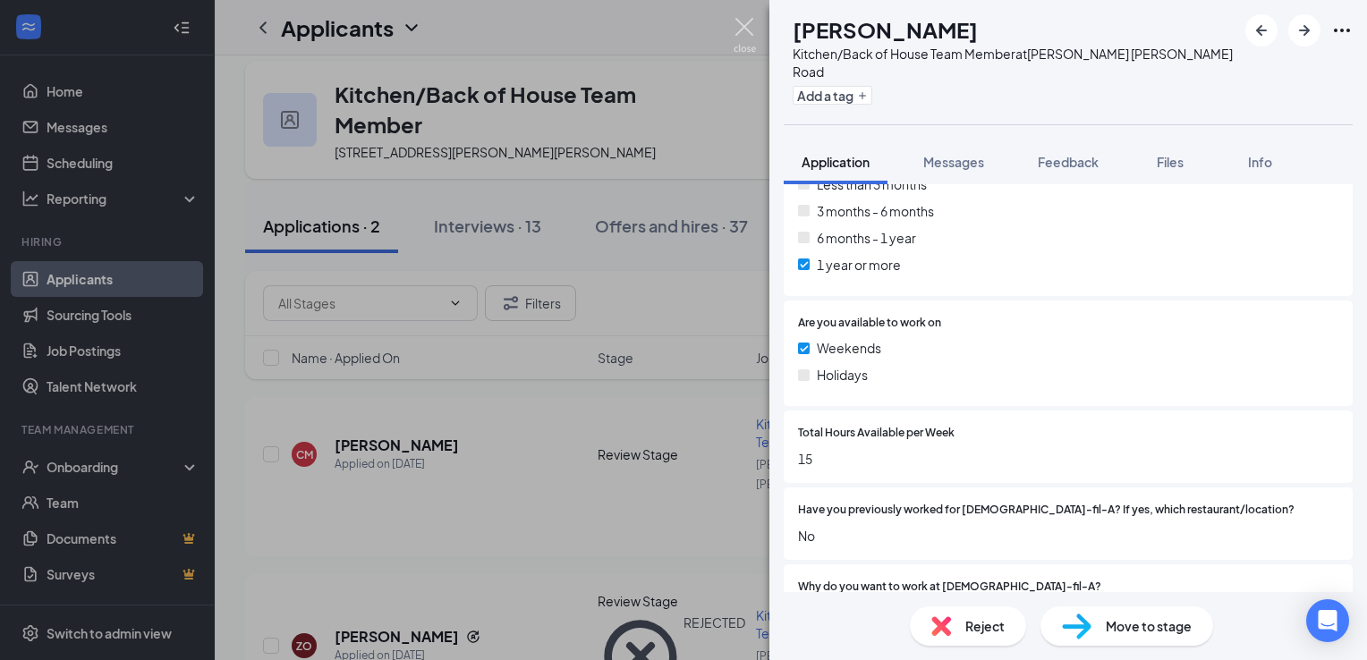
click at [745, 29] on img at bounding box center [745, 35] width 22 height 35
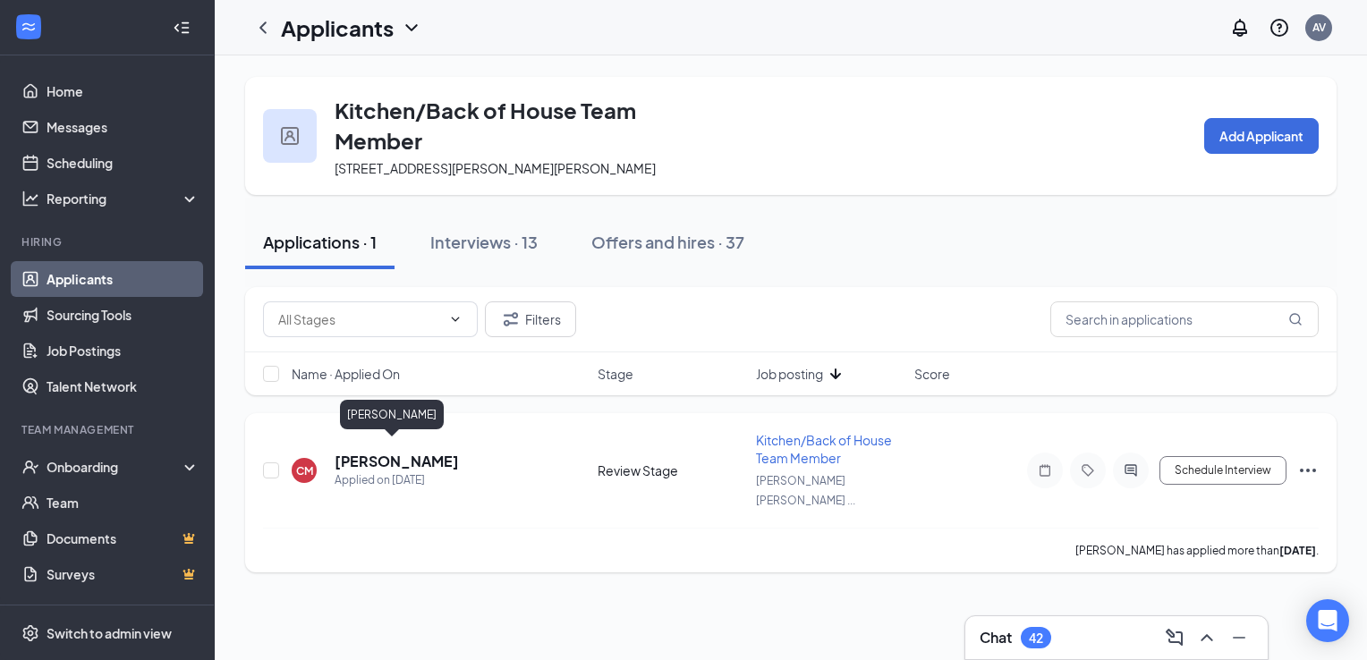
click at [383, 453] on h5 "[PERSON_NAME]" at bounding box center [397, 462] width 124 height 20
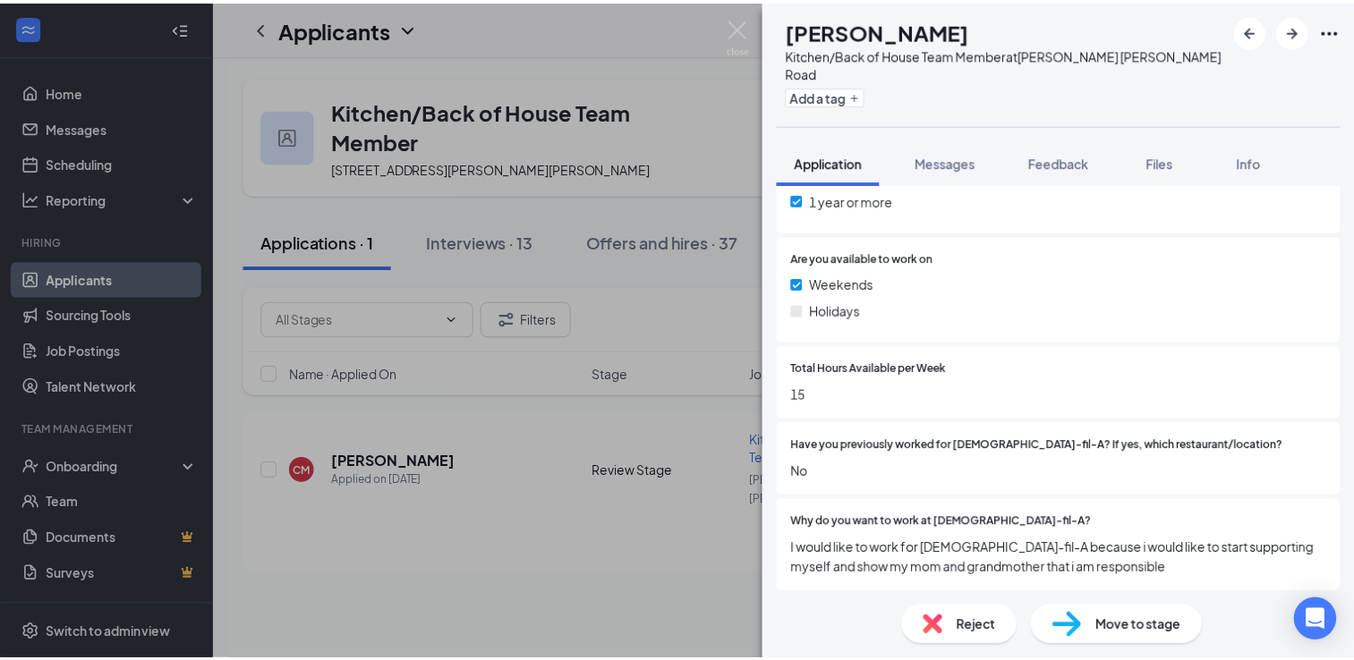
scroll to position [771, 0]
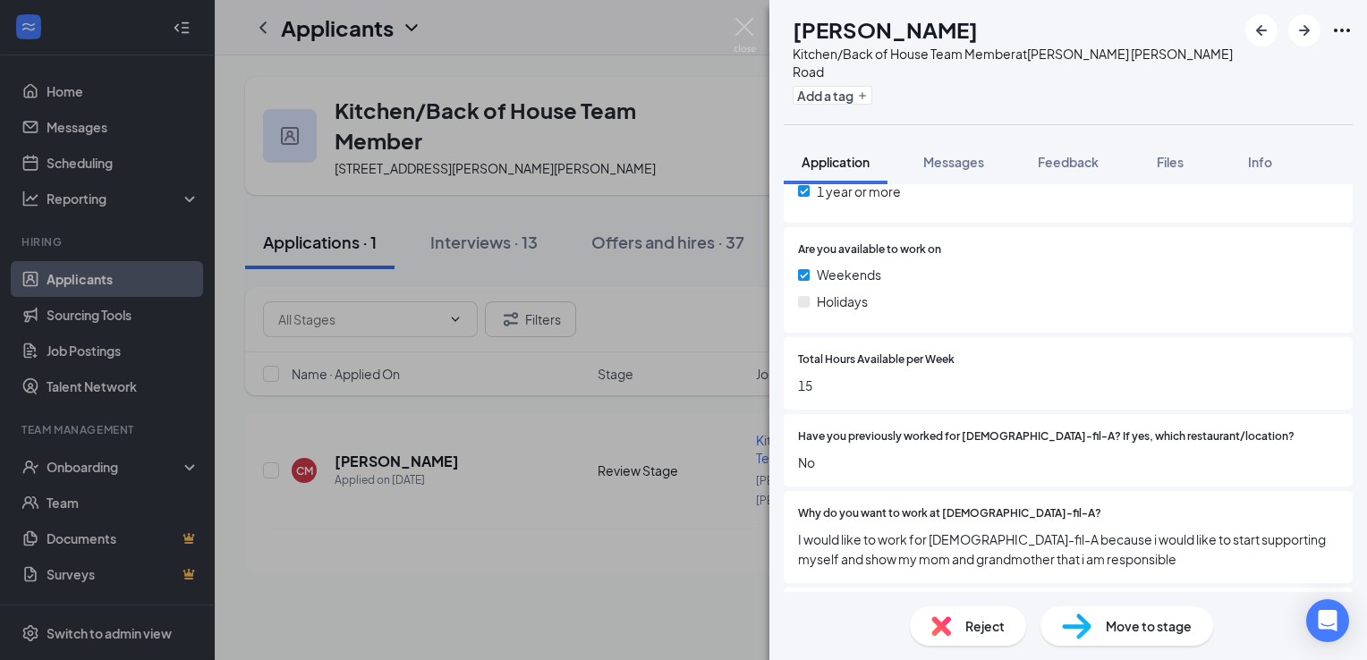
click at [957, 639] on div "Reject" at bounding box center [968, 626] width 116 height 39
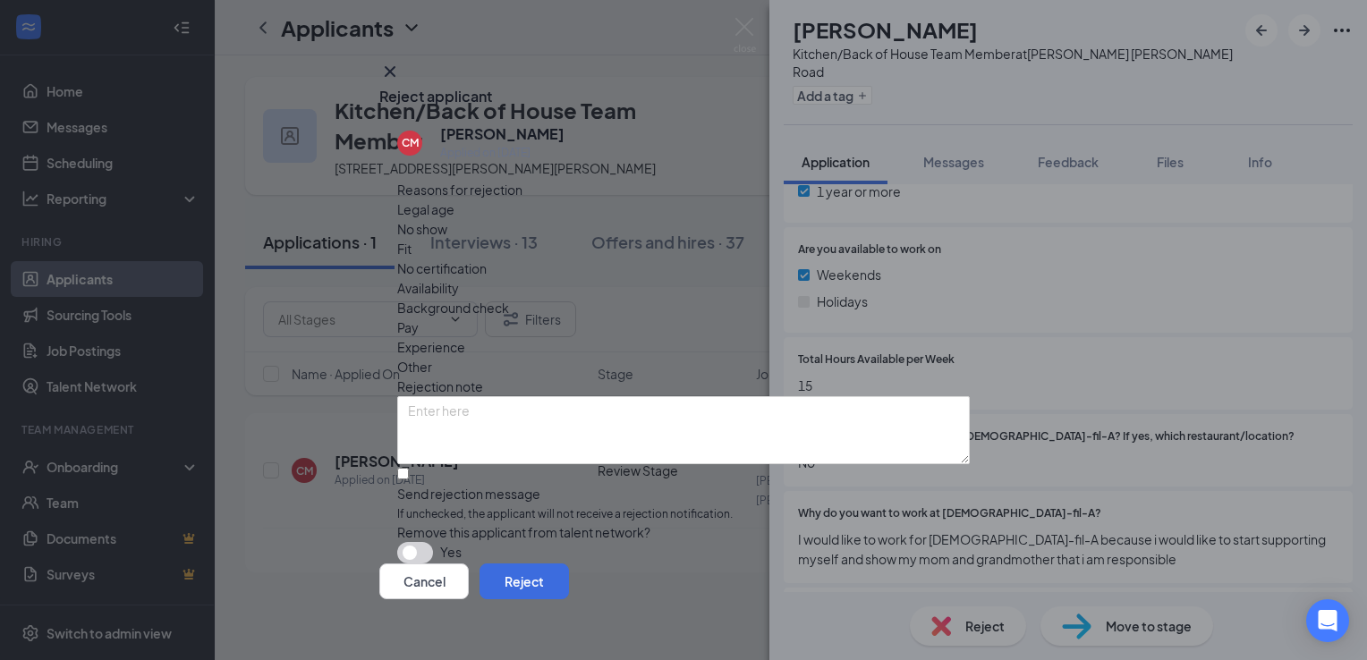
click at [459, 278] on span "Availability" at bounding box center [428, 288] width 62 height 20
click at [405, 468] on input "Send rejection message If unchecked, the applicant will not receive a rejection…" at bounding box center [403, 474] width 12 height 12
checkbox input "true"
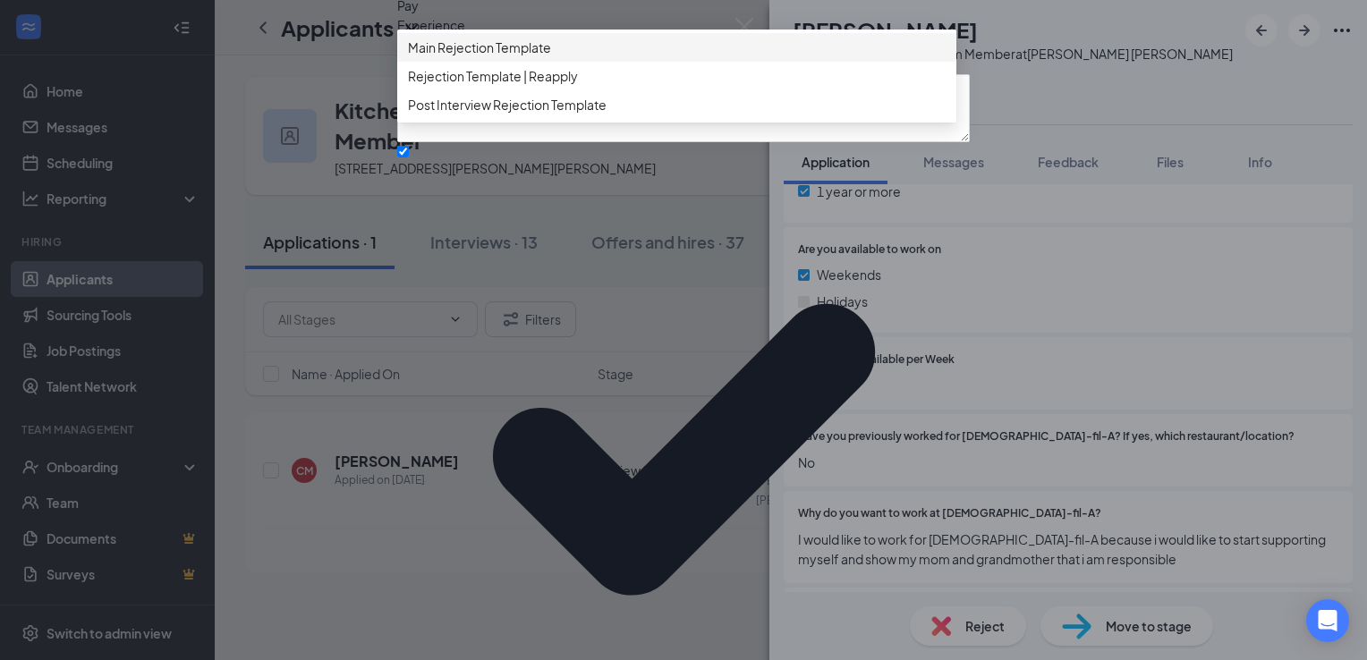
click at [660, 62] on div "Main Rejection Template" at bounding box center [676, 47] width 559 height 29
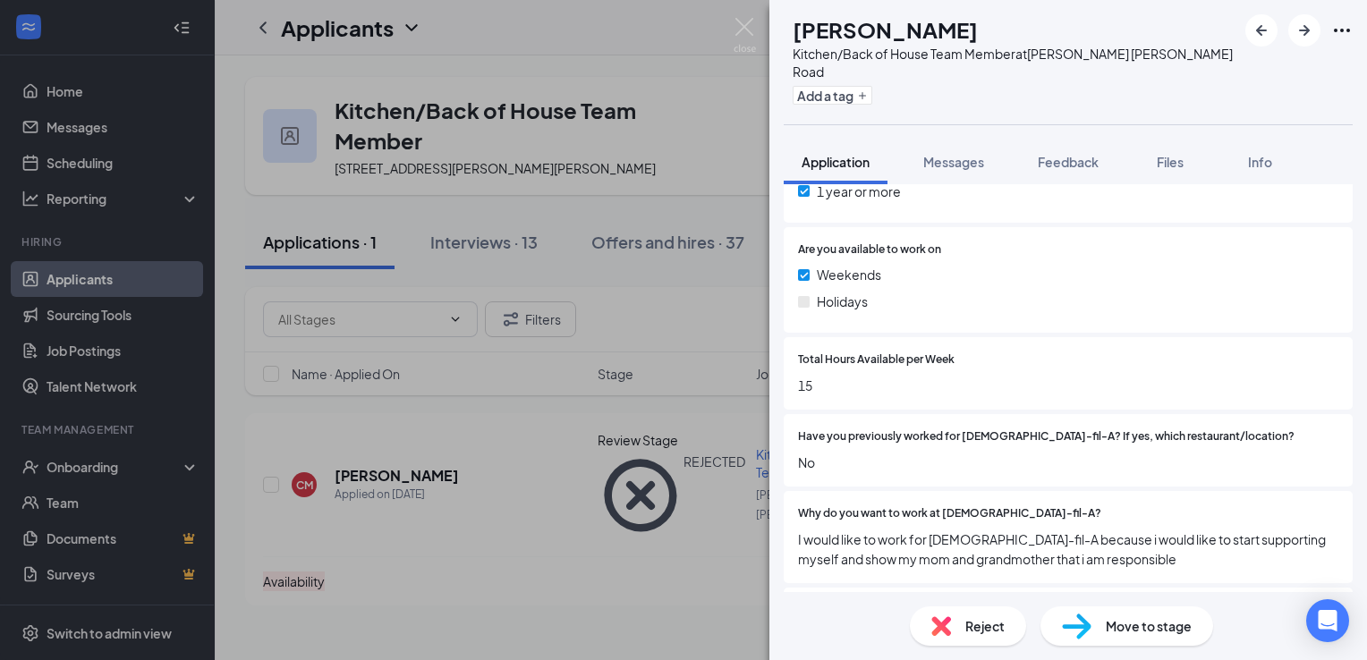
click at [694, 347] on div "CM [PERSON_NAME] Kitchen/Back of House Team Member at [PERSON_NAME][GEOGRAPHIC_…" at bounding box center [683, 330] width 1367 height 660
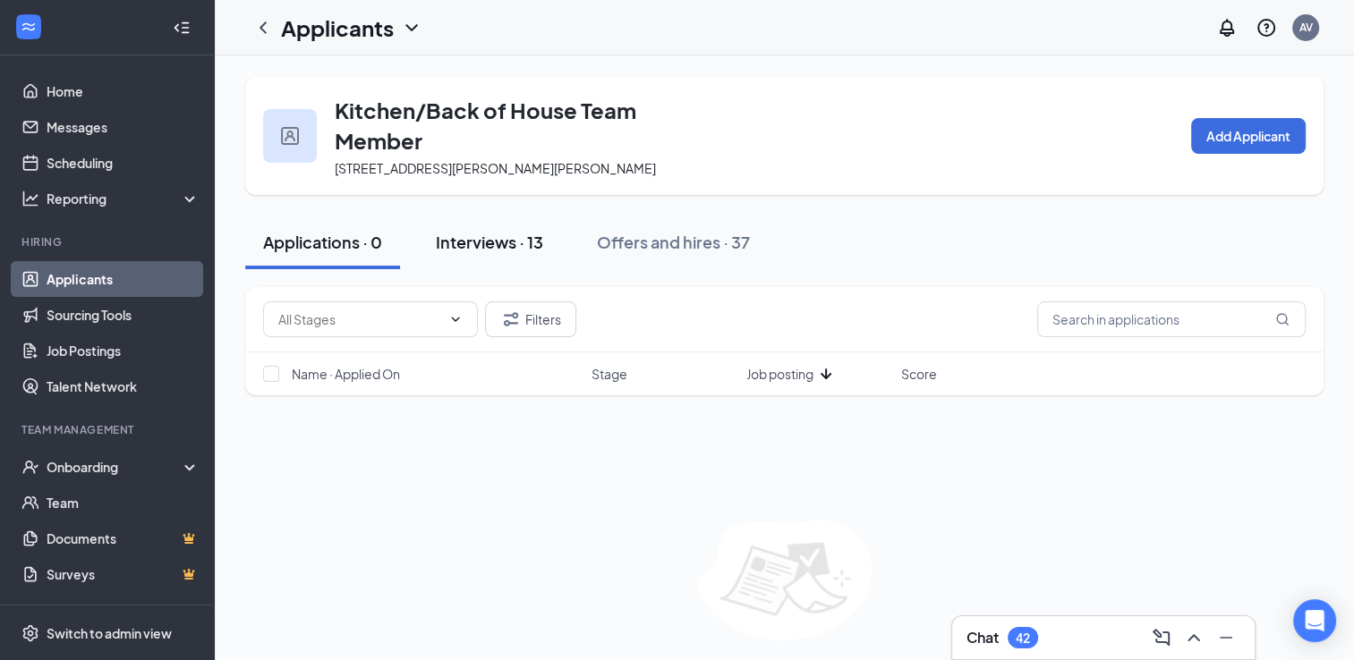
click at [501, 242] on div "Interviews · 13" at bounding box center [489, 242] width 107 height 22
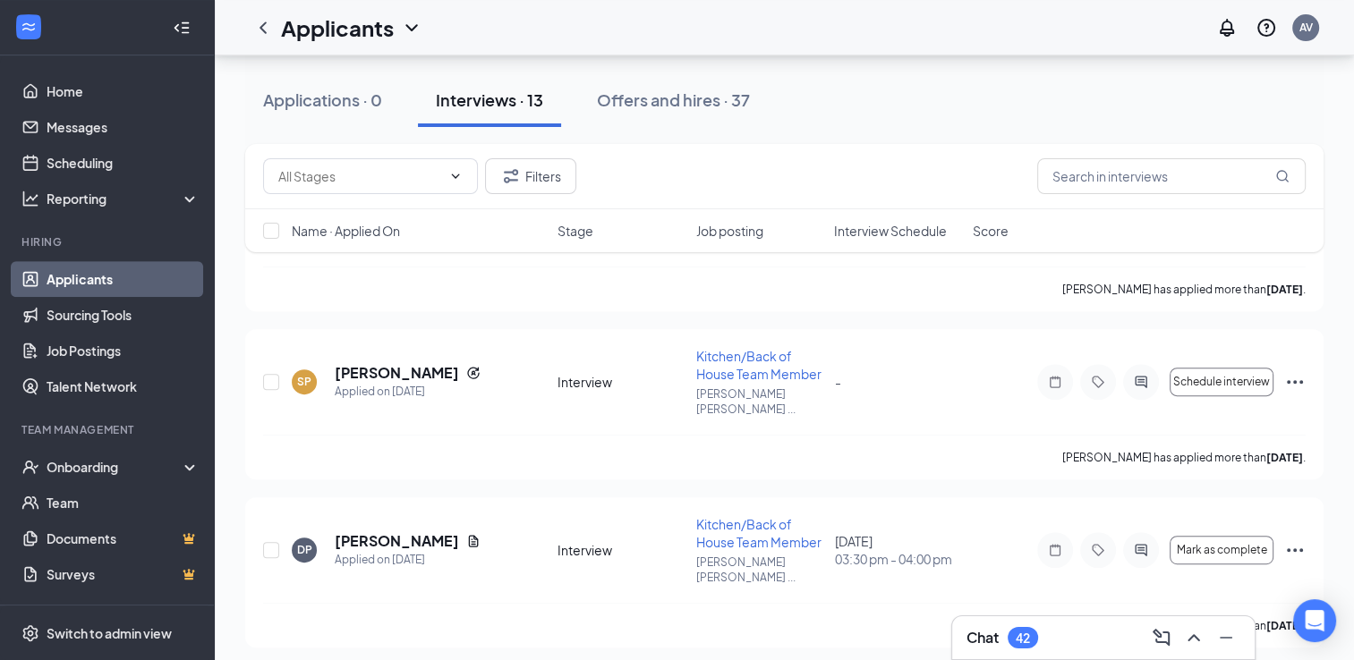
scroll to position [814, 0]
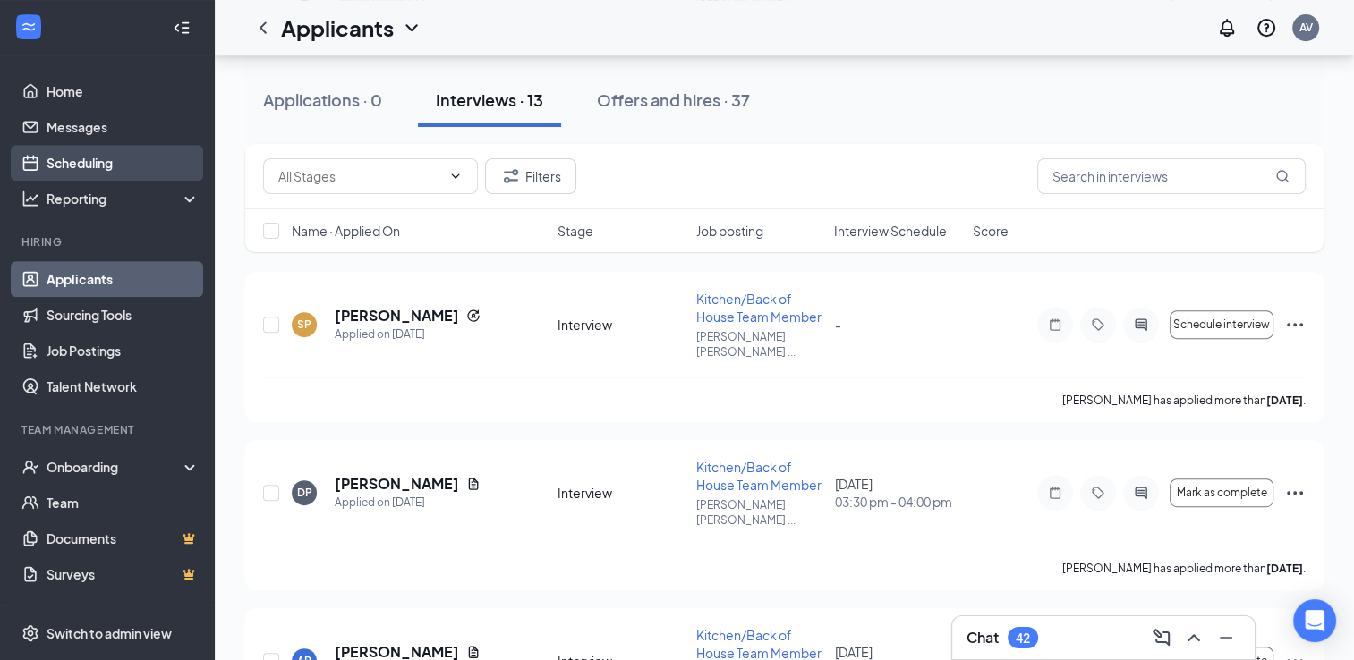
click at [150, 160] on link "Scheduling" at bounding box center [123, 163] width 153 height 36
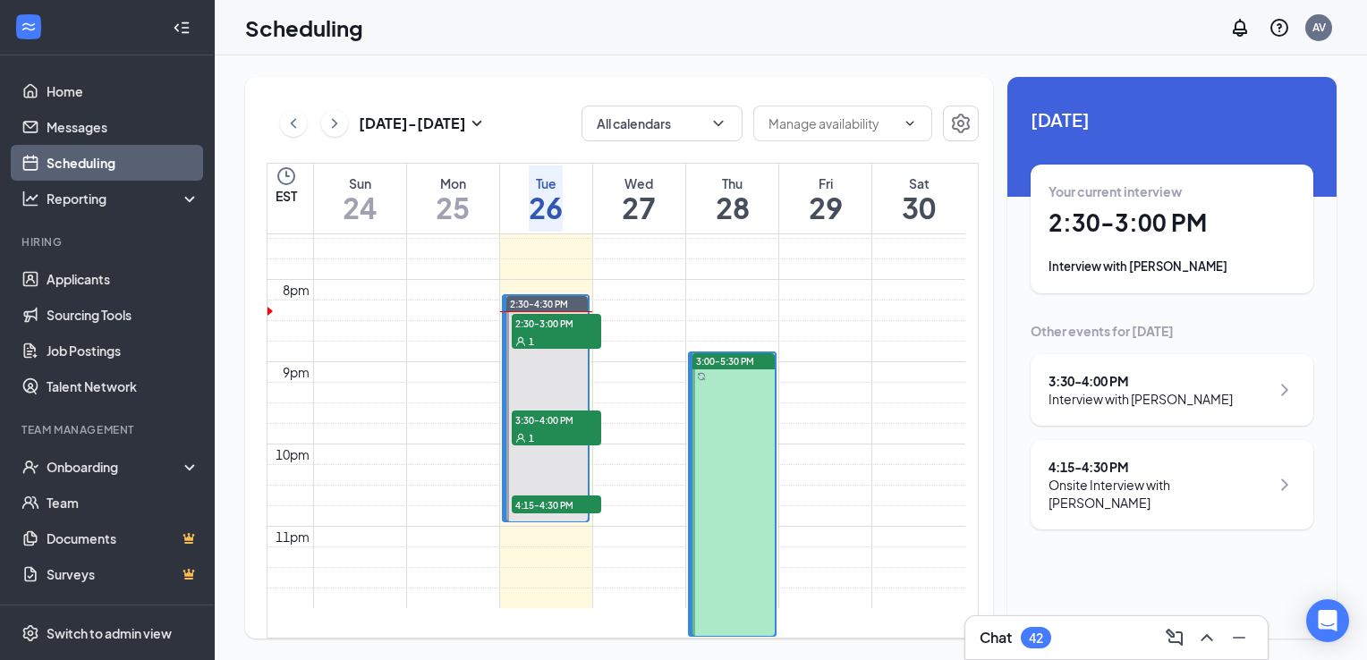
scroll to position [1645, 0]
click at [720, 407] on div at bounding box center [734, 494] width 82 height 283
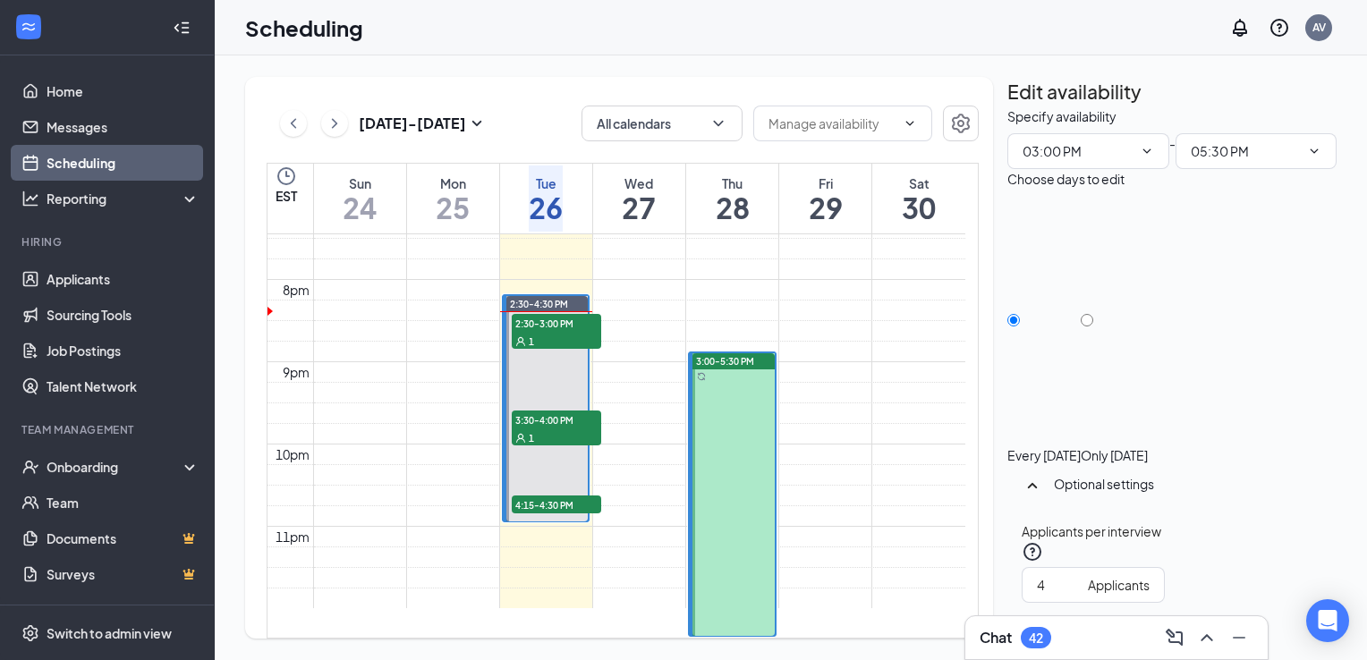
click at [720, 407] on div at bounding box center [734, 494] width 82 height 283
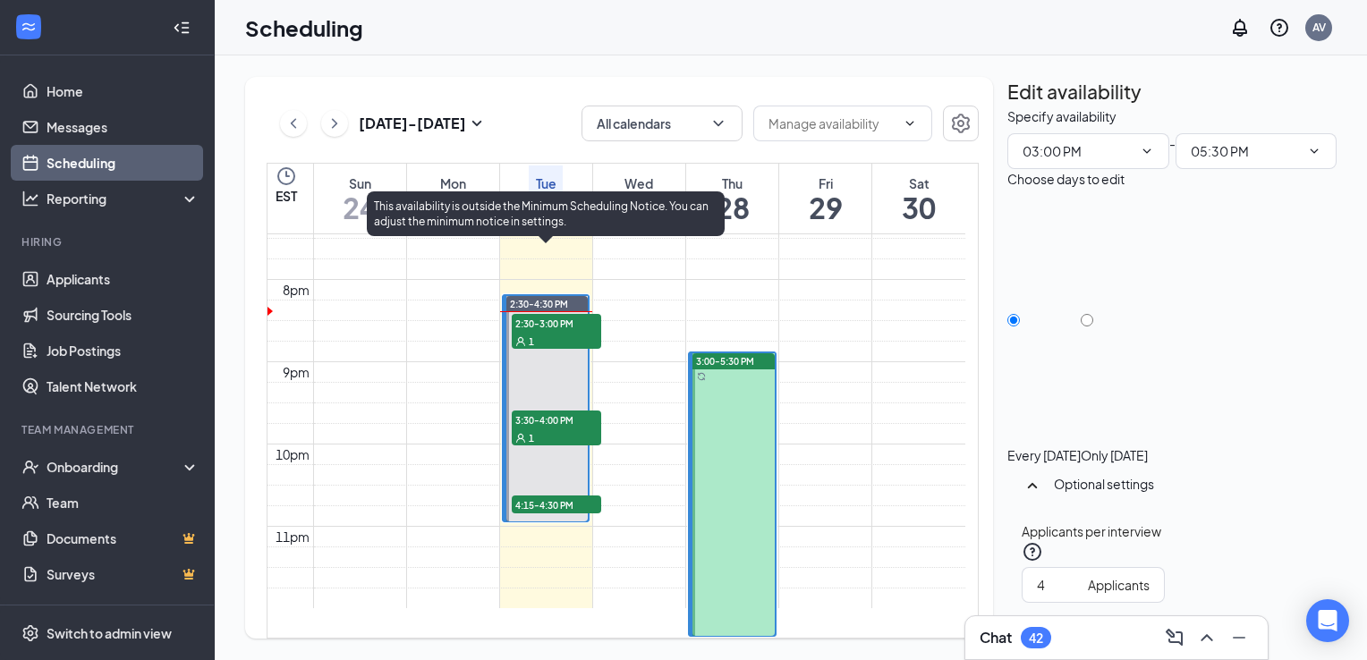
click at [558, 332] on div "1" at bounding box center [556, 341] width 89 height 18
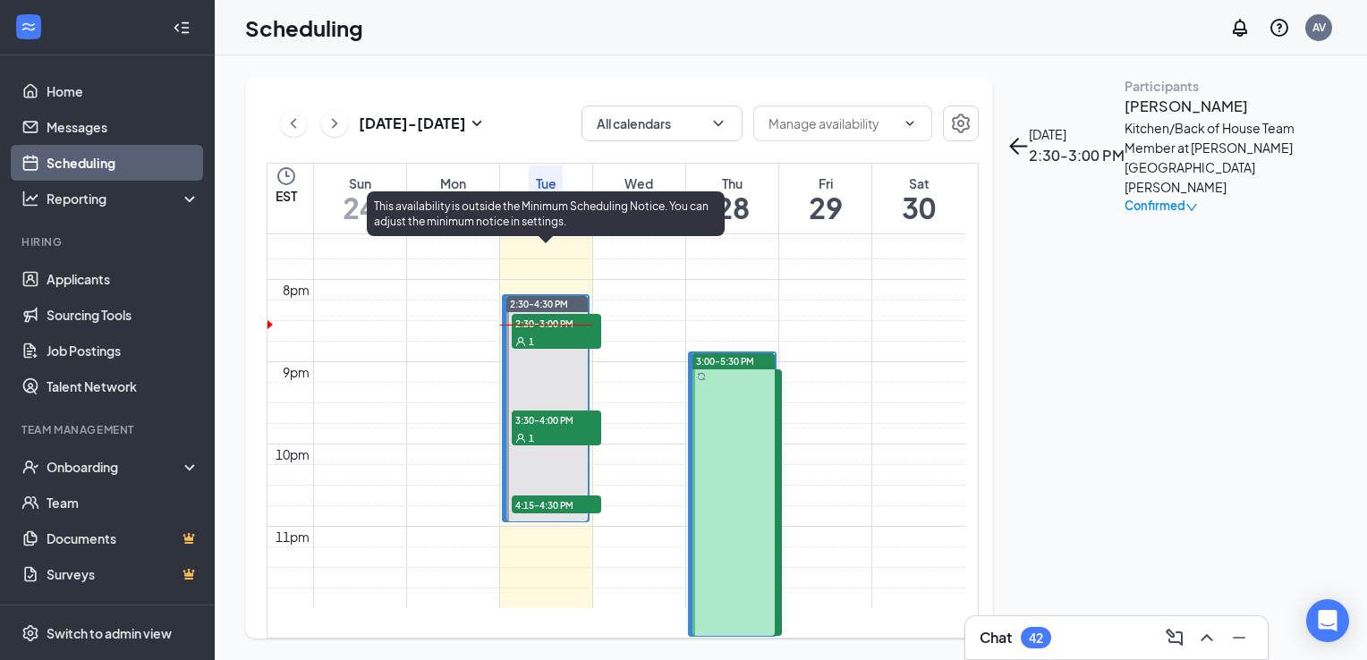
click at [550, 429] on div "1" at bounding box center [556, 438] width 89 height 18
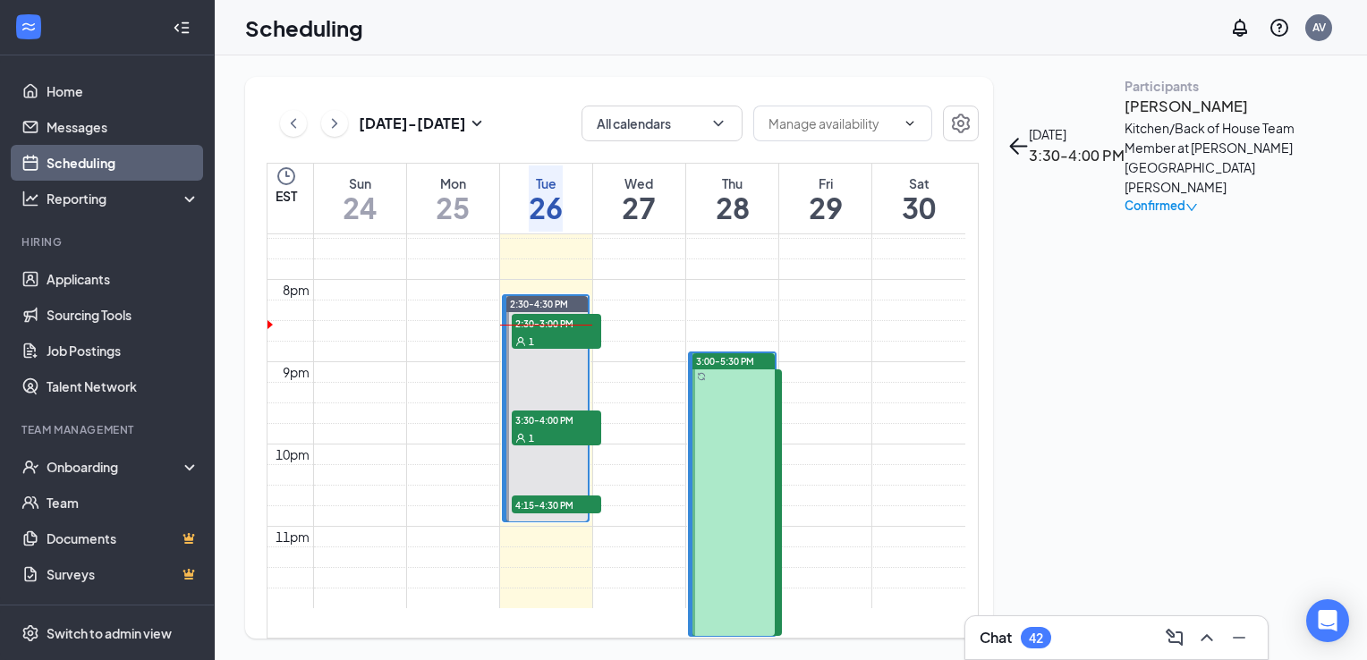
click at [1125, 118] on h3 "[PERSON_NAME]" at bounding box center [1219, 106] width 188 height 23
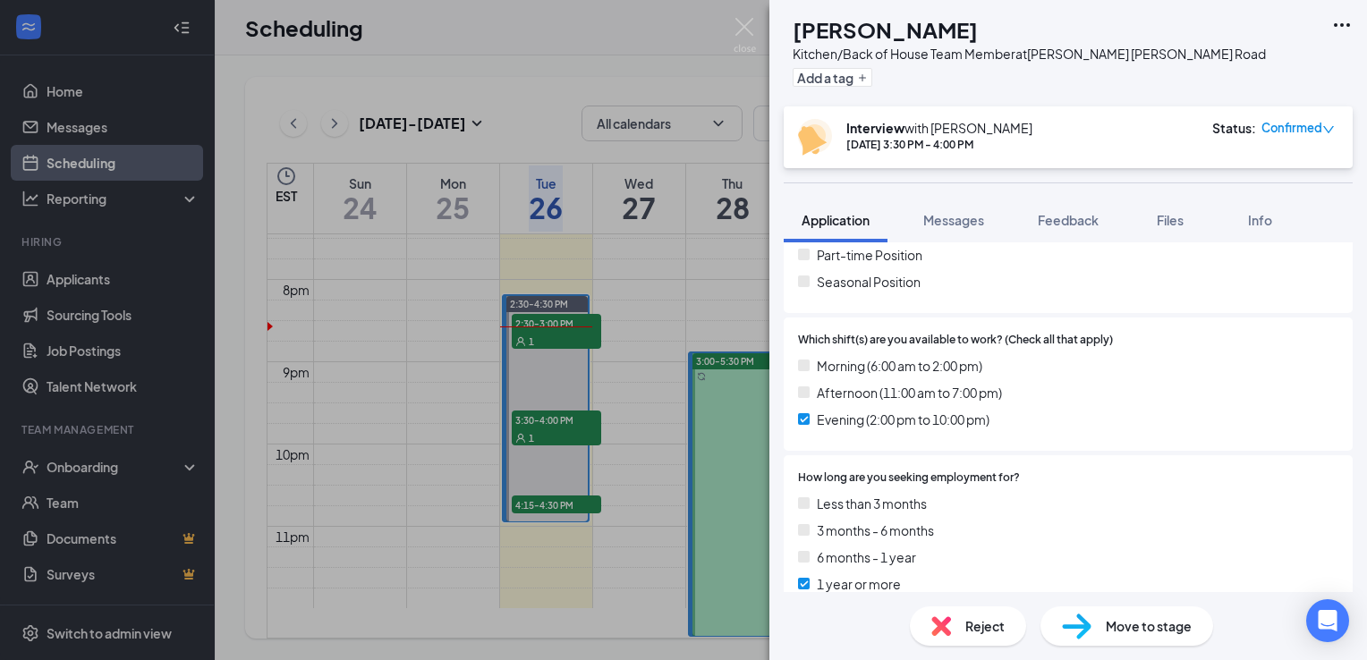
scroll to position [436, 0]
click at [751, 34] on img at bounding box center [745, 35] width 22 height 35
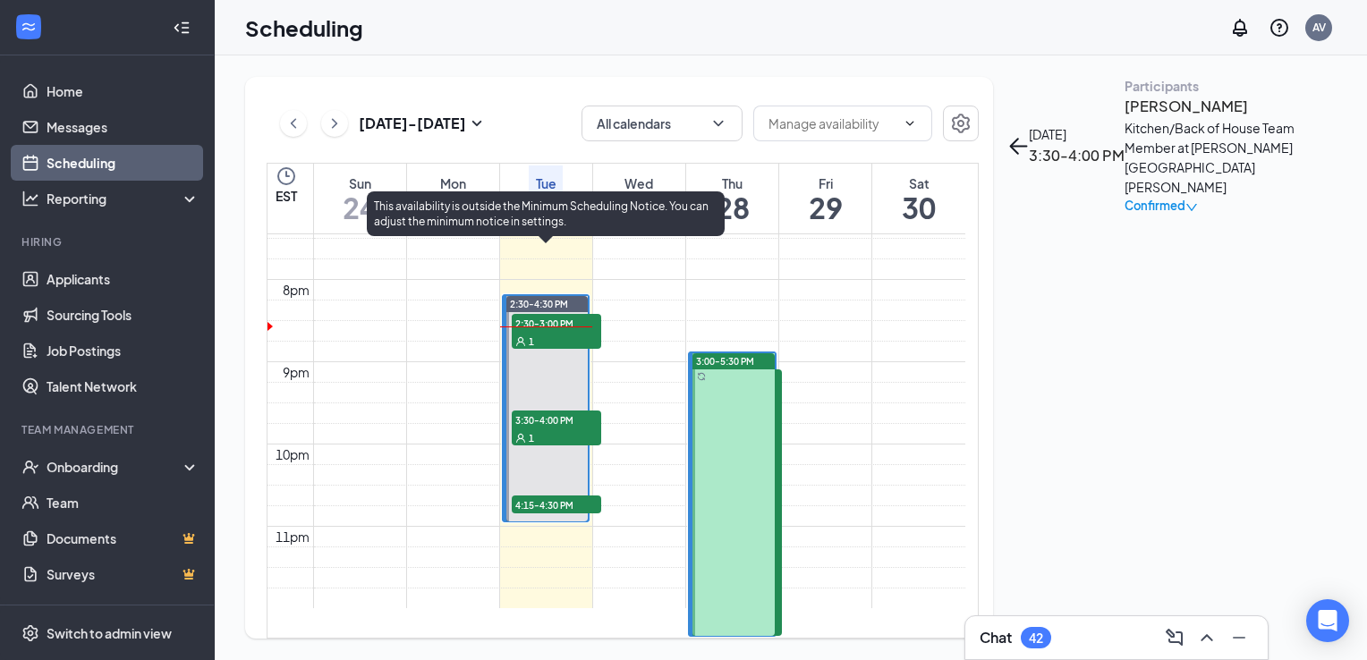
click at [560, 314] on span "2:30-3:00 PM" at bounding box center [556, 323] width 89 height 18
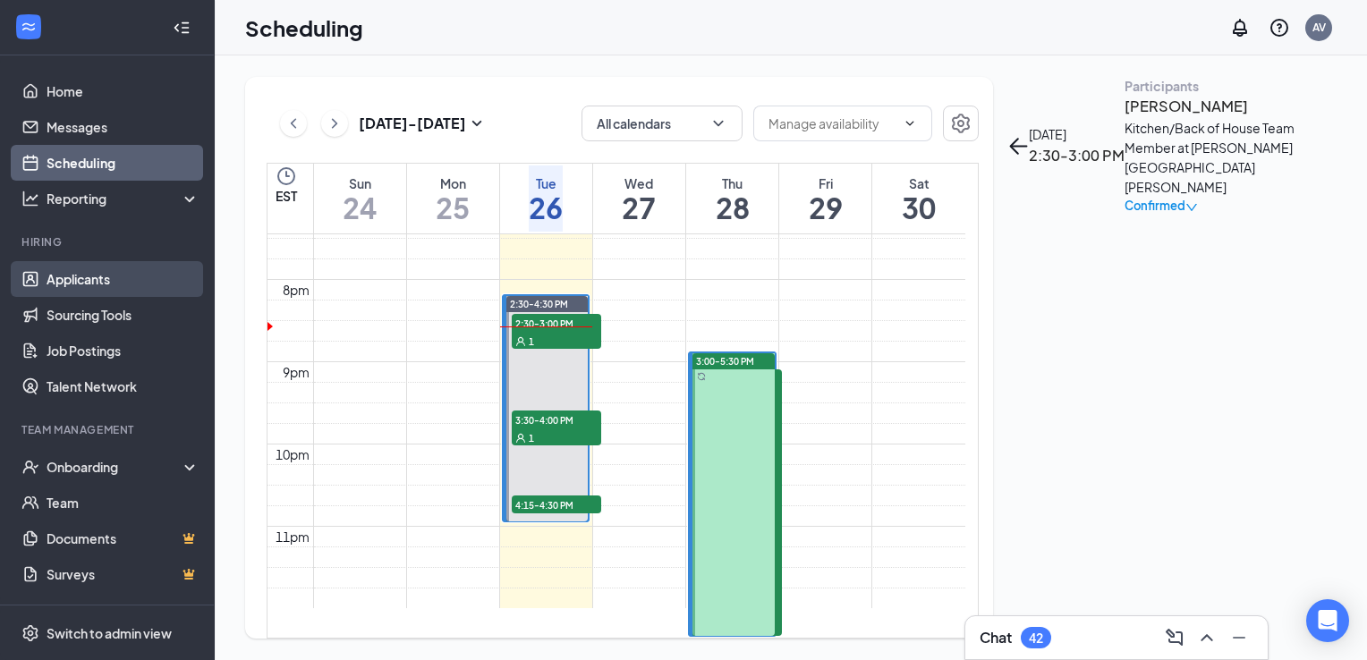
click at [147, 281] on link "Applicants" at bounding box center [123, 279] width 153 height 36
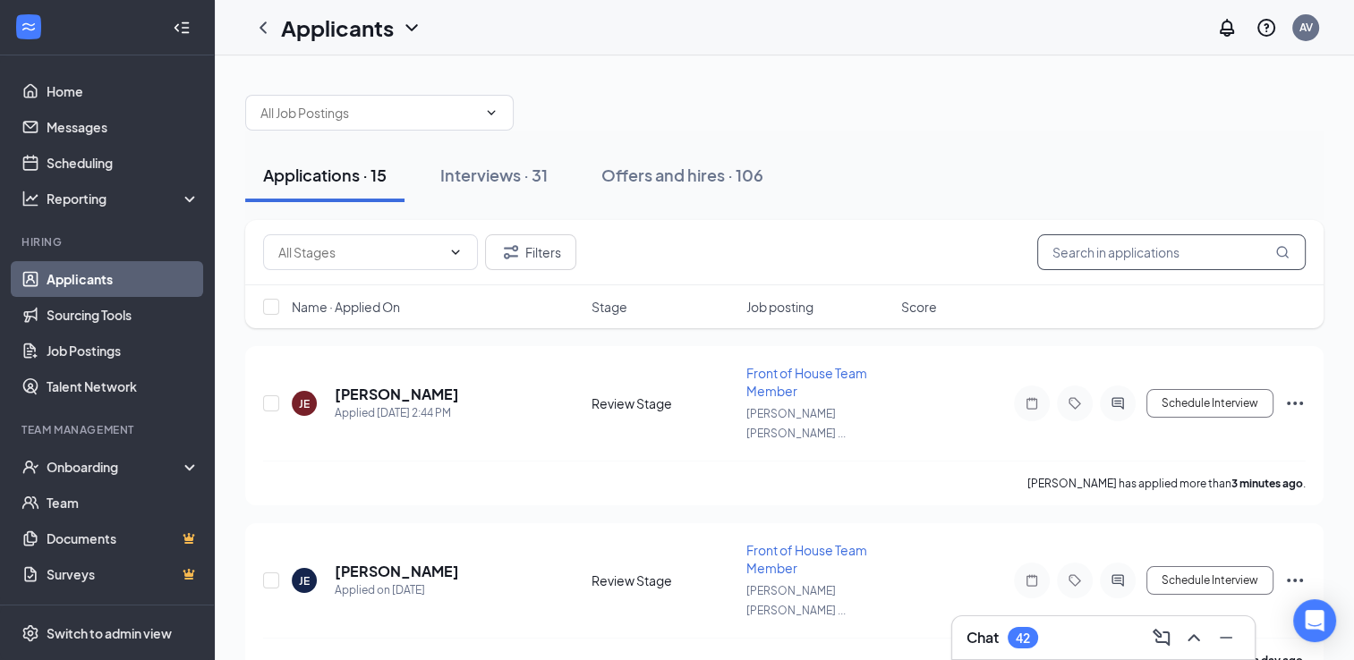
click at [1130, 256] on input "text" at bounding box center [1171, 252] width 268 height 36
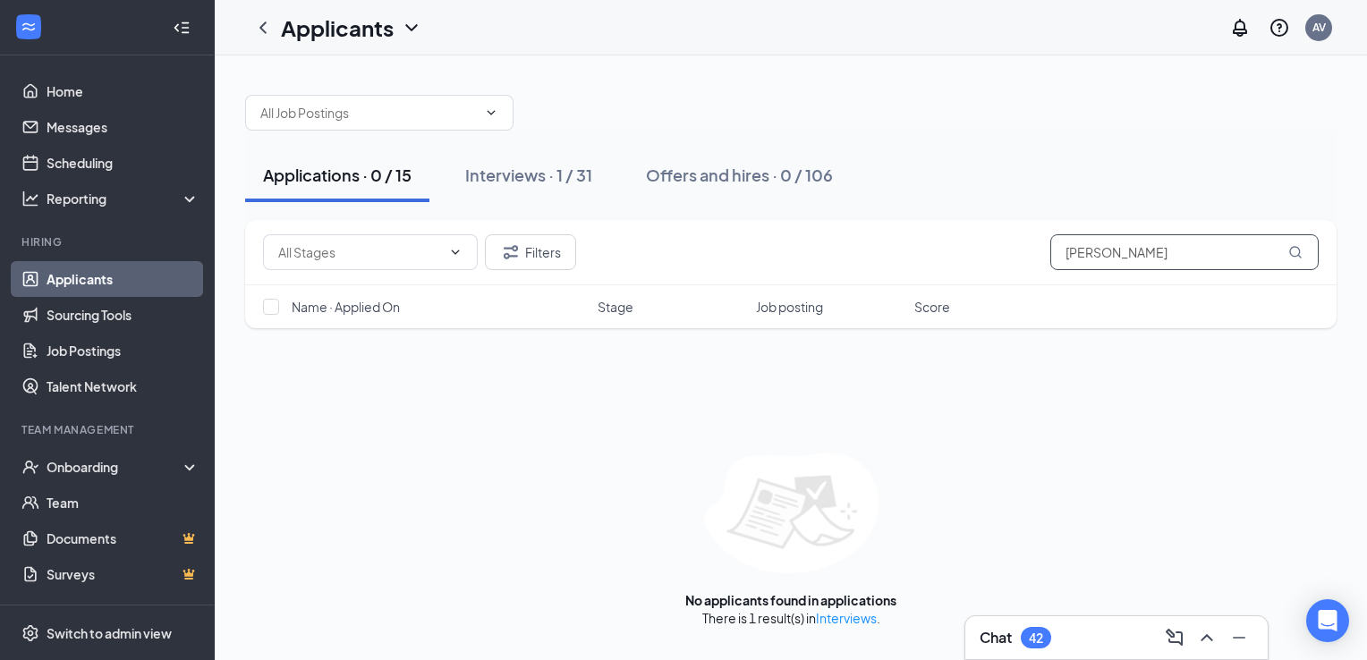
type input "[PERSON_NAME]"
click at [568, 187] on button "Interviews · 1 / 31" at bounding box center [528, 176] width 163 height 54
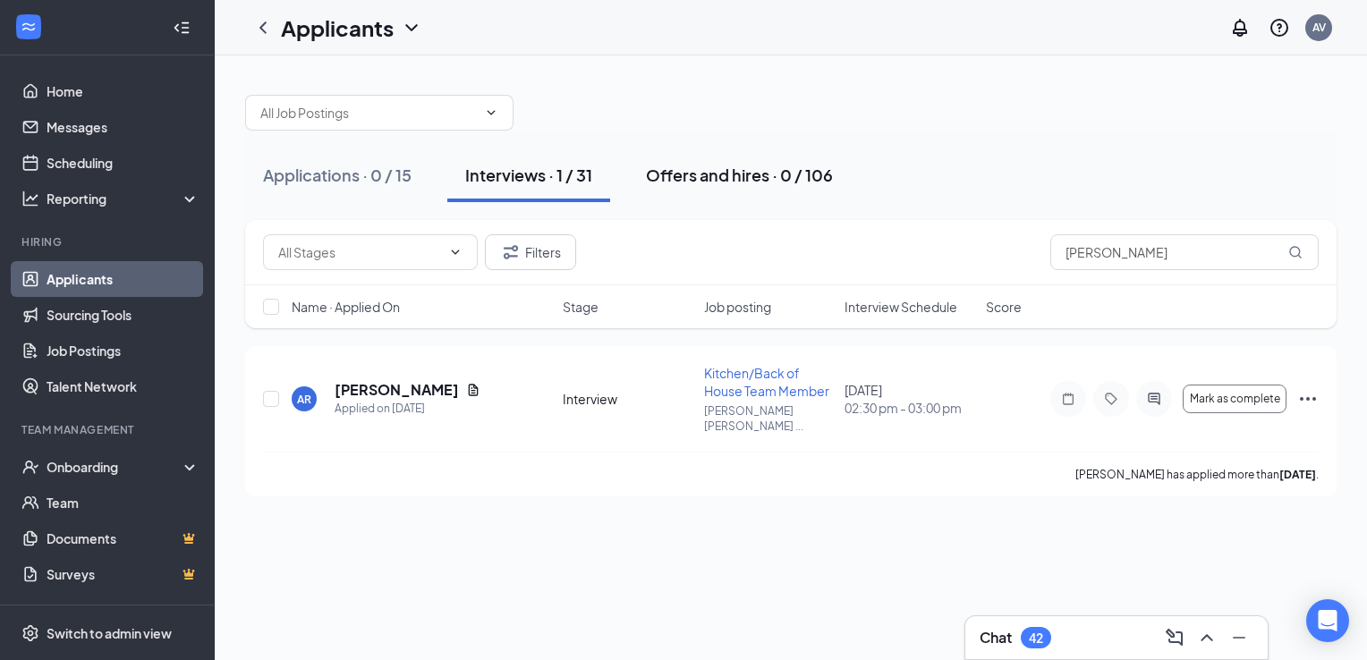
click at [765, 173] on div "Offers and hires · 0 / 106" at bounding box center [739, 175] width 187 height 22
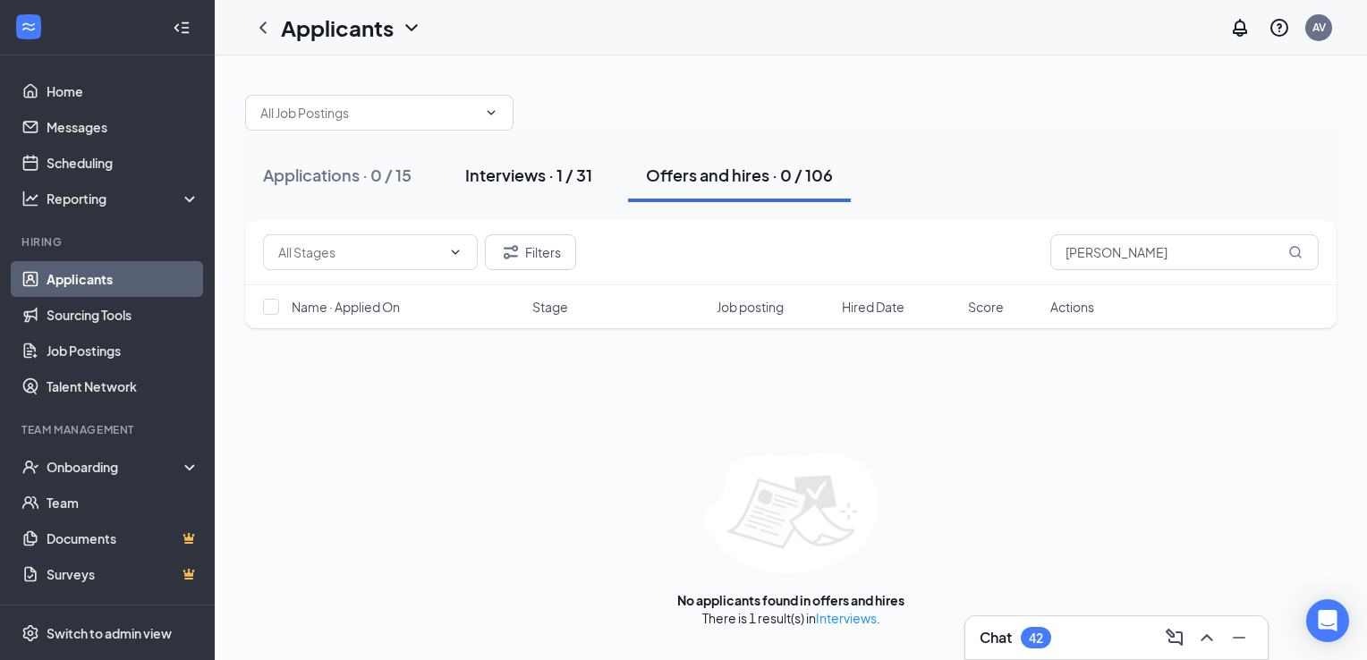
click at [541, 179] on div "Interviews · 1 / 31" at bounding box center [528, 175] width 127 height 22
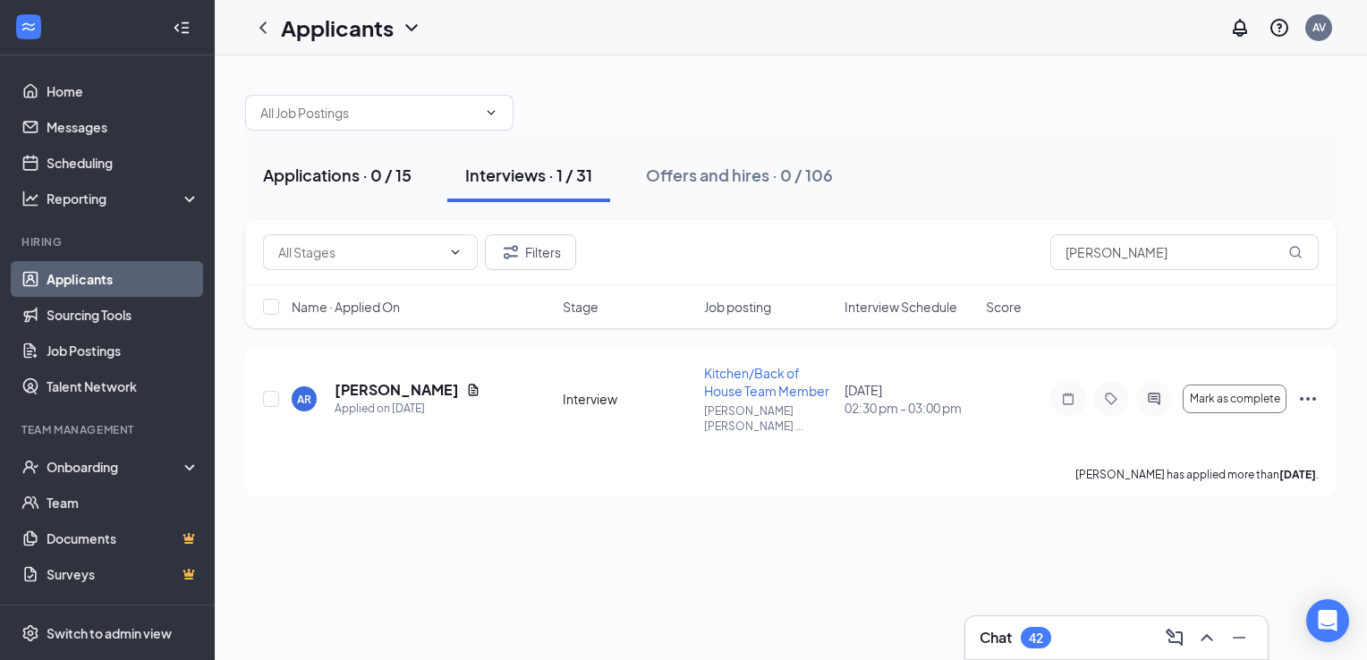
click at [355, 161] on button "Applications · 0 / 15" at bounding box center [337, 176] width 184 height 54
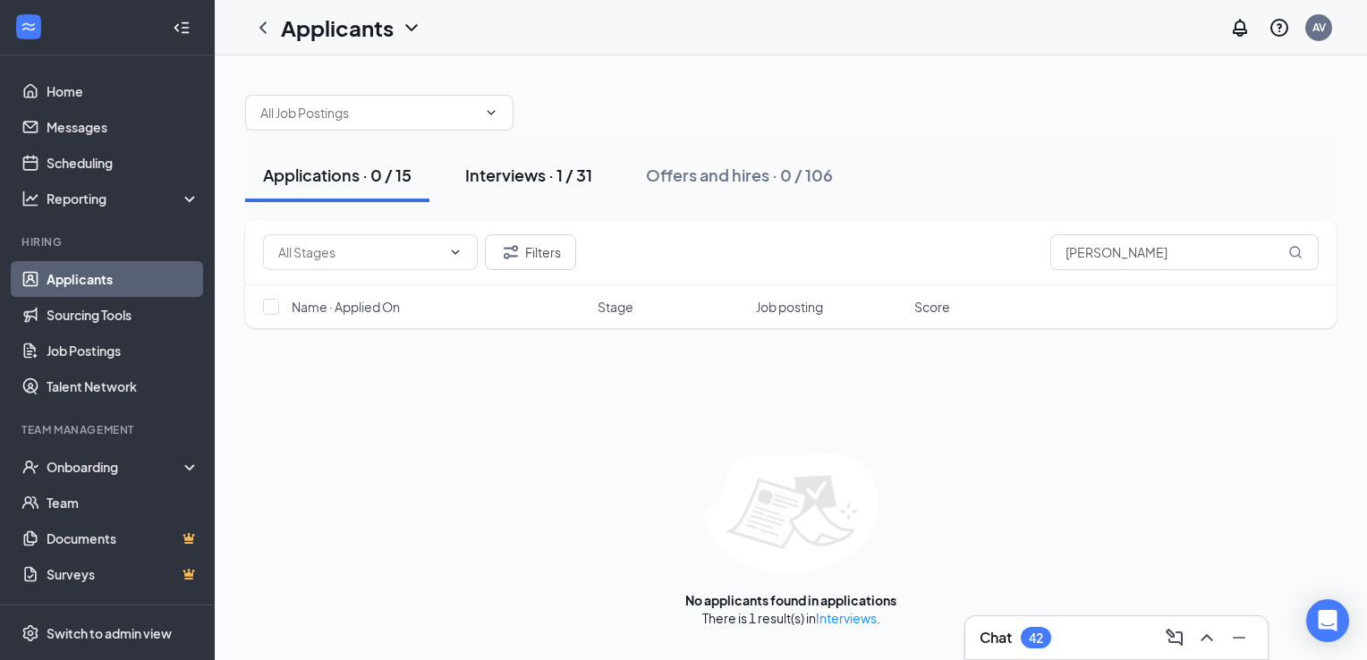
click at [562, 180] on div "Interviews · 1 / 31" at bounding box center [528, 175] width 127 height 22
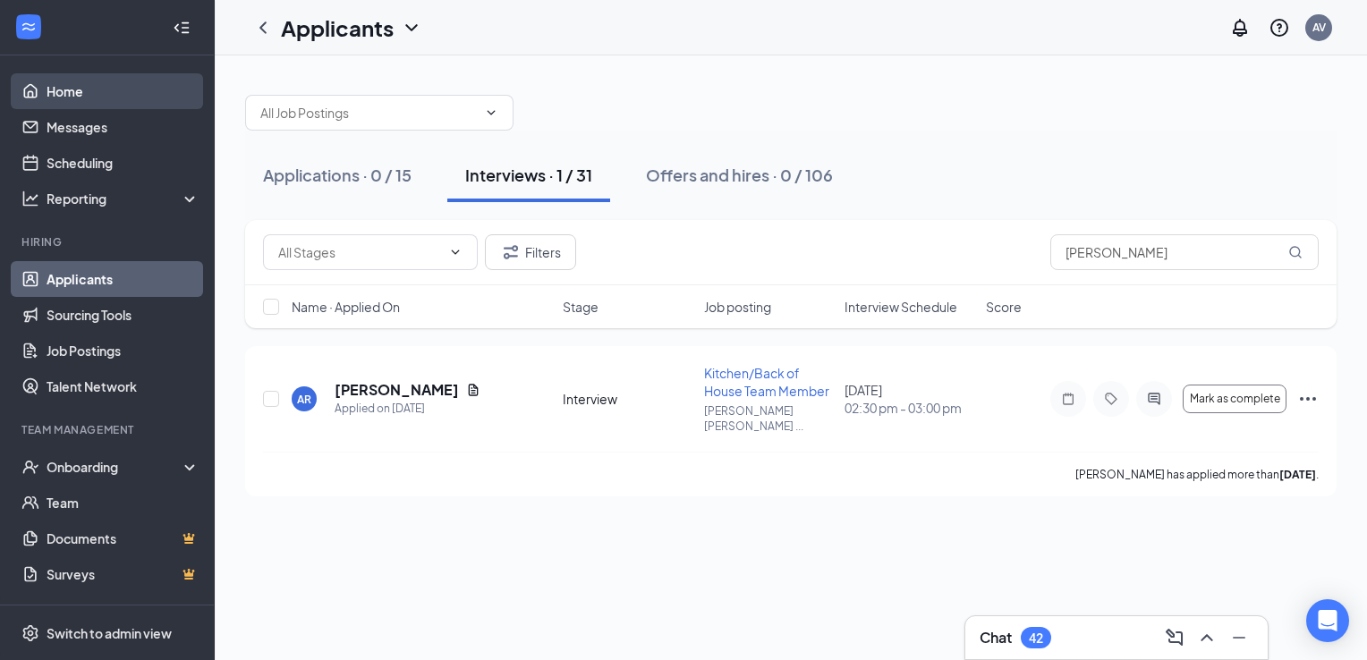
click at [62, 89] on link "Home" at bounding box center [123, 91] width 153 height 36
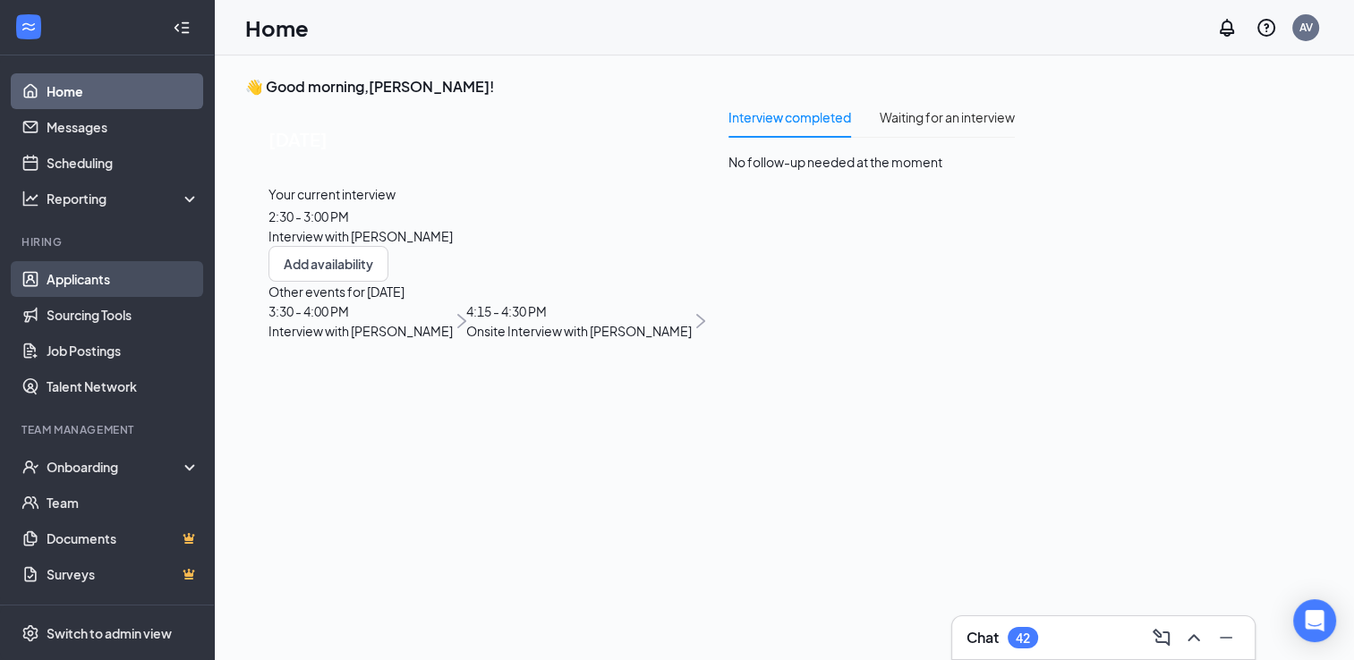
click at [125, 287] on link "Applicants" at bounding box center [123, 279] width 153 height 36
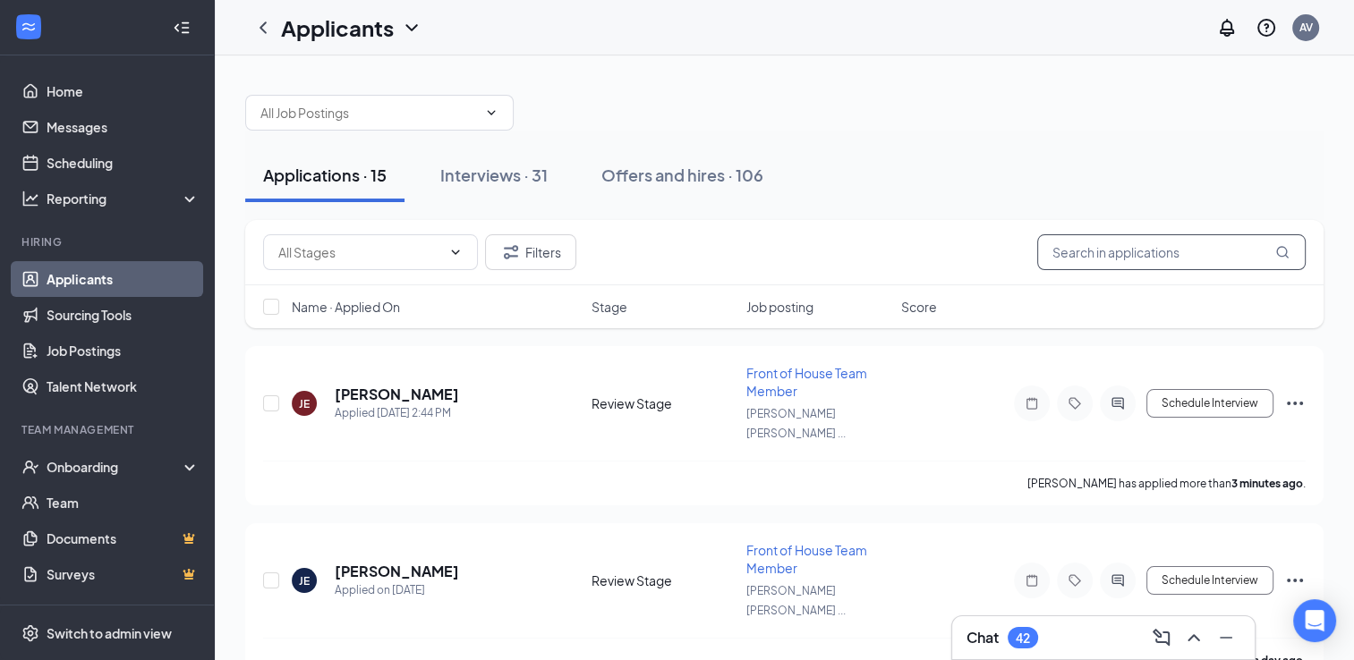
click at [1129, 254] on input "text" at bounding box center [1171, 252] width 268 height 36
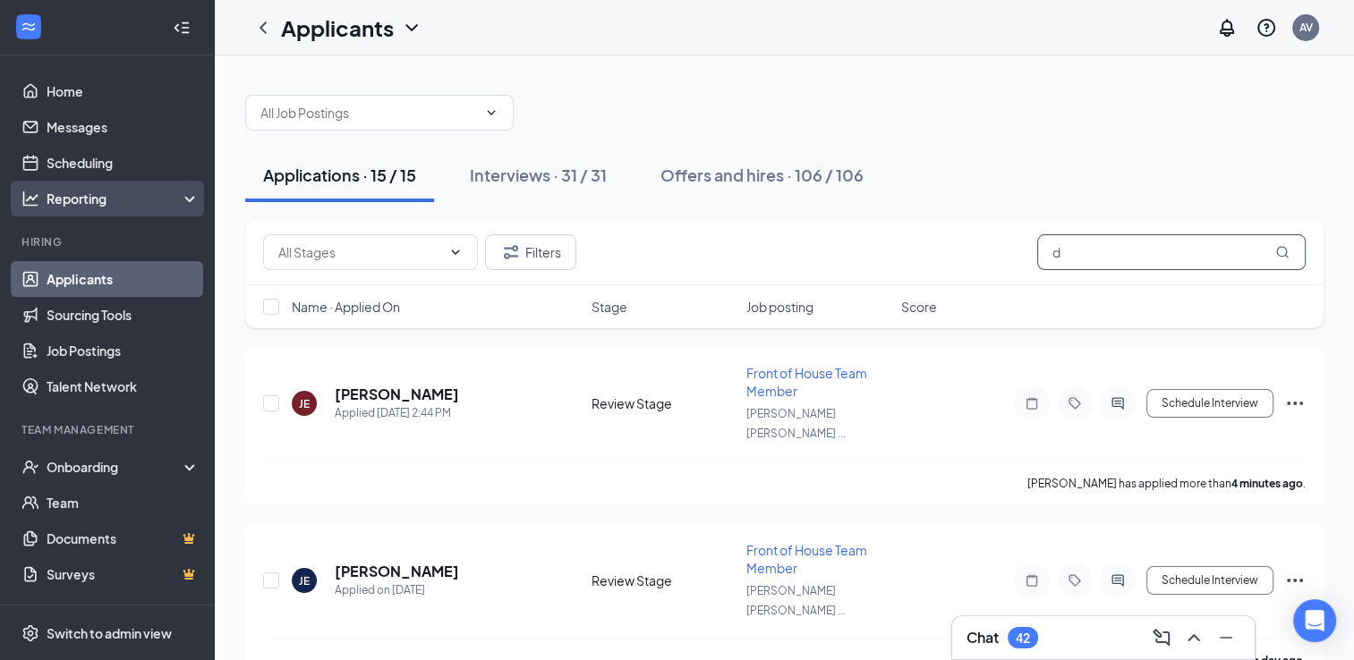
type input "d"
click at [128, 184] on div "Reporting" at bounding box center [107, 199] width 215 height 36
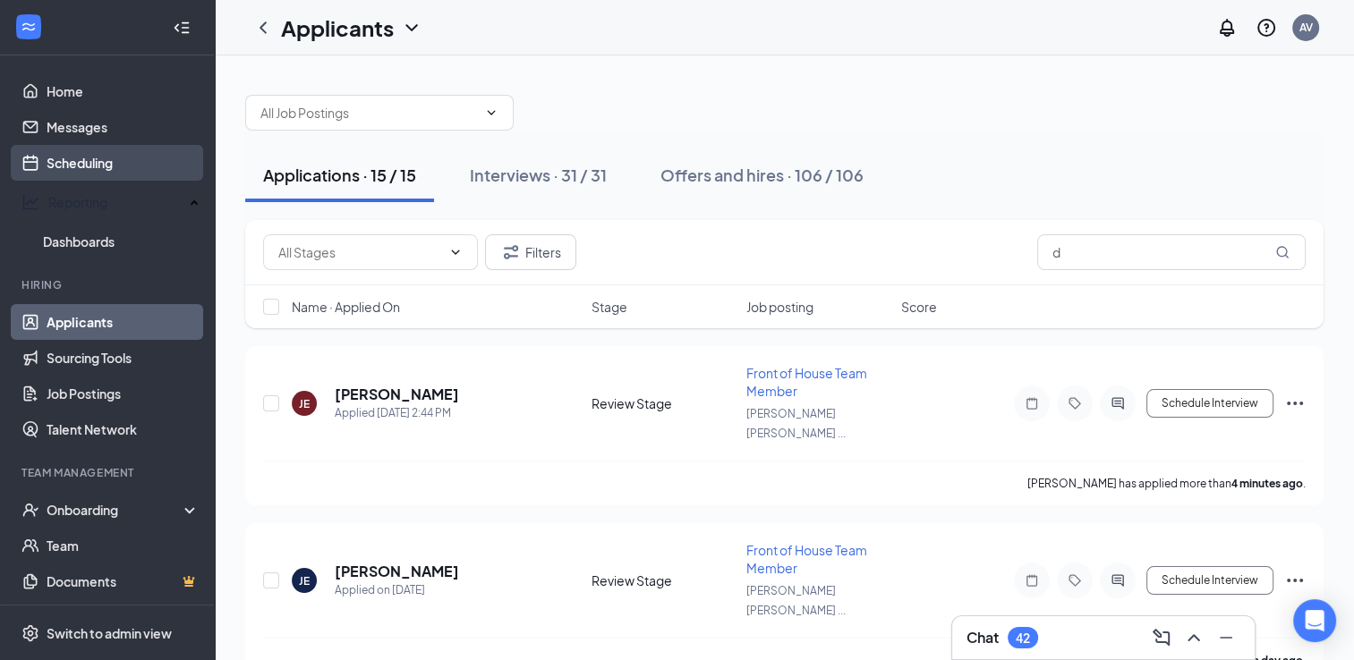
click at [130, 175] on link "Scheduling" at bounding box center [123, 163] width 153 height 36
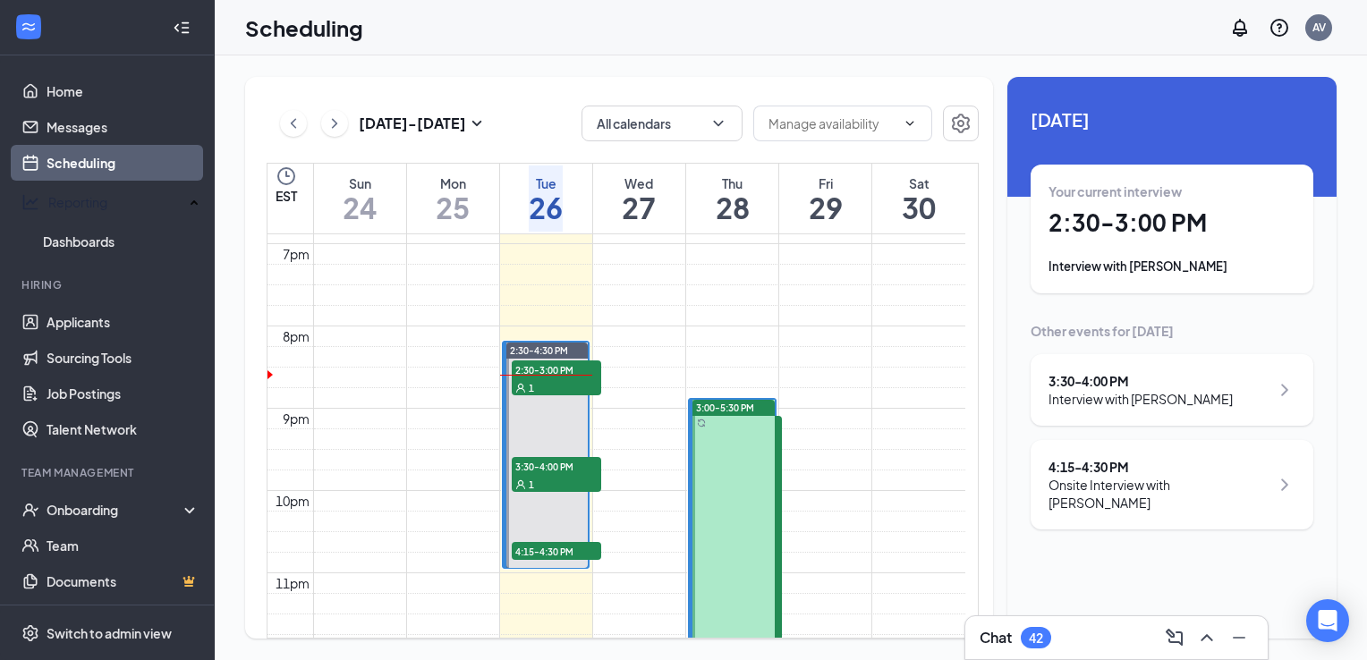
scroll to position [1633, 0]
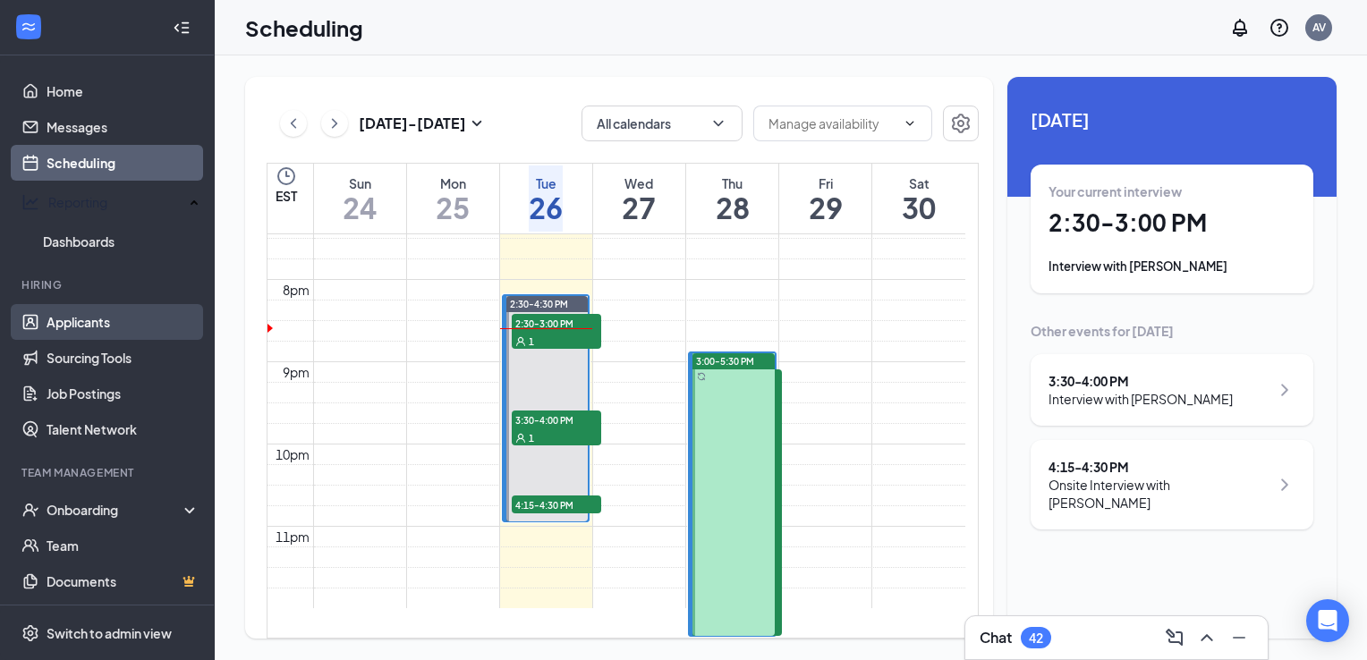
click at [76, 313] on link "Applicants" at bounding box center [123, 322] width 153 height 36
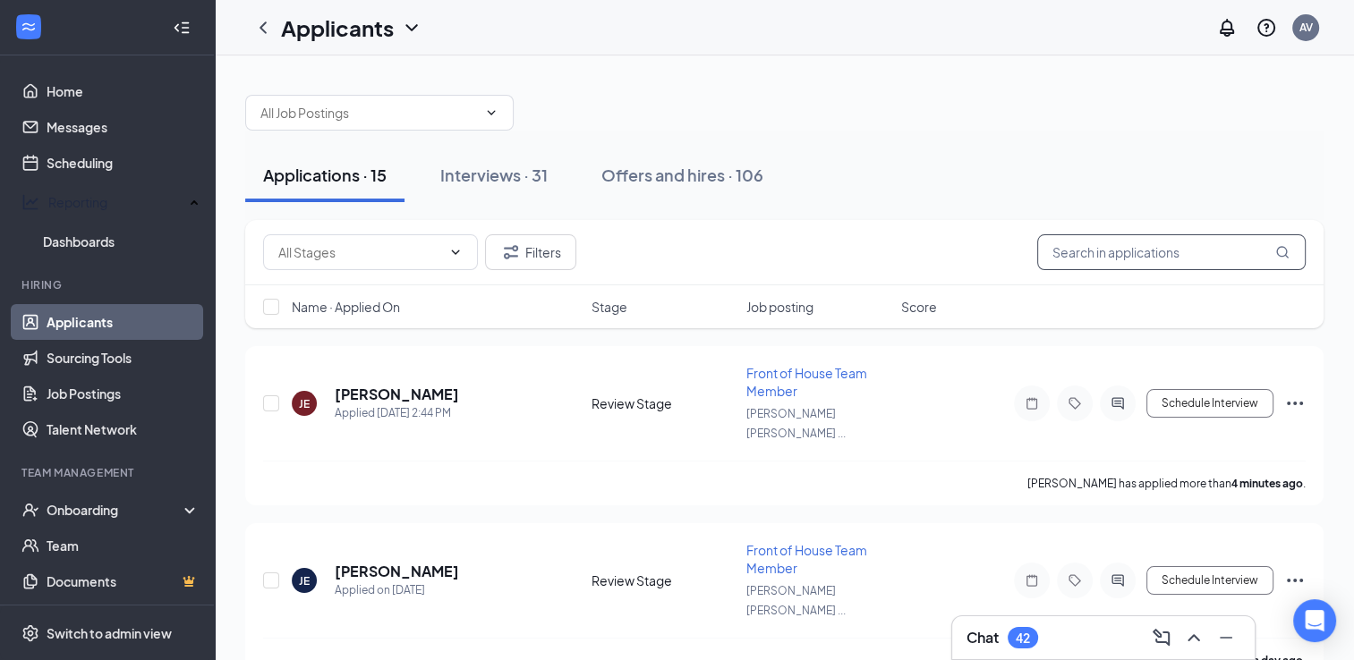
click at [1149, 253] on input "text" at bounding box center [1171, 252] width 268 height 36
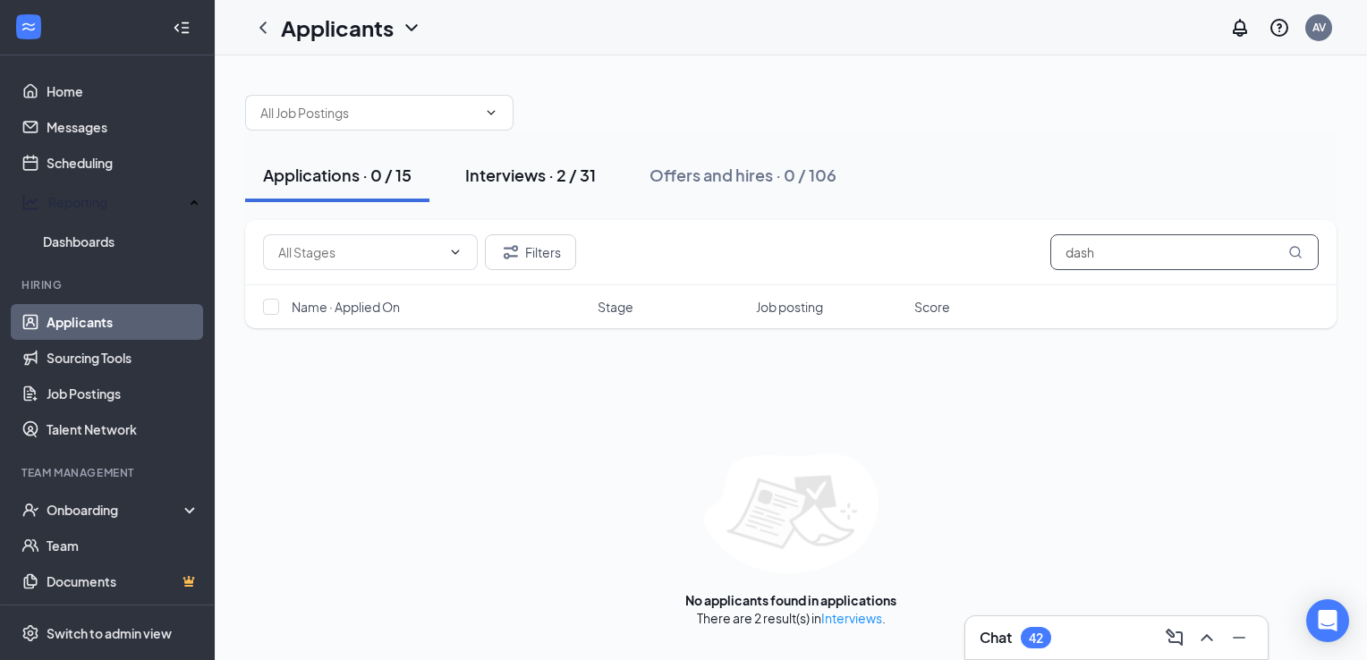
type input "dash"
click at [561, 181] on div "Interviews · 2 / 31" at bounding box center [530, 175] width 131 height 22
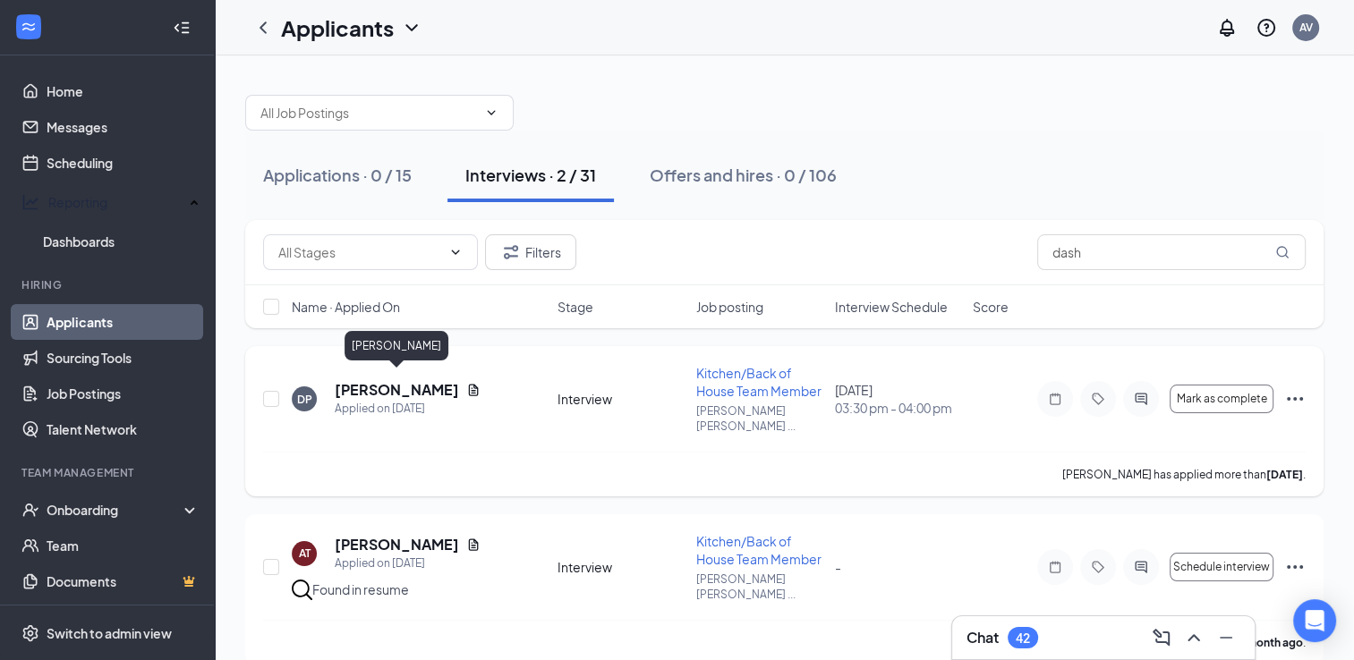
click at [400, 380] on h5 "[PERSON_NAME]" at bounding box center [397, 390] width 124 height 20
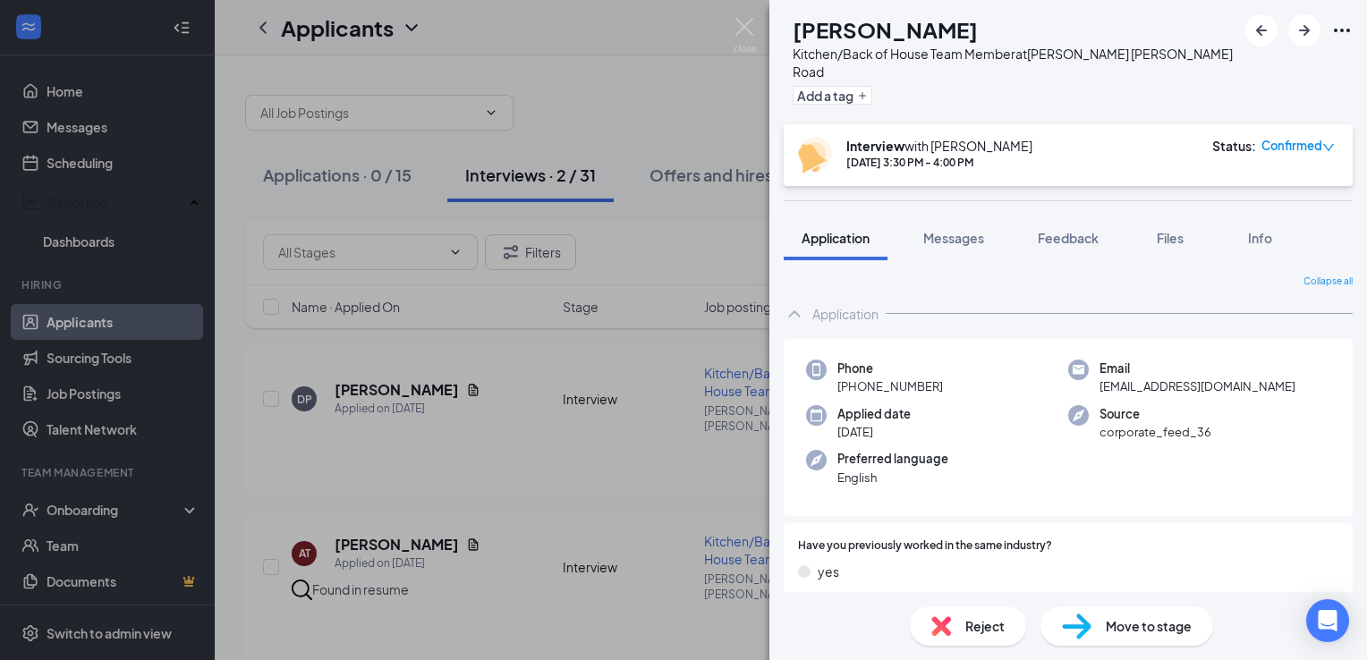
click at [721, 25] on div "DP [PERSON_NAME] Kitchen/Back of House Team Member at [PERSON_NAME] [PERSON_NAM…" at bounding box center [683, 330] width 1367 height 660
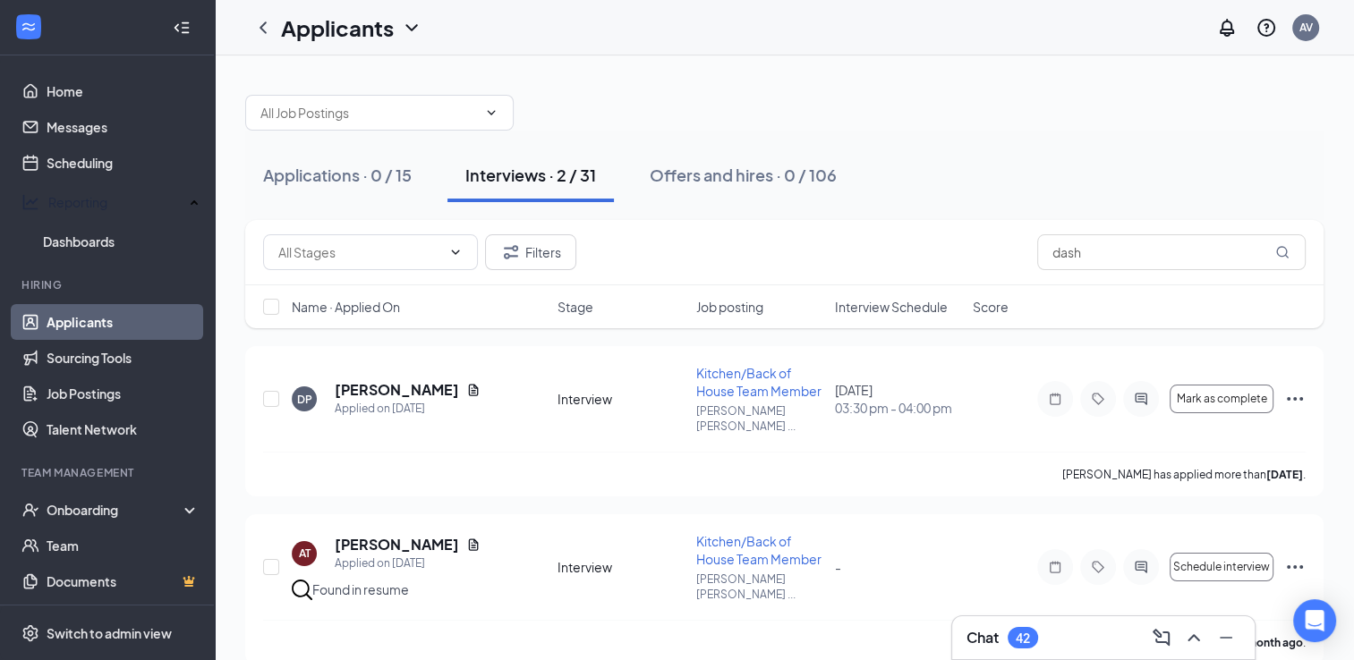
click at [737, 27] on div "Applicants AV" at bounding box center [784, 27] width 1139 height 55
click at [267, 36] on icon "ChevronLeft" at bounding box center [262, 27] width 21 height 21
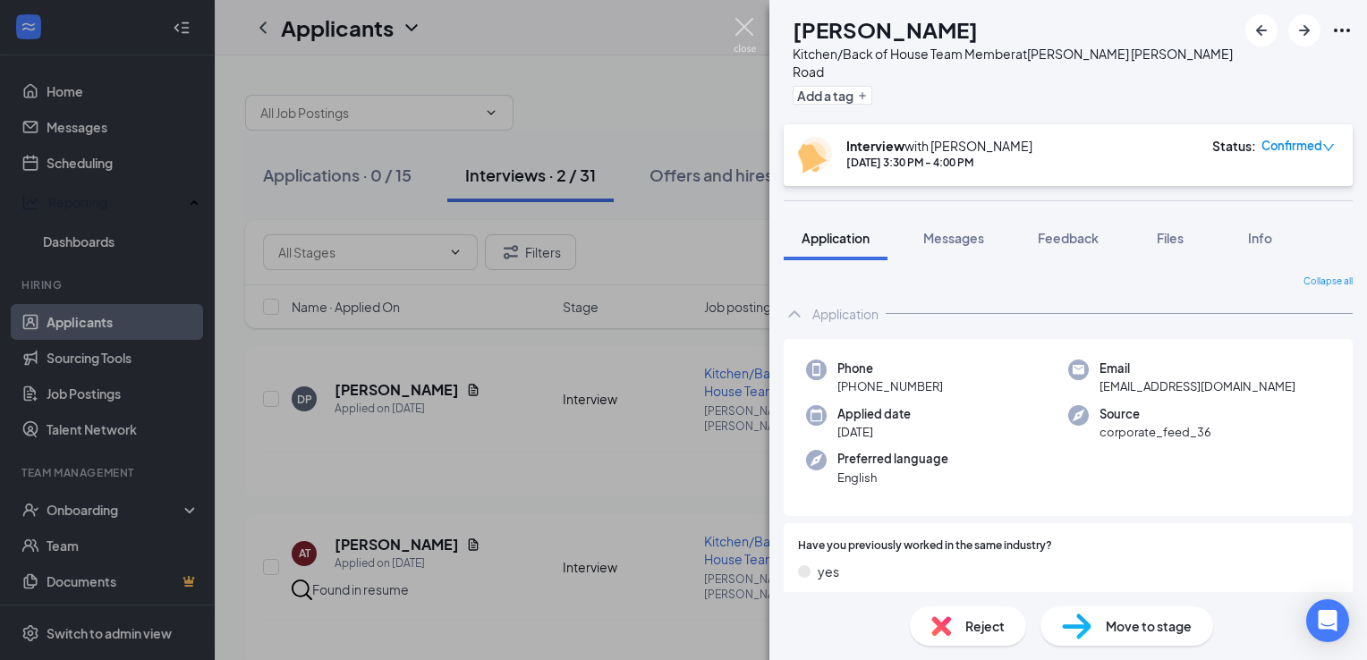
click at [750, 30] on img at bounding box center [745, 35] width 22 height 35
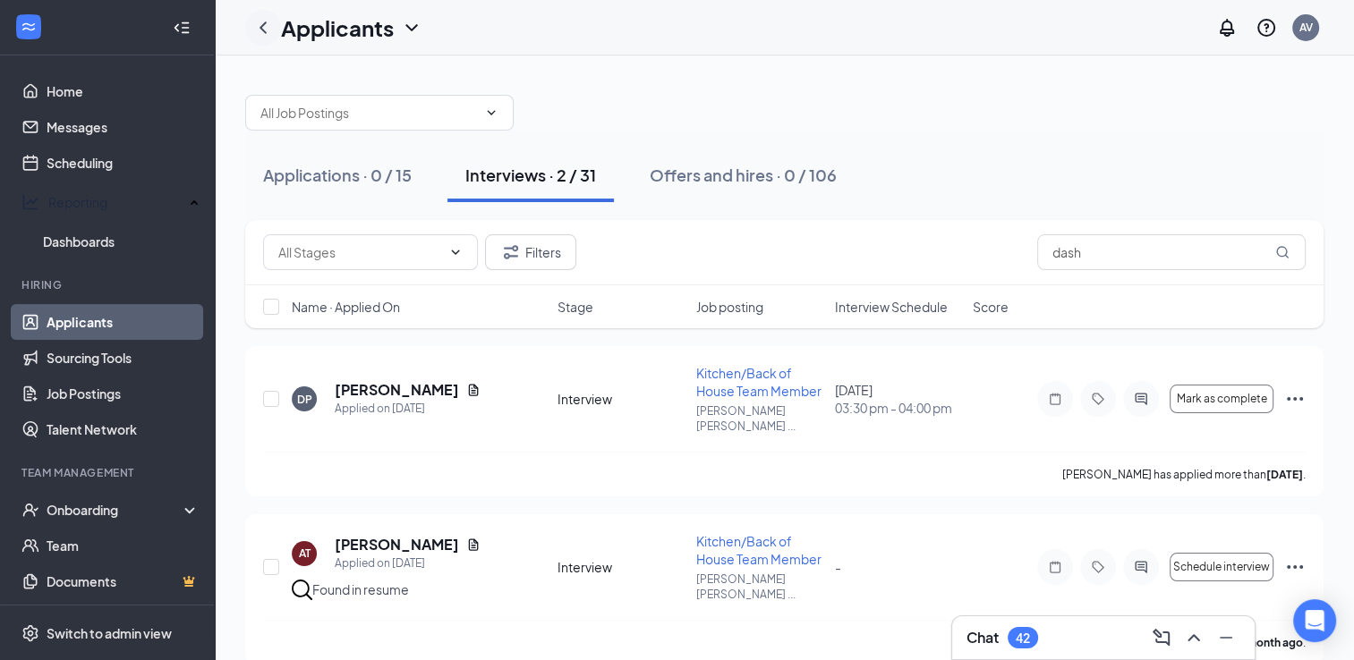
click at [270, 36] on icon "ChevronLeft" at bounding box center [262, 27] width 21 height 21
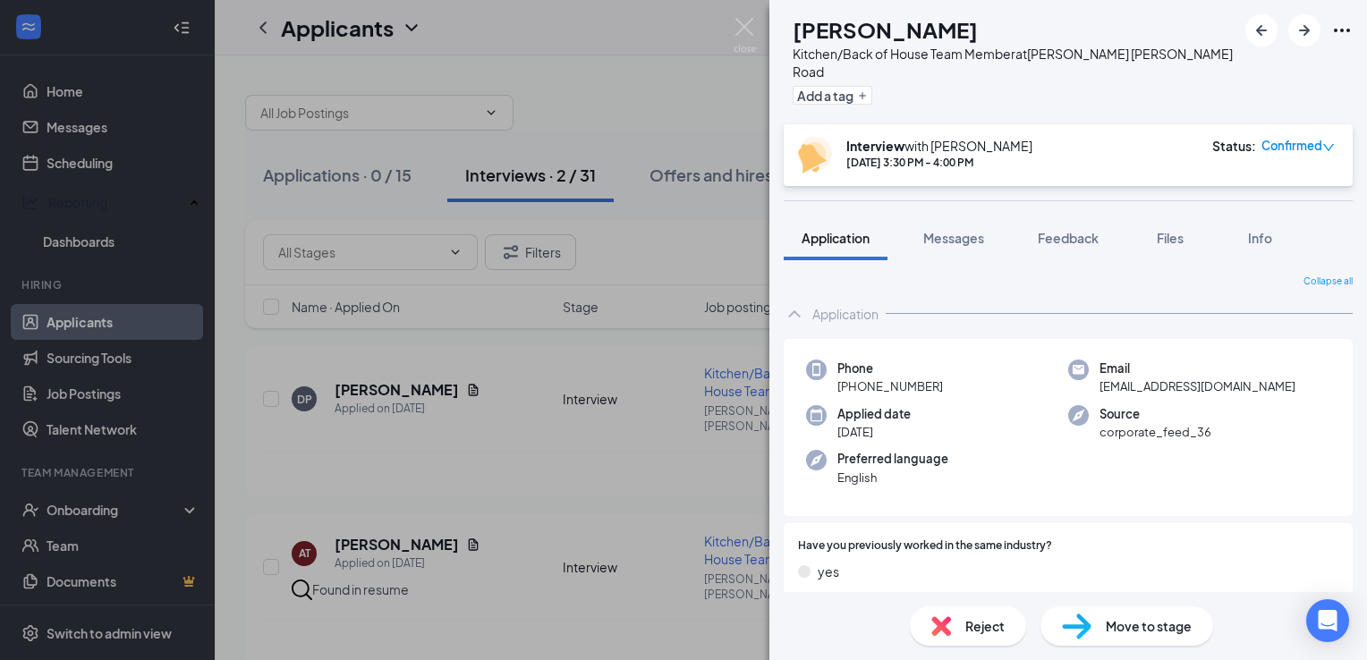
click at [745, 27] on img at bounding box center [745, 35] width 22 height 35
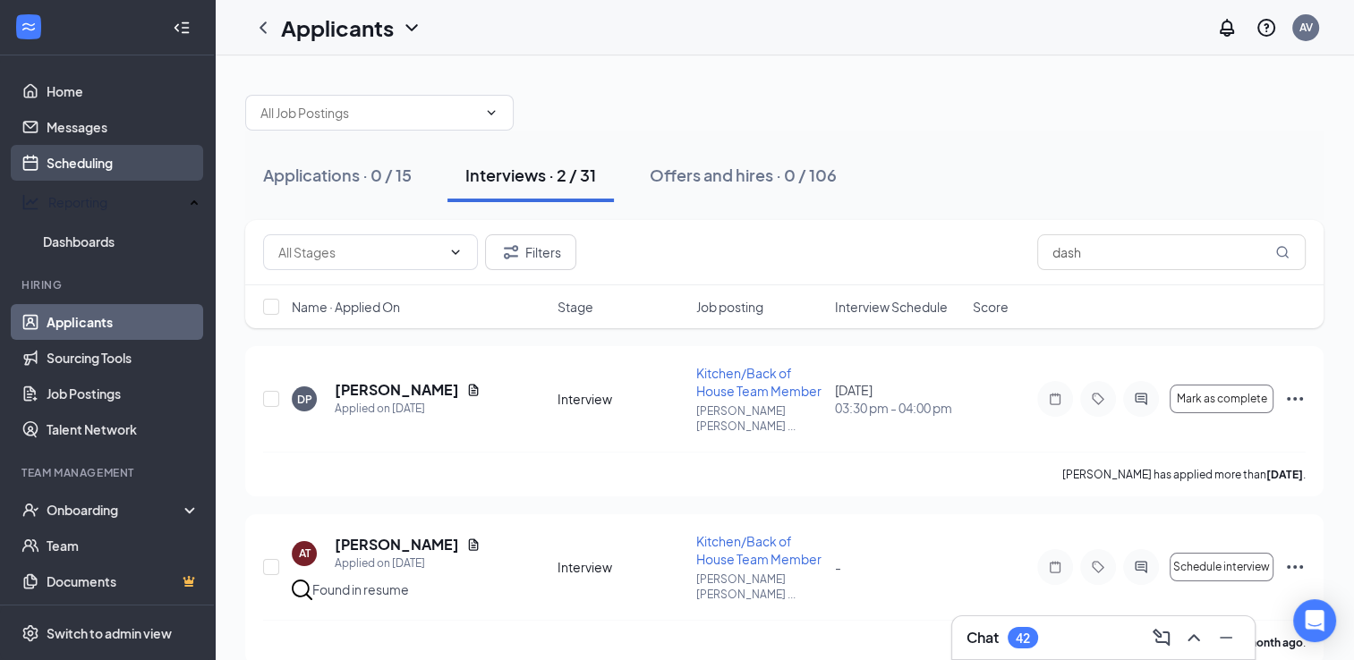
click at [100, 158] on link "Scheduling" at bounding box center [123, 163] width 153 height 36
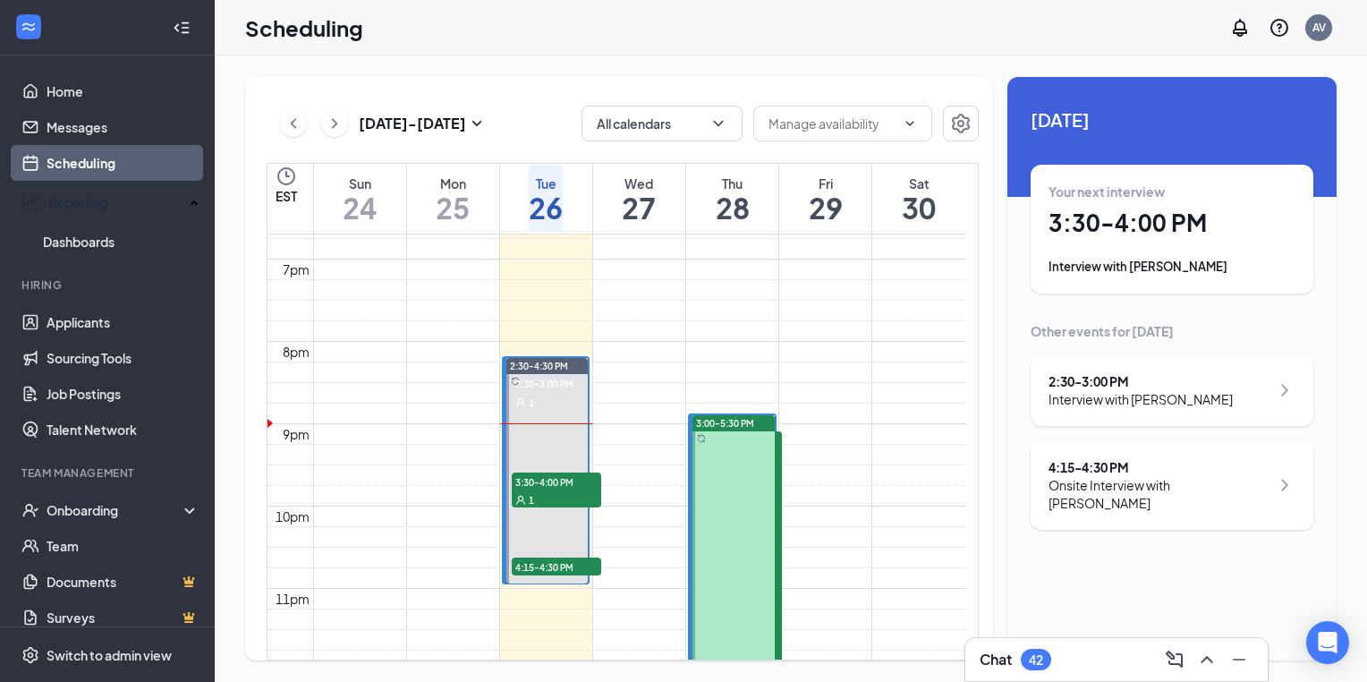
scroll to position [1542, 0]
